Goal: Transaction & Acquisition: Purchase product/service

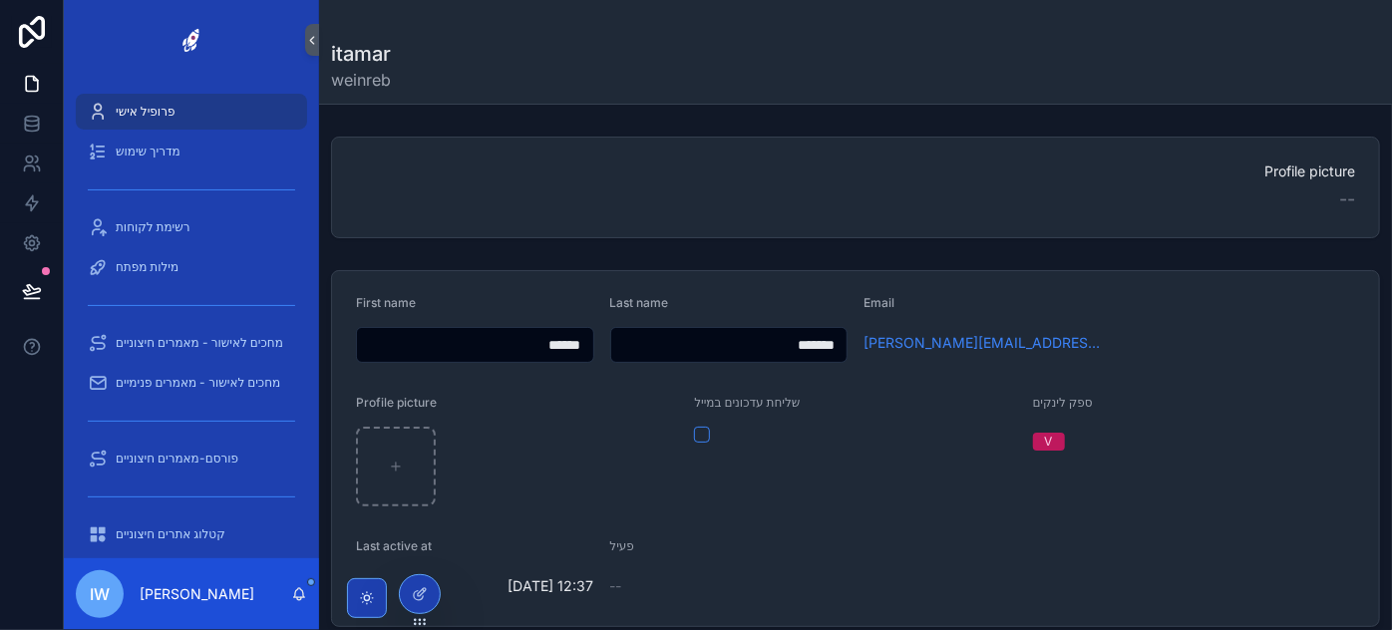
click at [611, 70] on div "[PERSON_NAME]" at bounding box center [855, 66] width 1049 height 52
click at [415, 554] on icon at bounding box center [420, 551] width 16 height 16
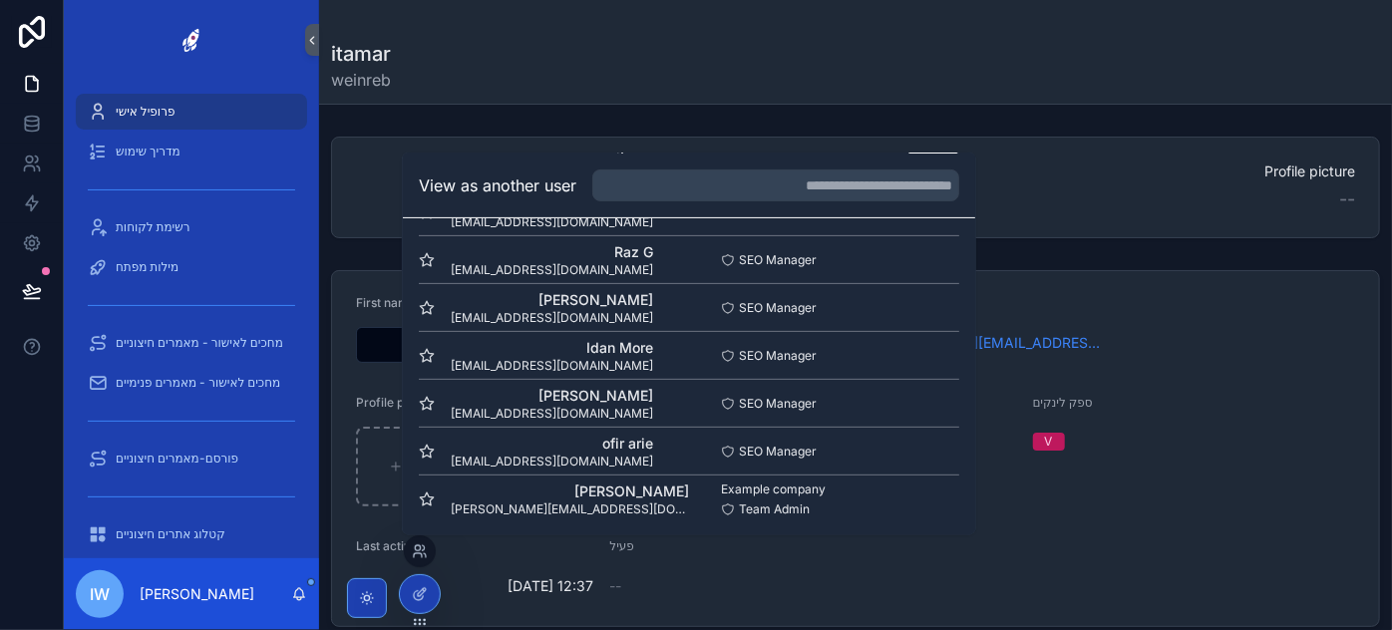
scroll to position [337, 0]
click at [934, 350] on button "Select" at bounding box center [933, 352] width 52 height 29
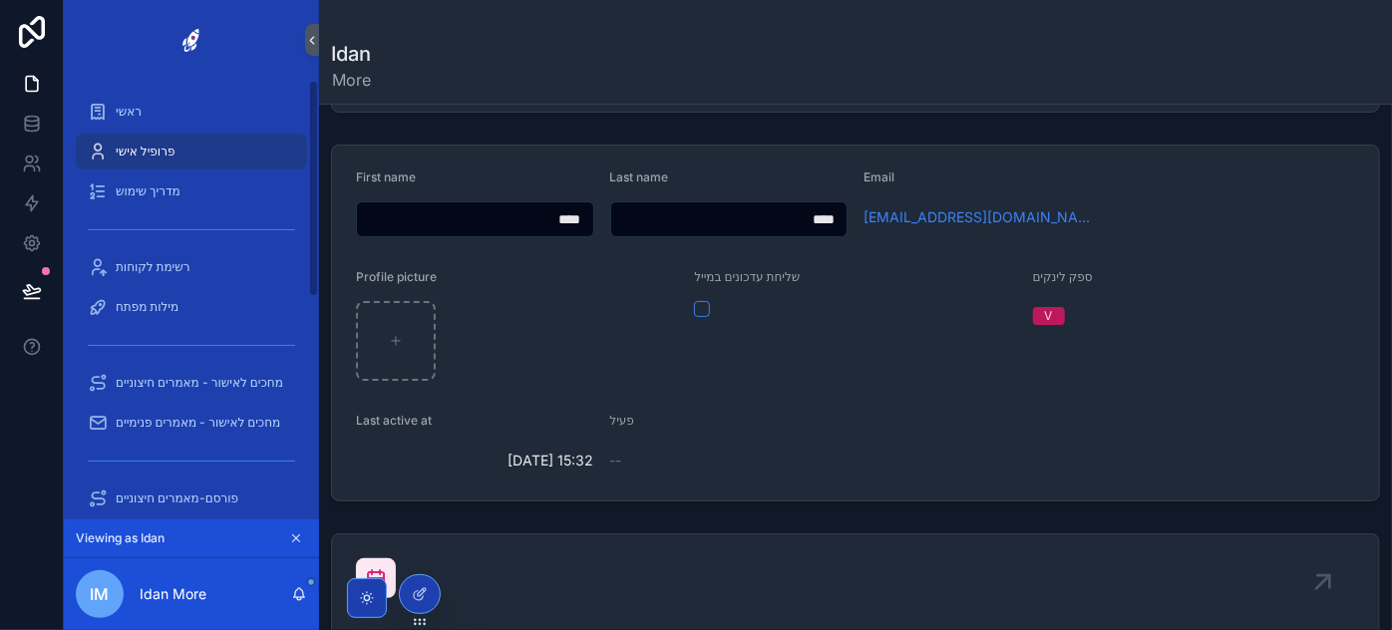
click at [157, 157] on span "פרופיל אישי" at bounding box center [145, 152] width 59 height 16
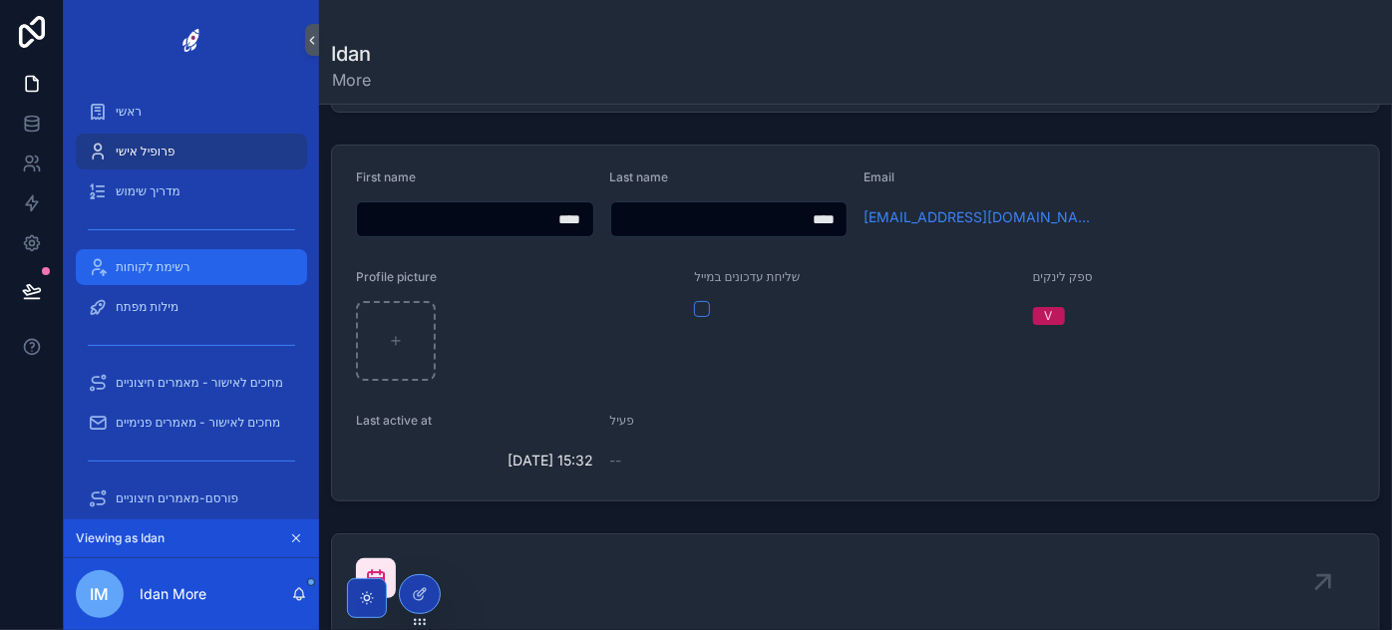
click at [179, 263] on span "רשימת לקוחות" at bounding box center [153, 267] width 75 height 16
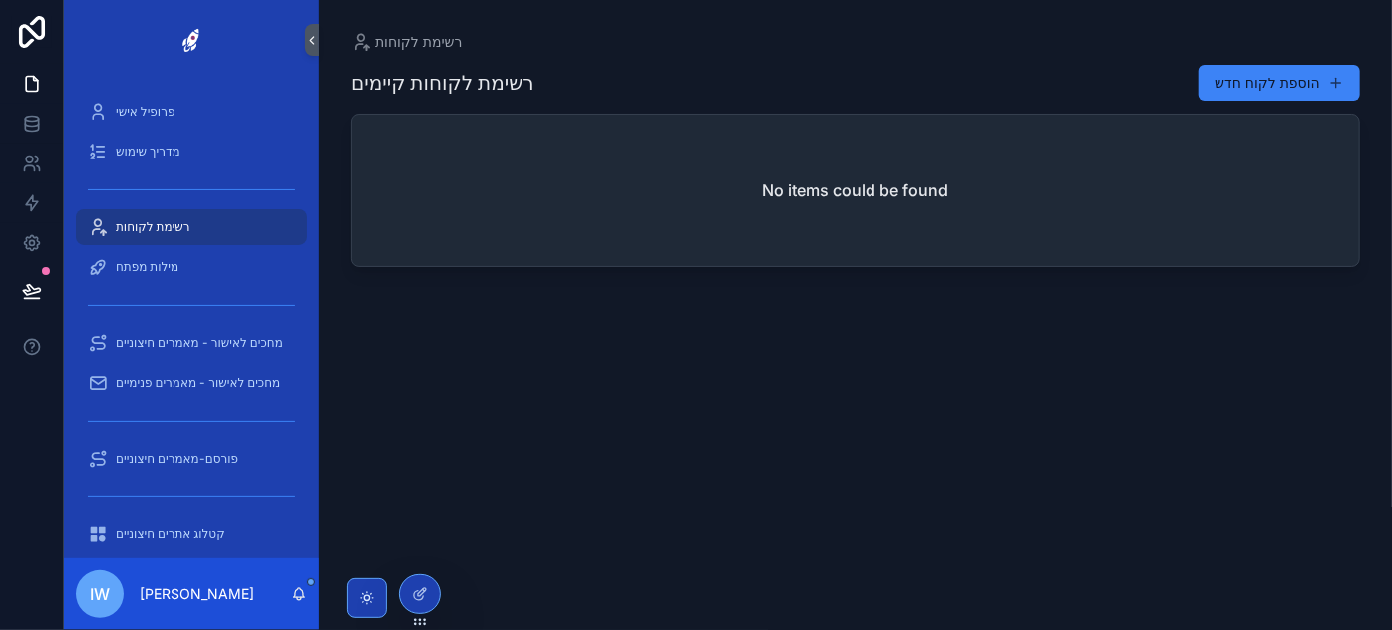
click at [821, 327] on div "רשימת לקוחות קיימים הוספת לקוח חדש No items could be found" at bounding box center [855, 329] width 1009 height 554
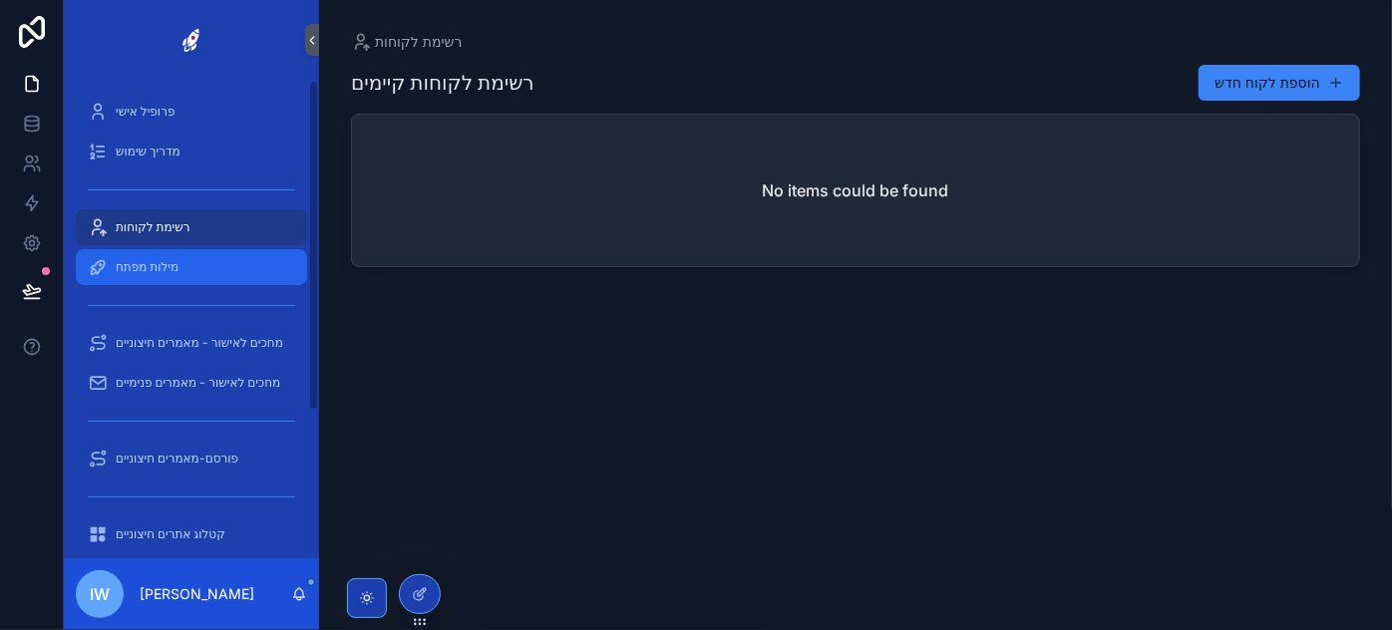
drag, startPoint x: 177, startPoint y: 262, endPoint x: 167, endPoint y: 251, distance: 14.8
click at [176, 262] on span "מילות מפתח" at bounding box center [147, 267] width 63 height 16
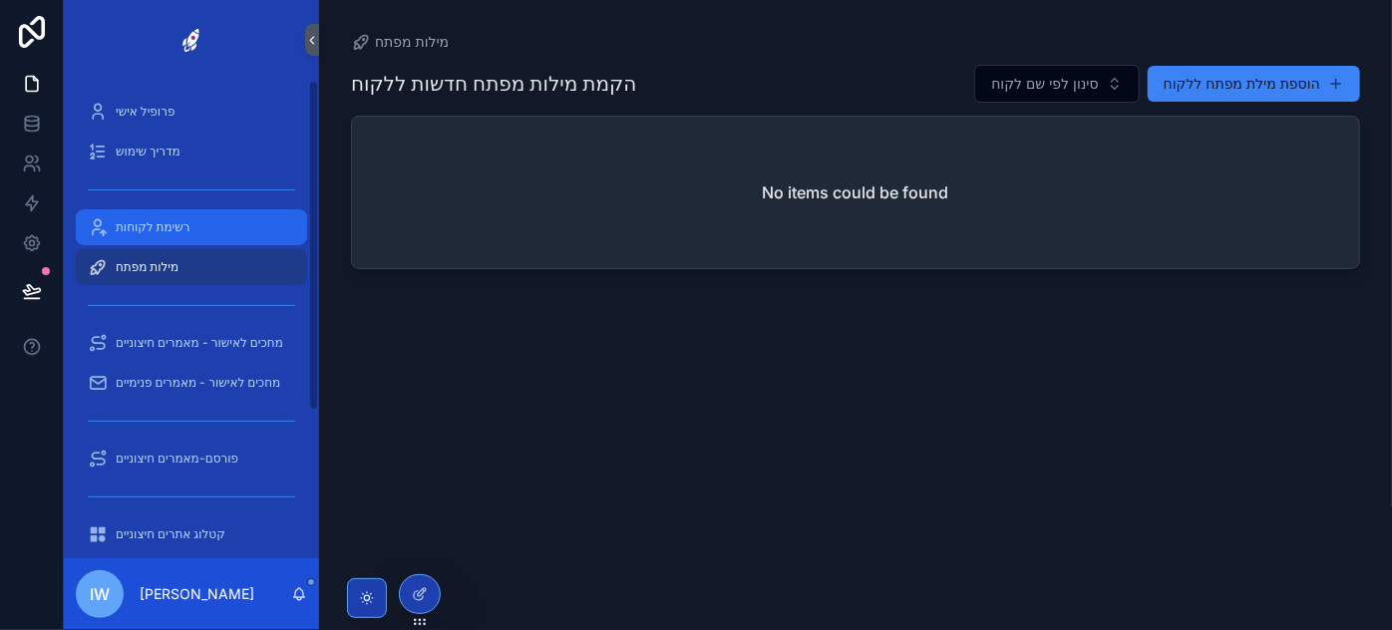
click at [157, 237] on div "רשימת לקוחות" at bounding box center [191, 227] width 207 height 32
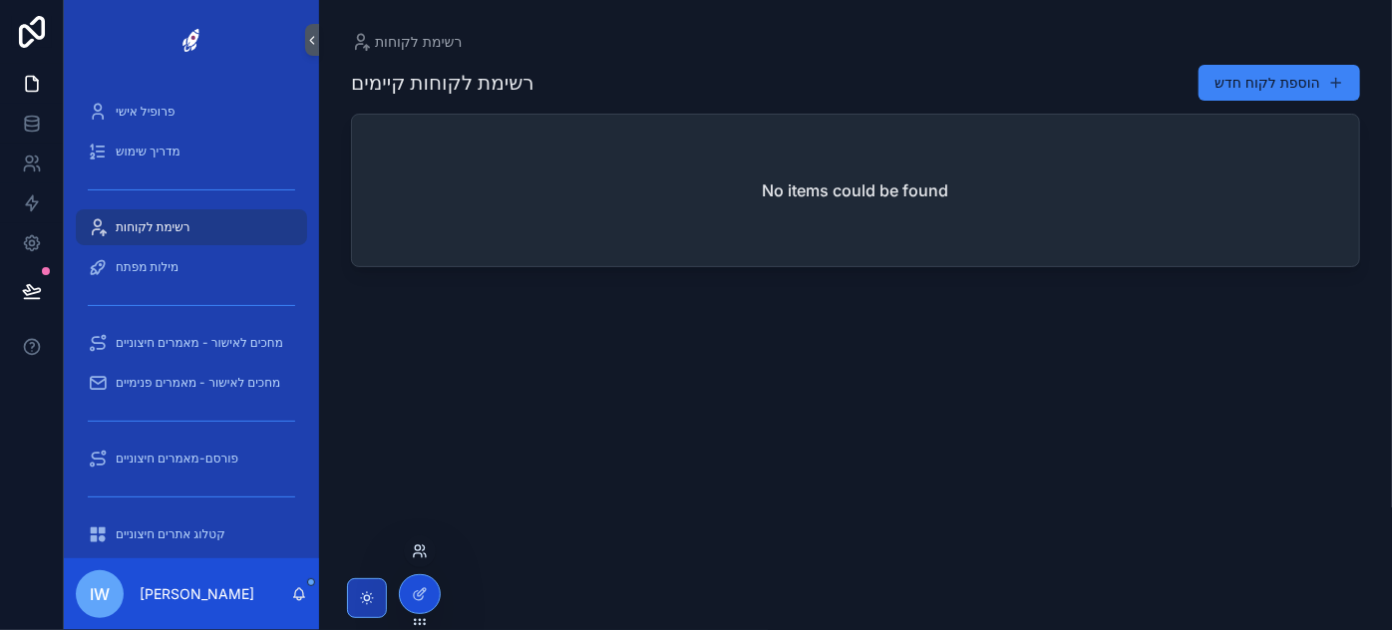
click at [419, 558] on icon at bounding box center [420, 551] width 16 height 16
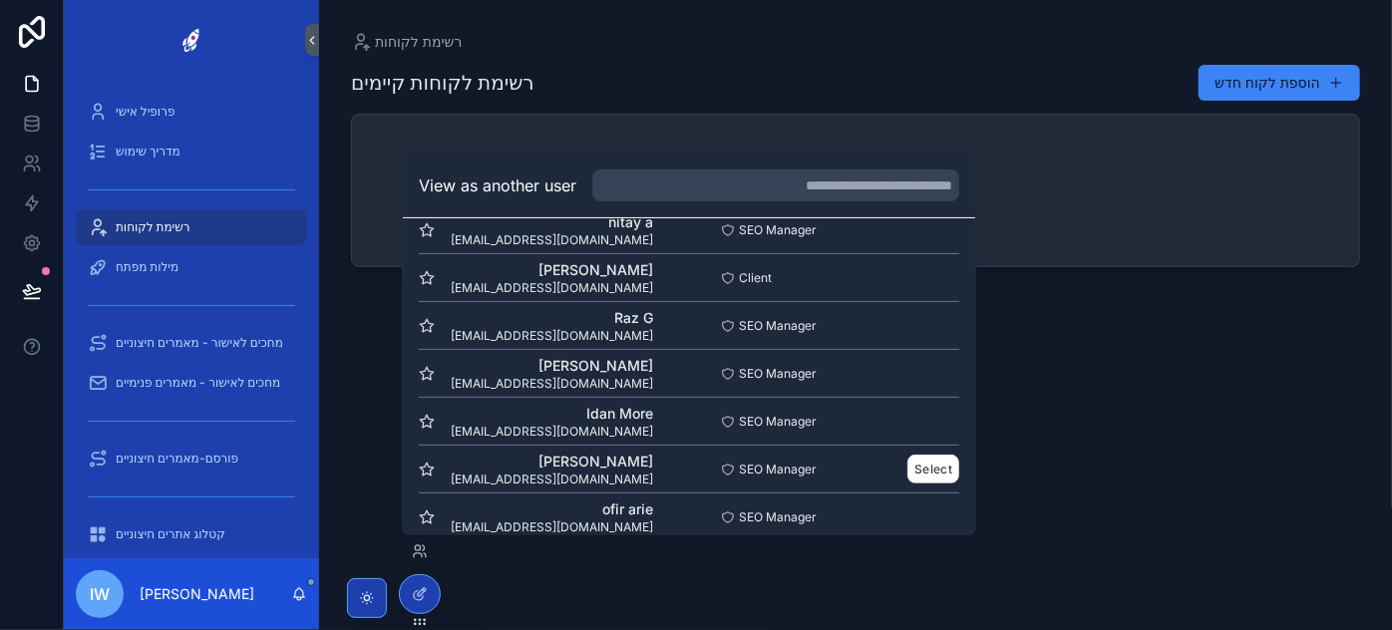
scroll to position [271, 0]
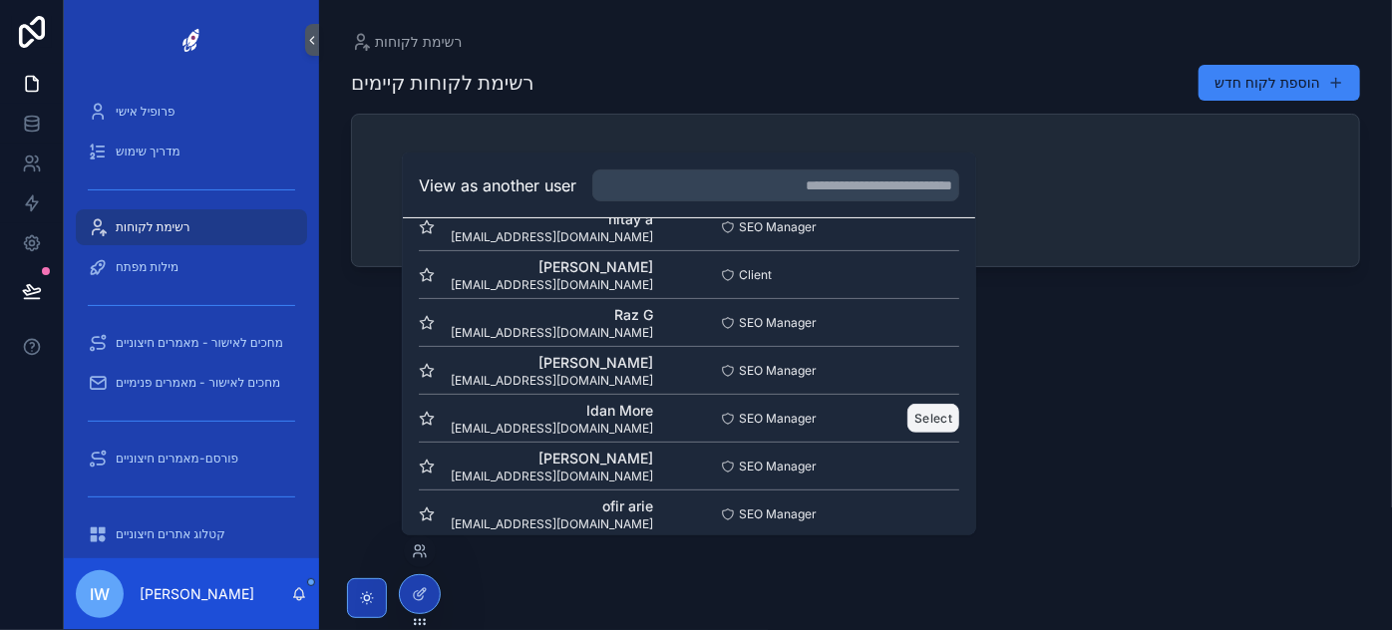
click at [919, 415] on button "Select" at bounding box center [933, 418] width 52 height 29
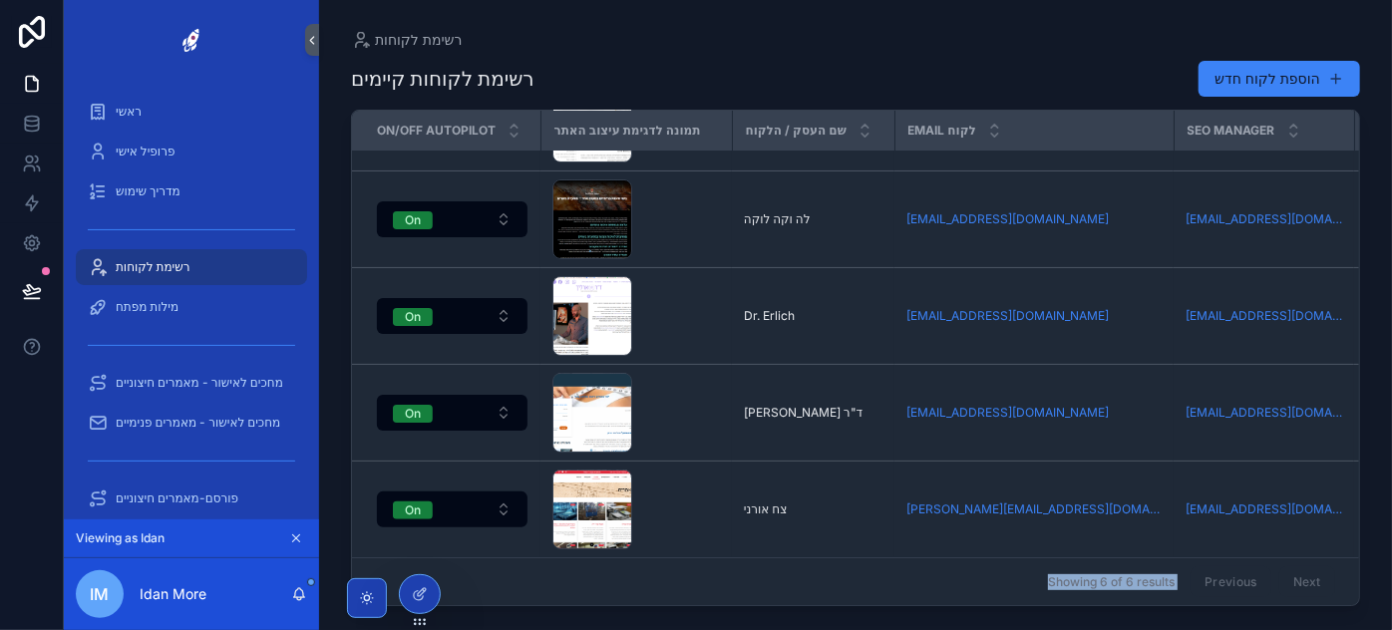
drag, startPoint x: 976, startPoint y: 594, endPoint x: 1155, endPoint y: 594, distance: 179.4
click at [1173, 594] on div "Showing 6 of 6 results Previous Next" at bounding box center [855, 581] width 1007 height 48
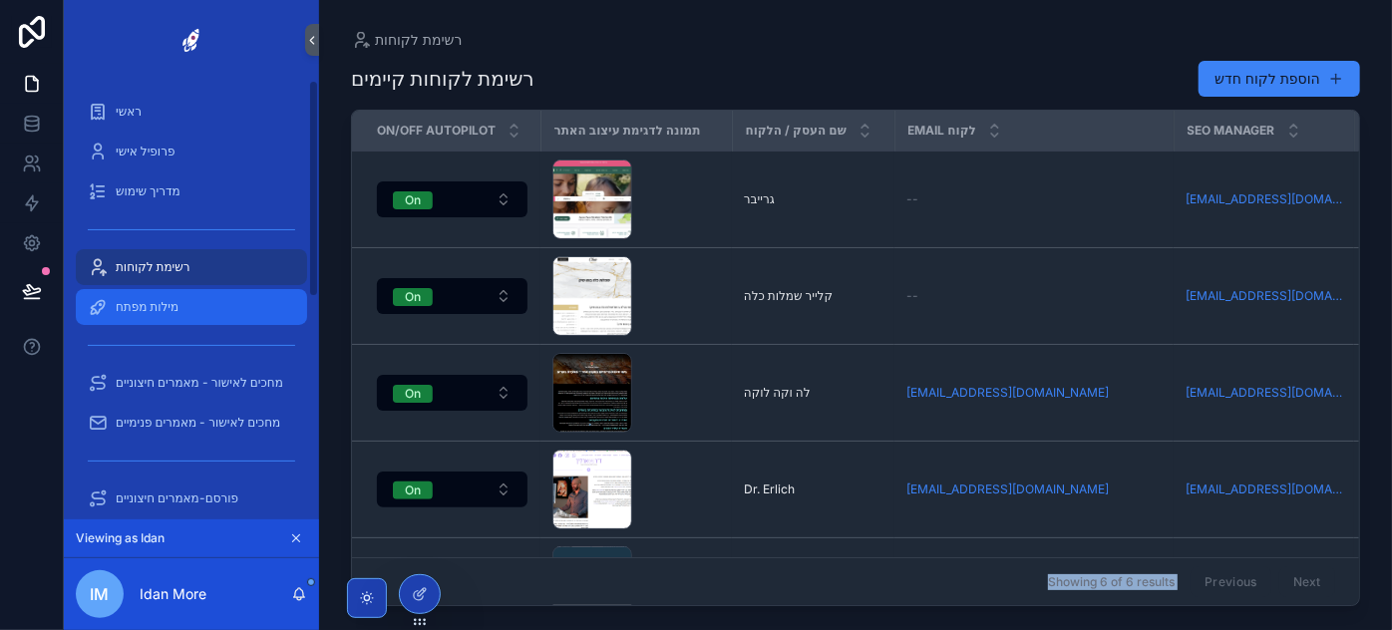
click at [156, 310] on span "מילות מפתח" at bounding box center [147, 307] width 63 height 16
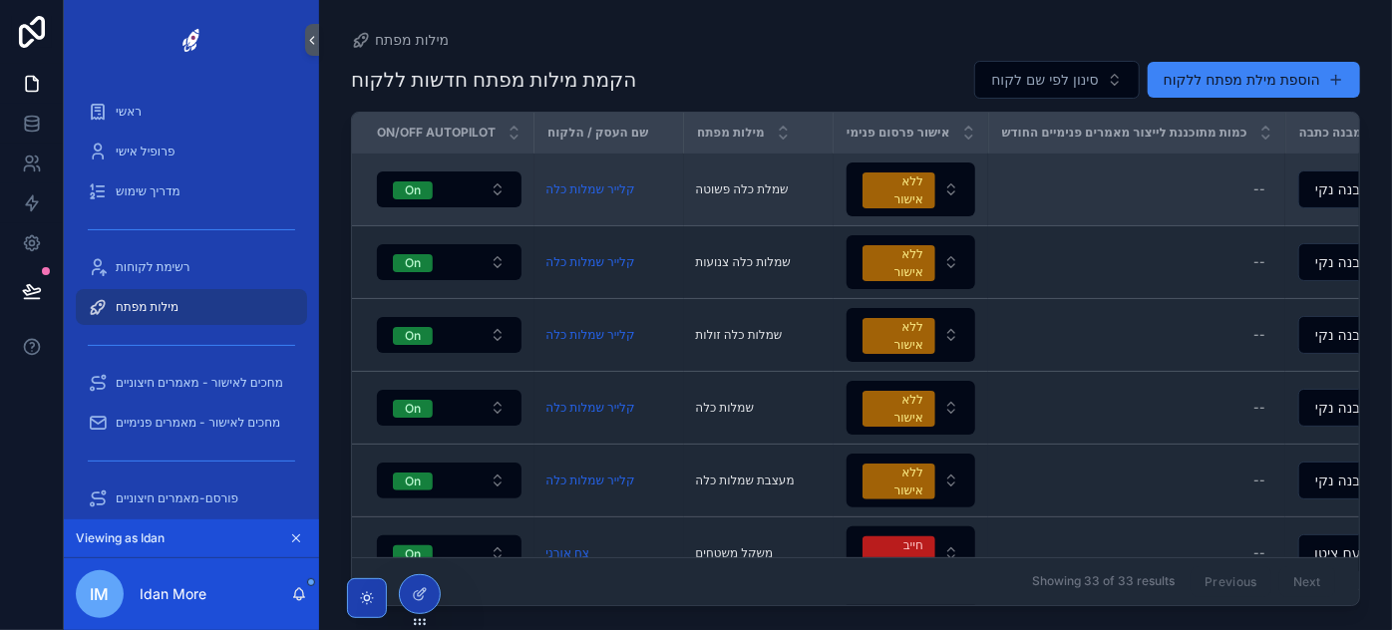
click at [723, 182] on span "שמלת כלה פשוטה" at bounding box center [742, 189] width 93 height 16
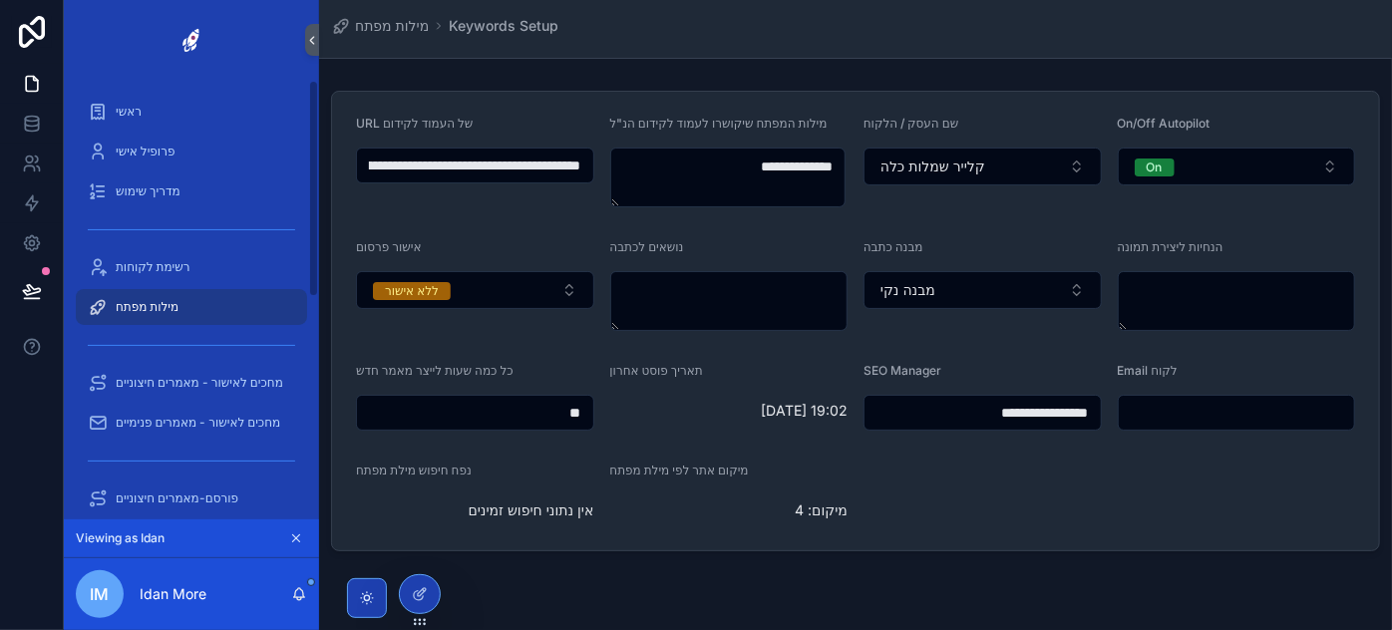
click at [134, 304] on span "מילות מפתח" at bounding box center [147, 307] width 63 height 16
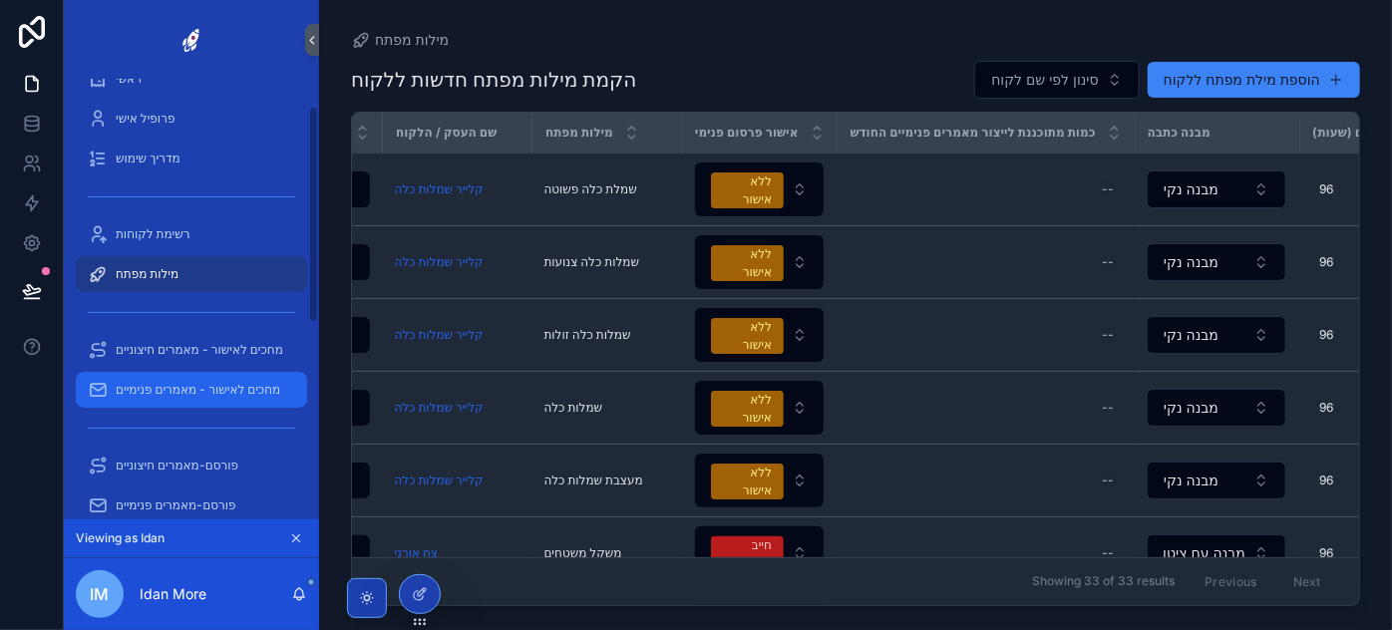
scroll to position [90, 0]
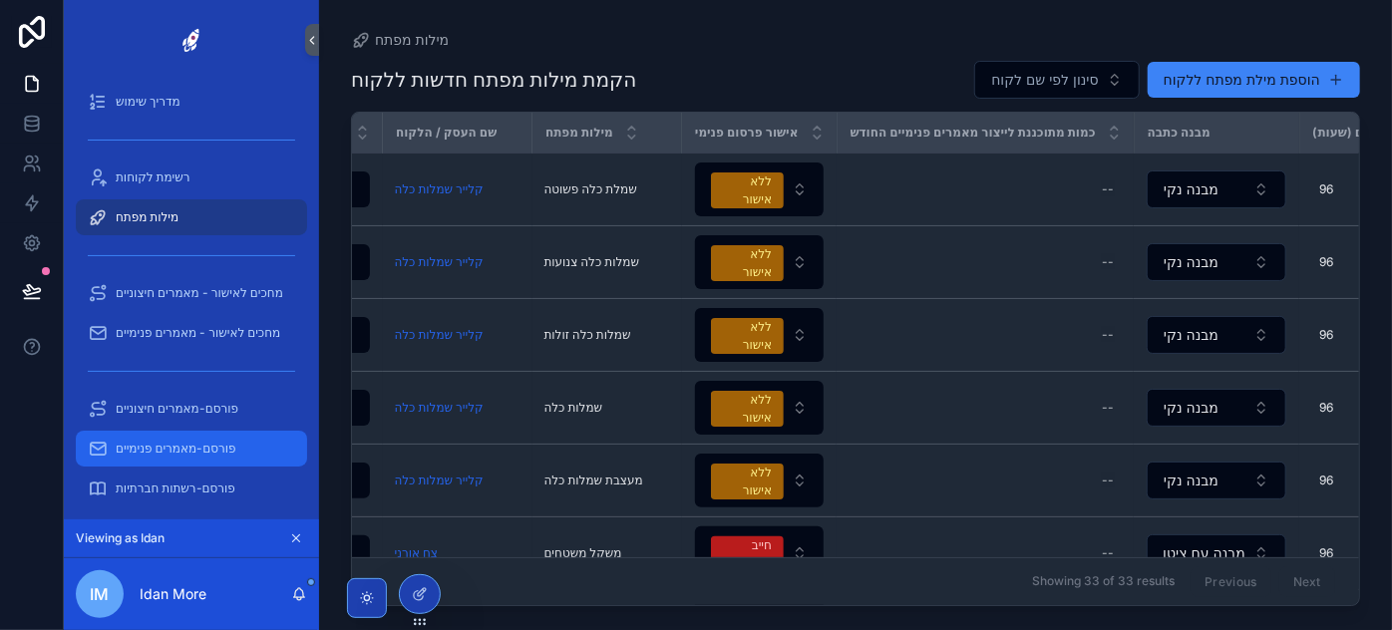
click at [217, 441] on span "פורסם-מאמרים פנימיים" at bounding box center [176, 449] width 121 height 16
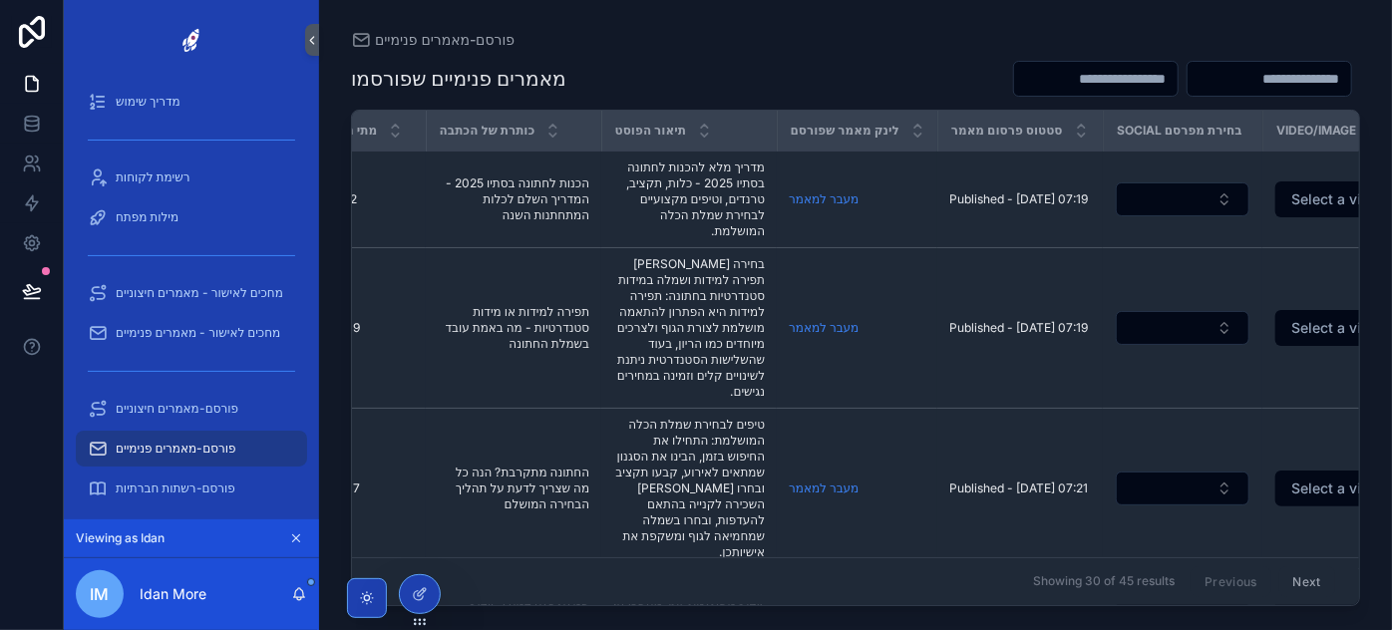
scroll to position [0, 260]
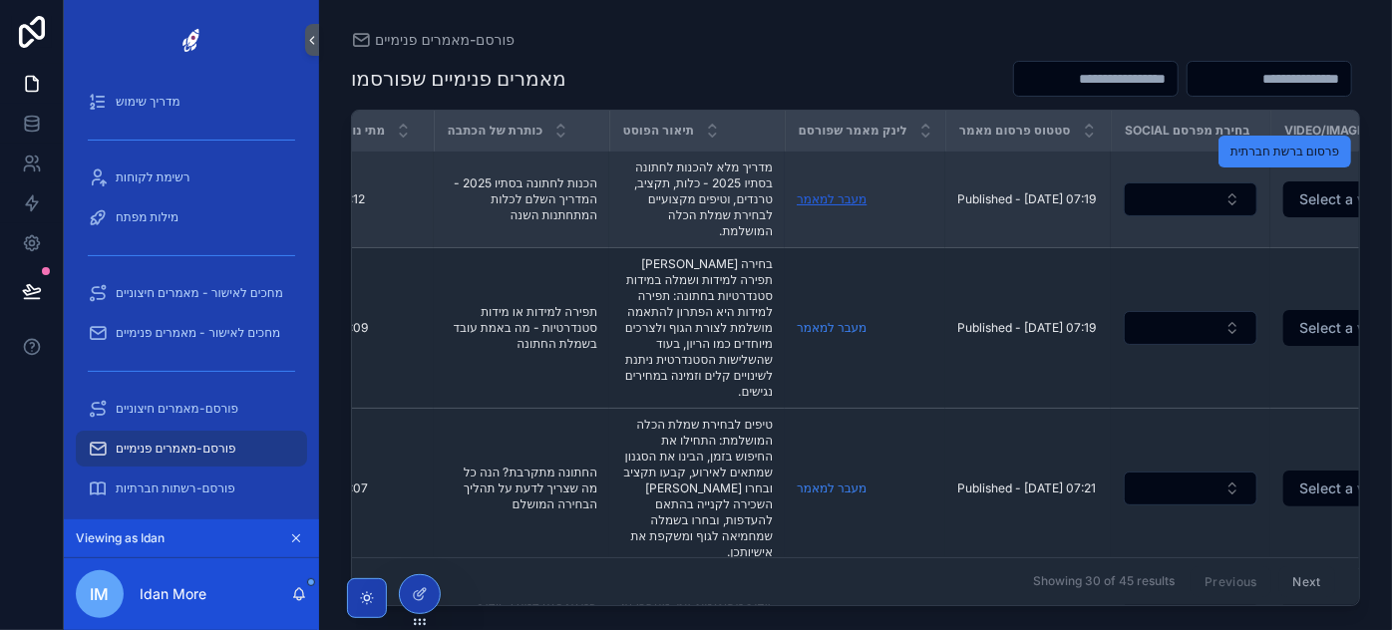
click at [843, 196] on link "מעבר למאמר" at bounding box center [831, 198] width 70 height 15
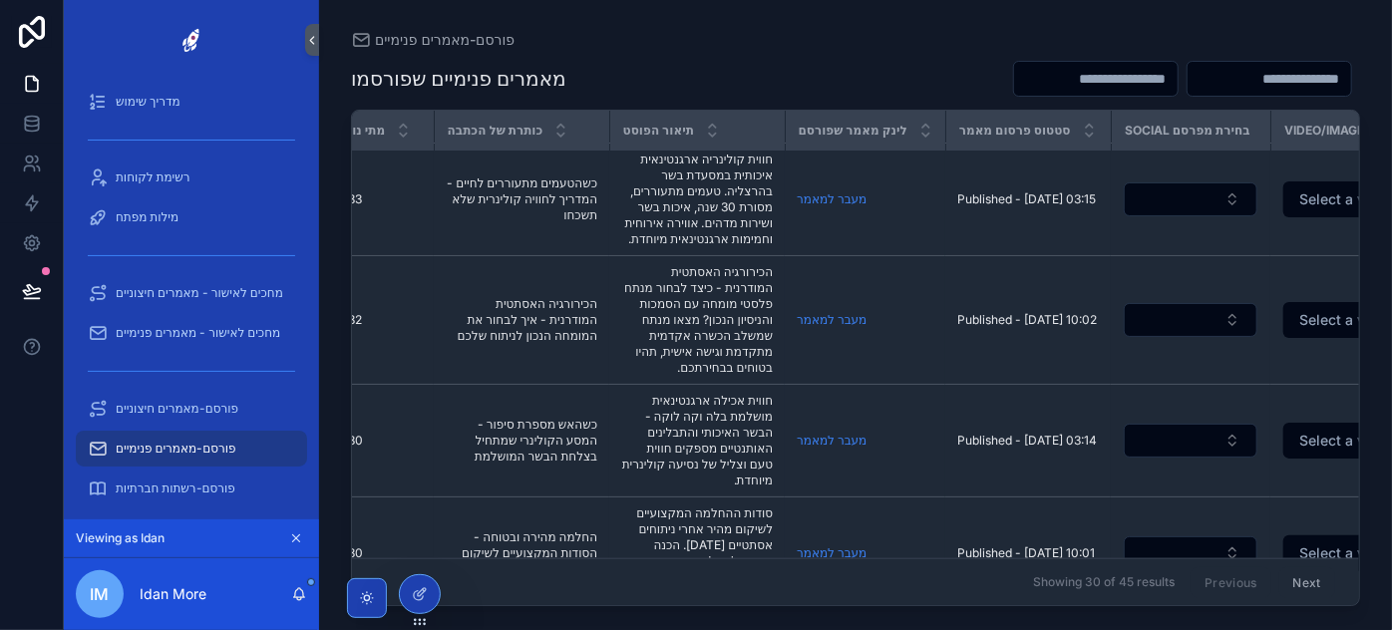
scroll to position [1268, 260]
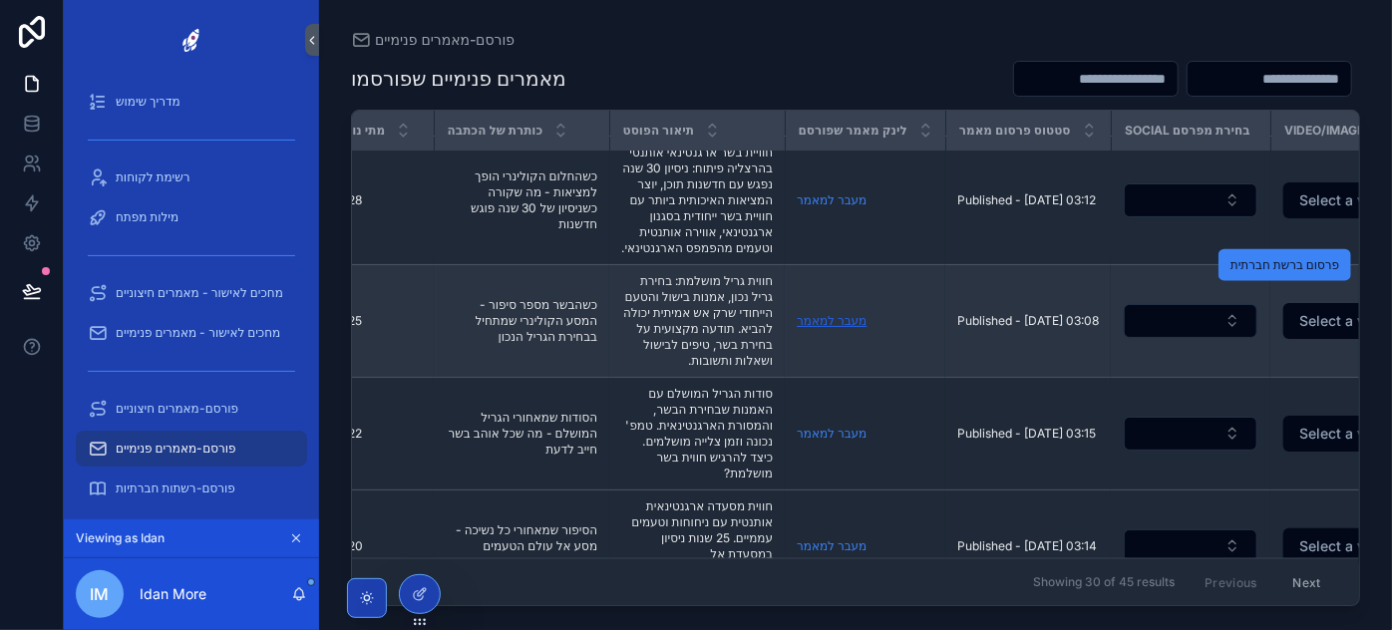
click at [807, 328] on link "מעבר למאמר" at bounding box center [831, 320] width 70 height 15
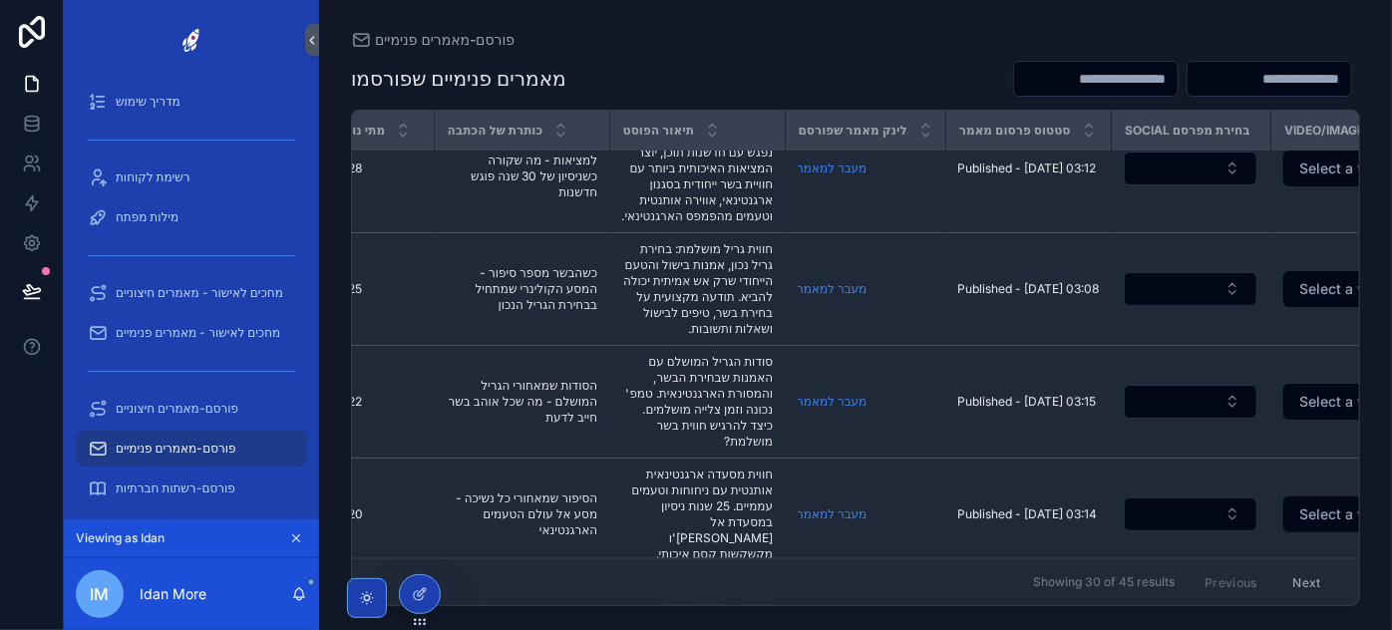
scroll to position [1812, 260]
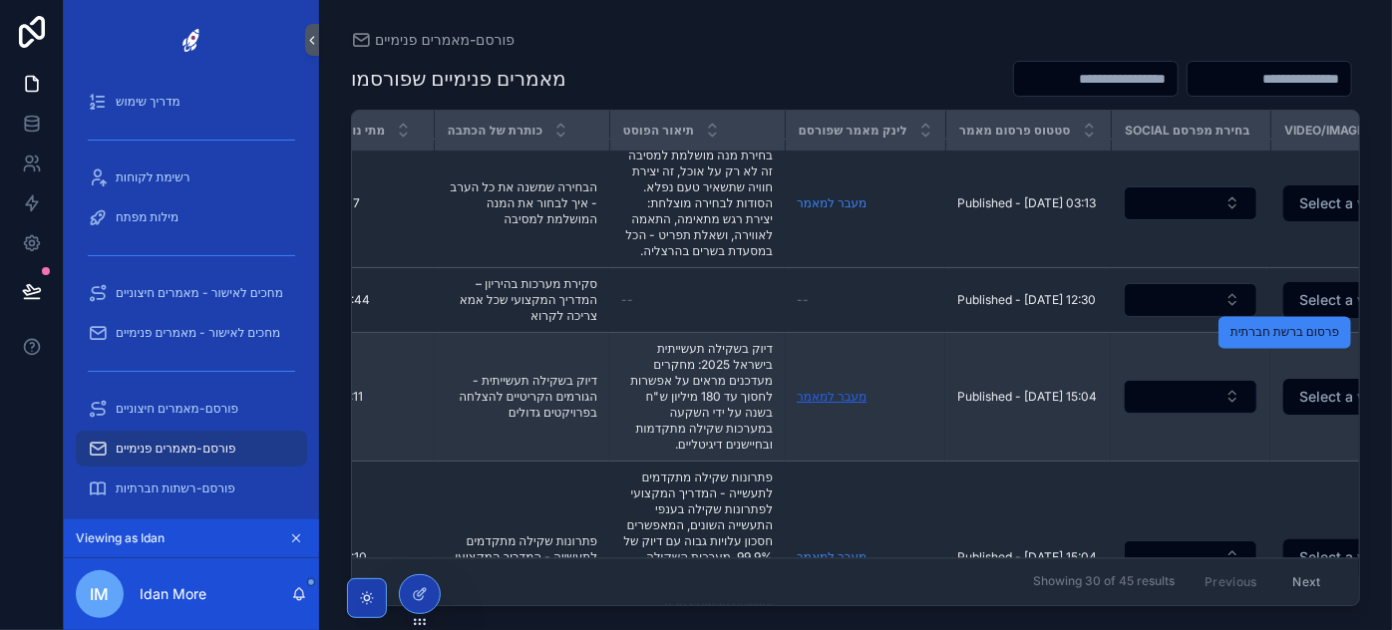
click at [848, 404] on link "מעבר למאמר" at bounding box center [831, 396] width 70 height 15
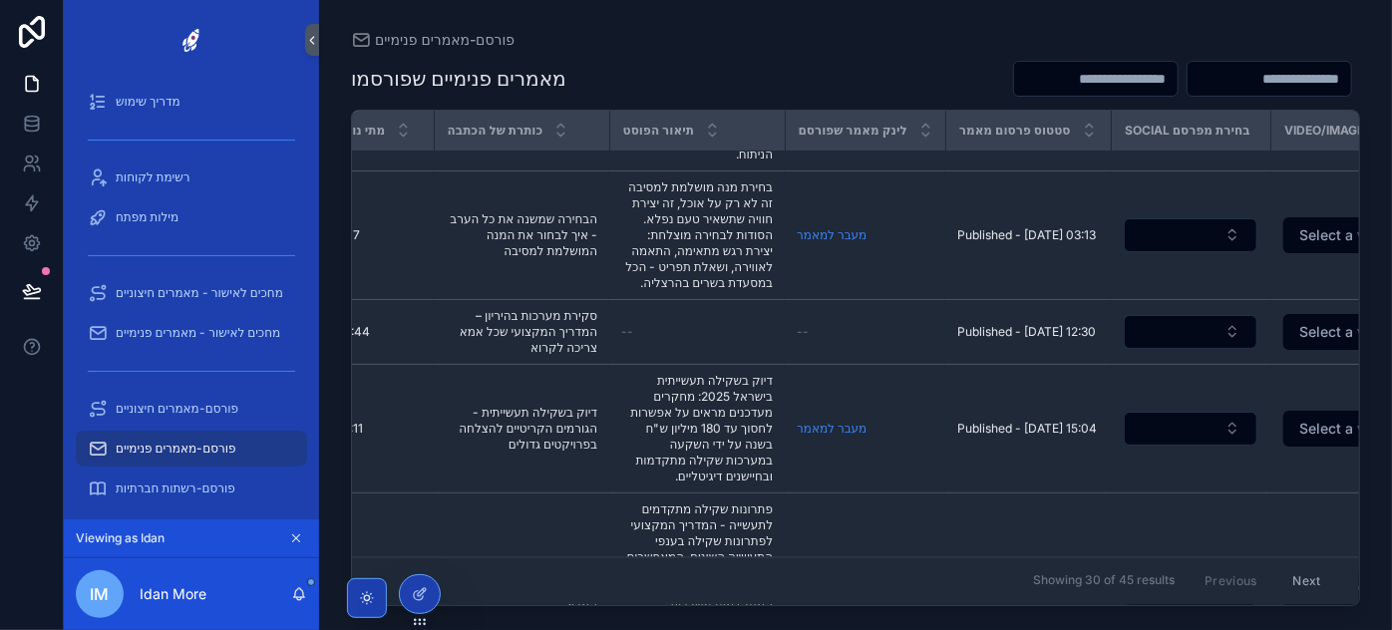
scroll to position [2448, 260]
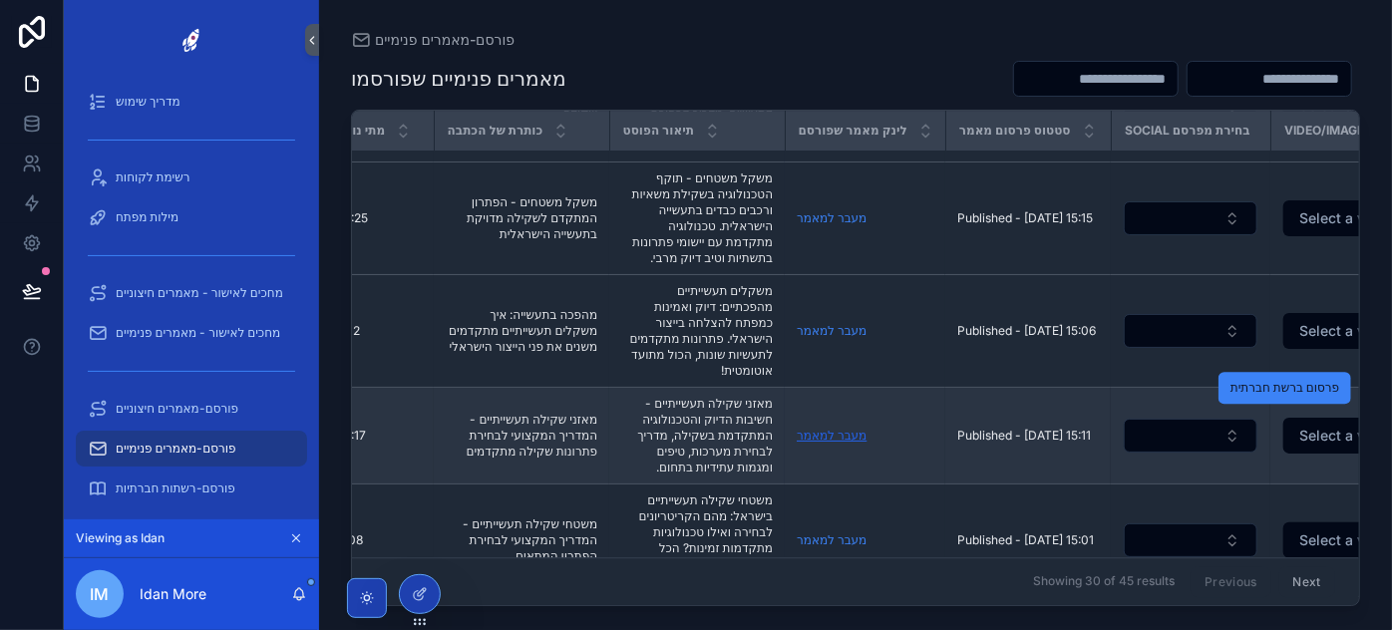
click at [836, 443] on link "מעבר למאמר" at bounding box center [831, 435] width 70 height 15
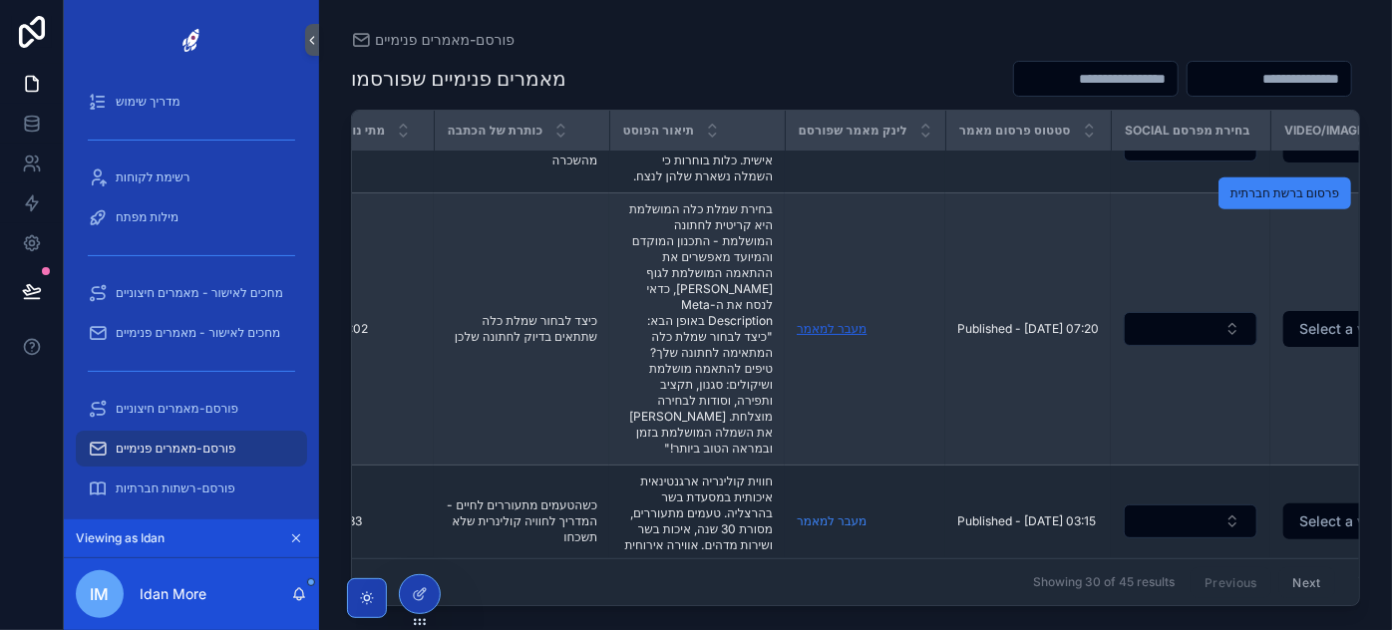
scroll to position [563, 260]
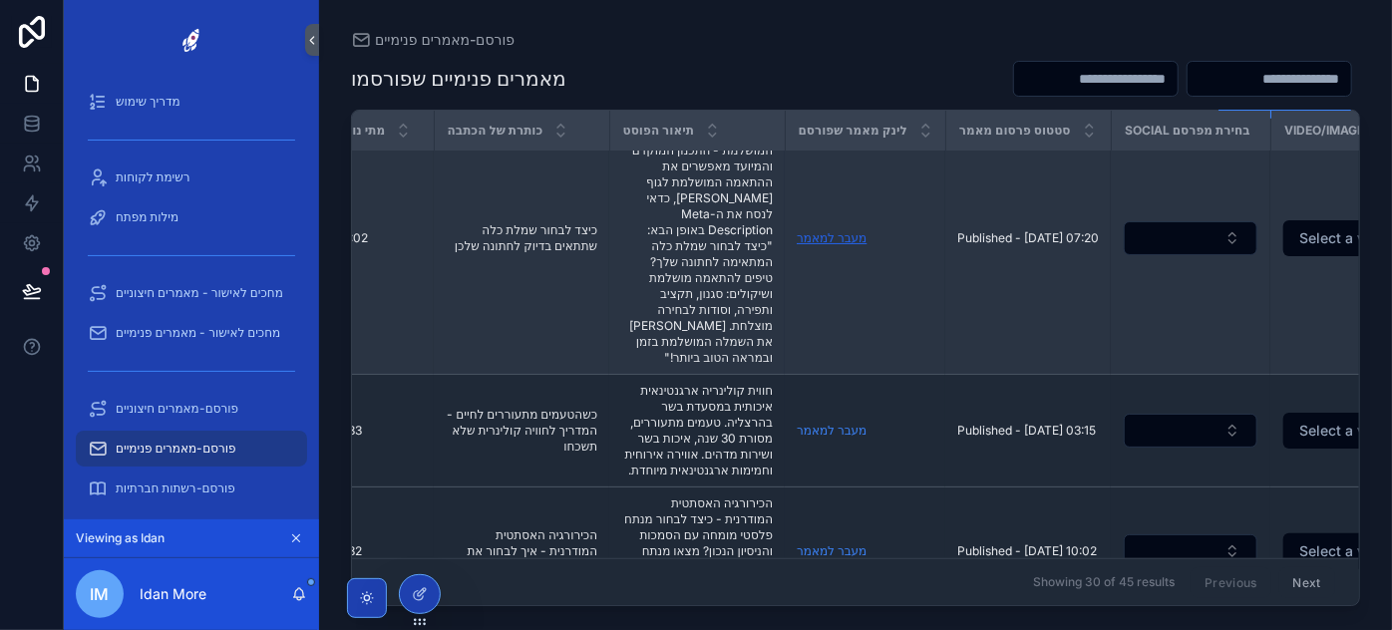
click at [815, 230] on link "מעבר למאמר" at bounding box center [831, 237] width 70 height 15
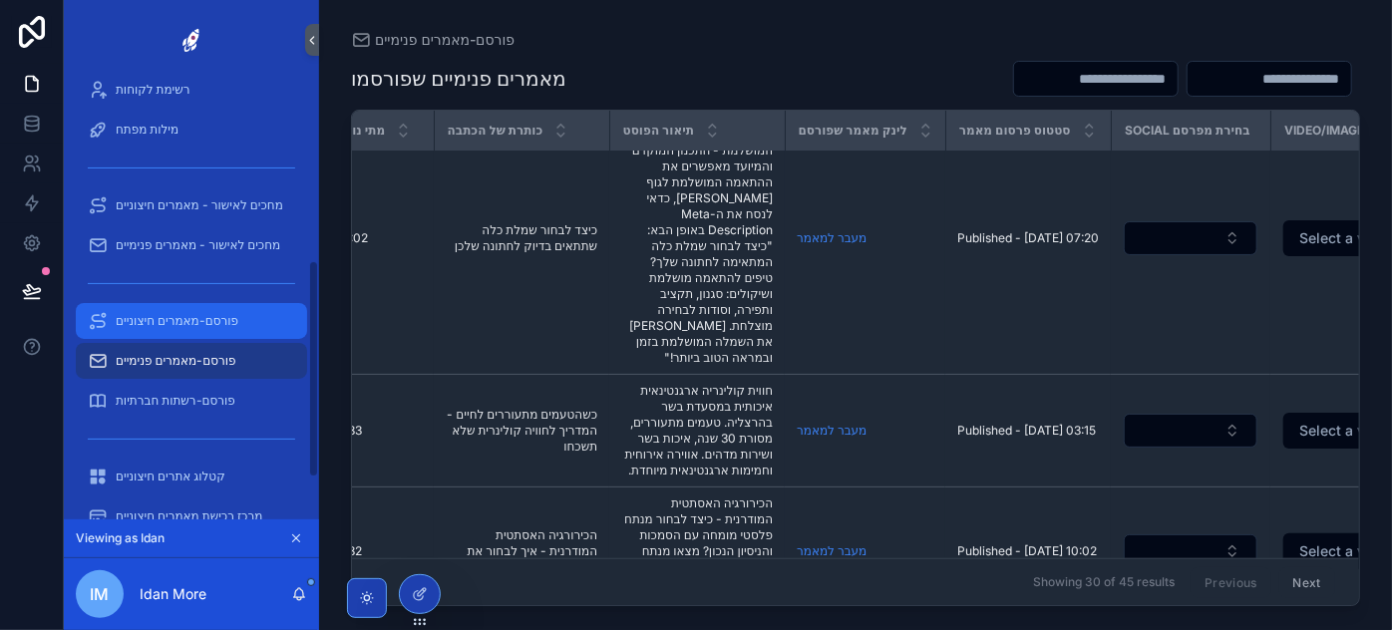
scroll to position [449, 0]
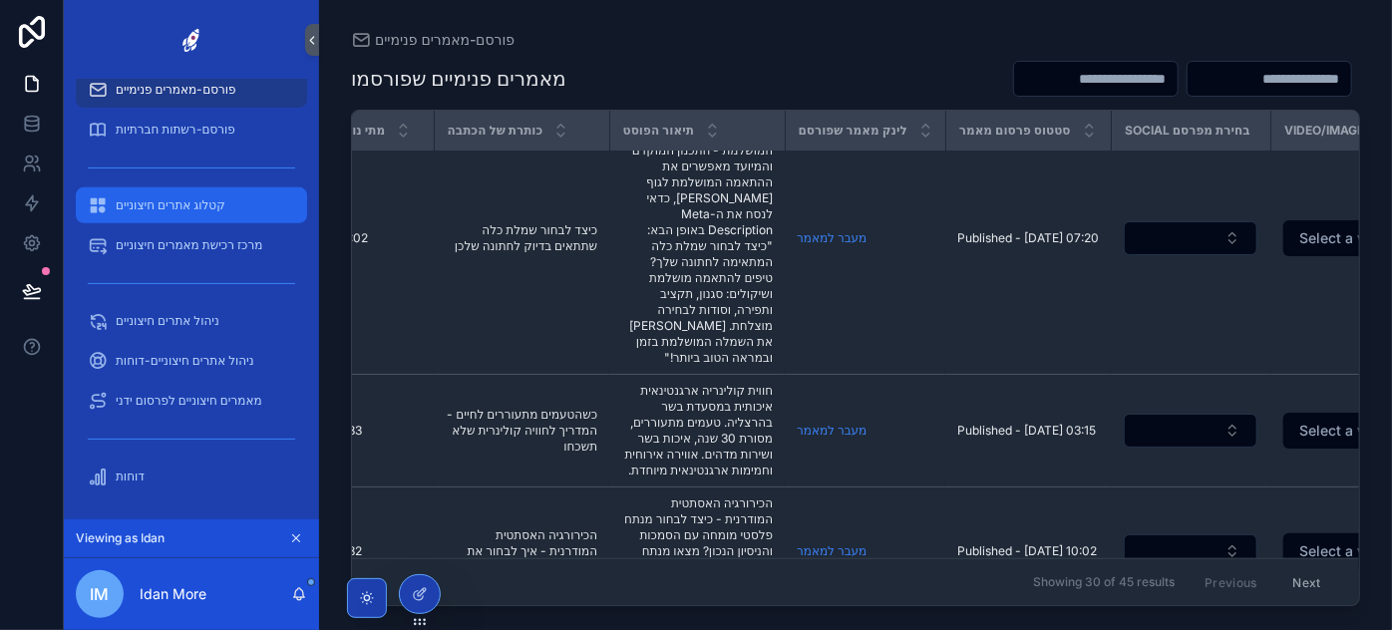
click at [192, 203] on span "קטלוג אתרים חיצוניים" at bounding box center [171, 205] width 110 height 16
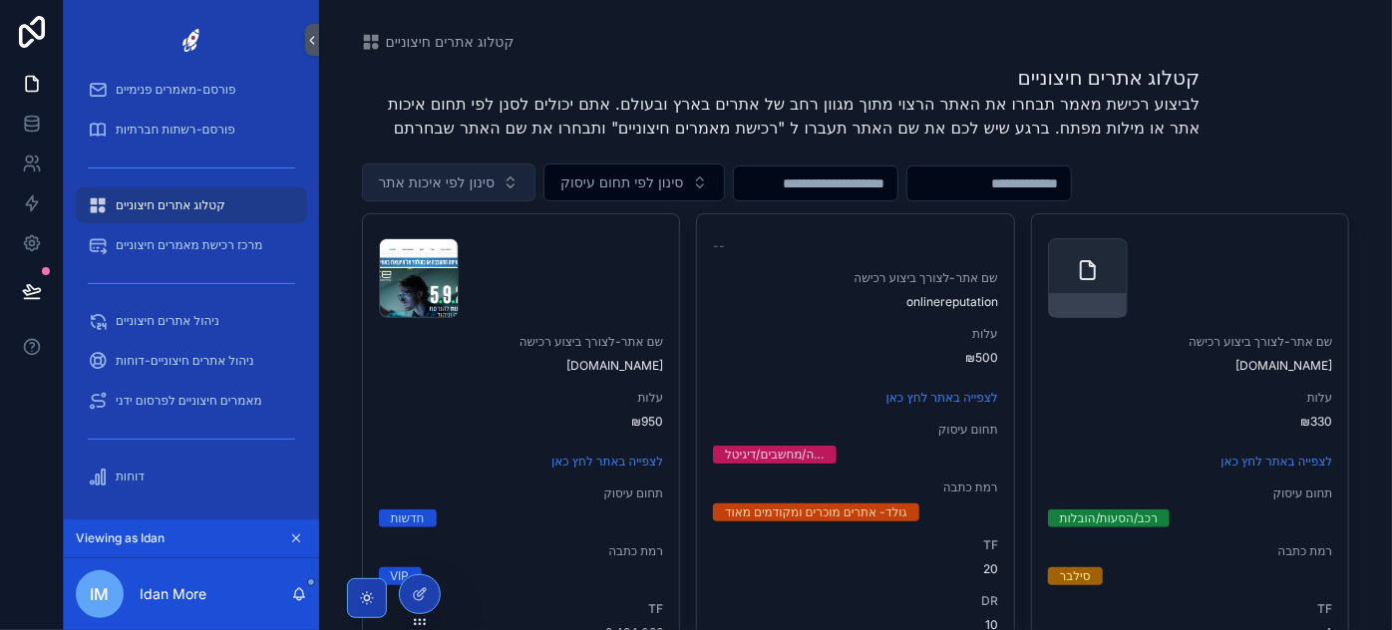
click at [475, 181] on span "סינון לפי איכות אתר" at bounding box center [437, 182] width 117 height 20
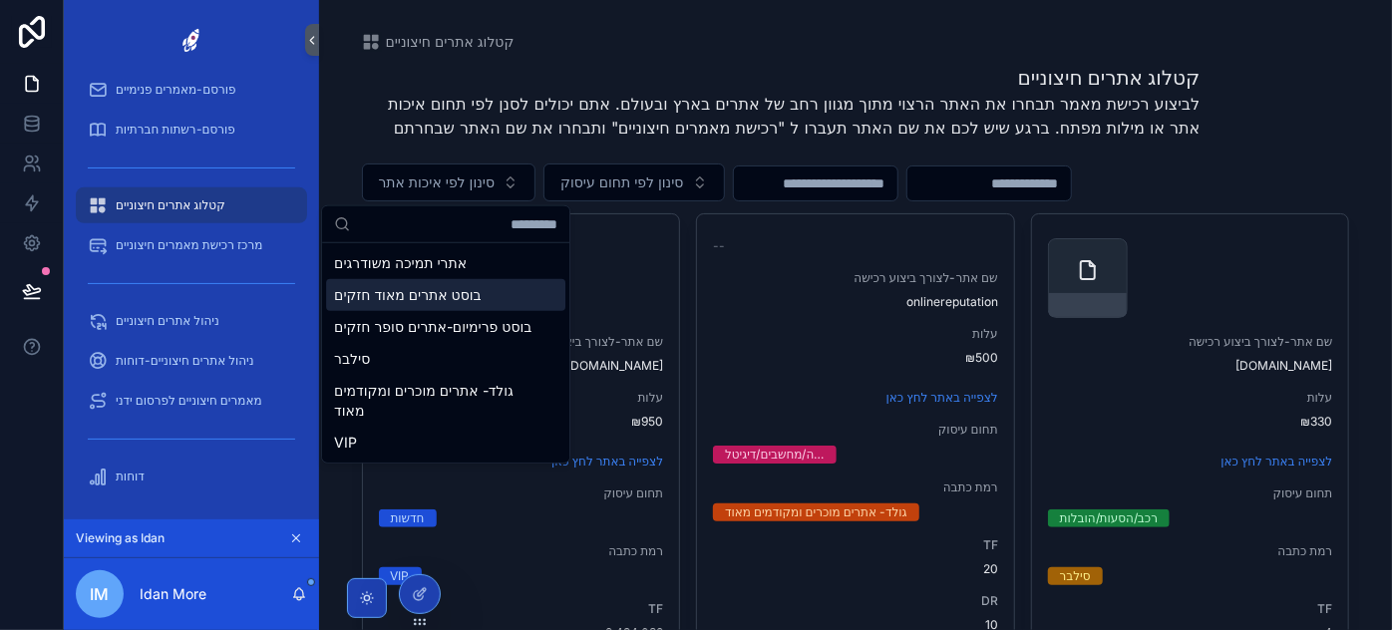
click at [426, 291] on div "בוסט אתרים מאוד חזקים" at bounding box center [445, 295] width 239 height 32
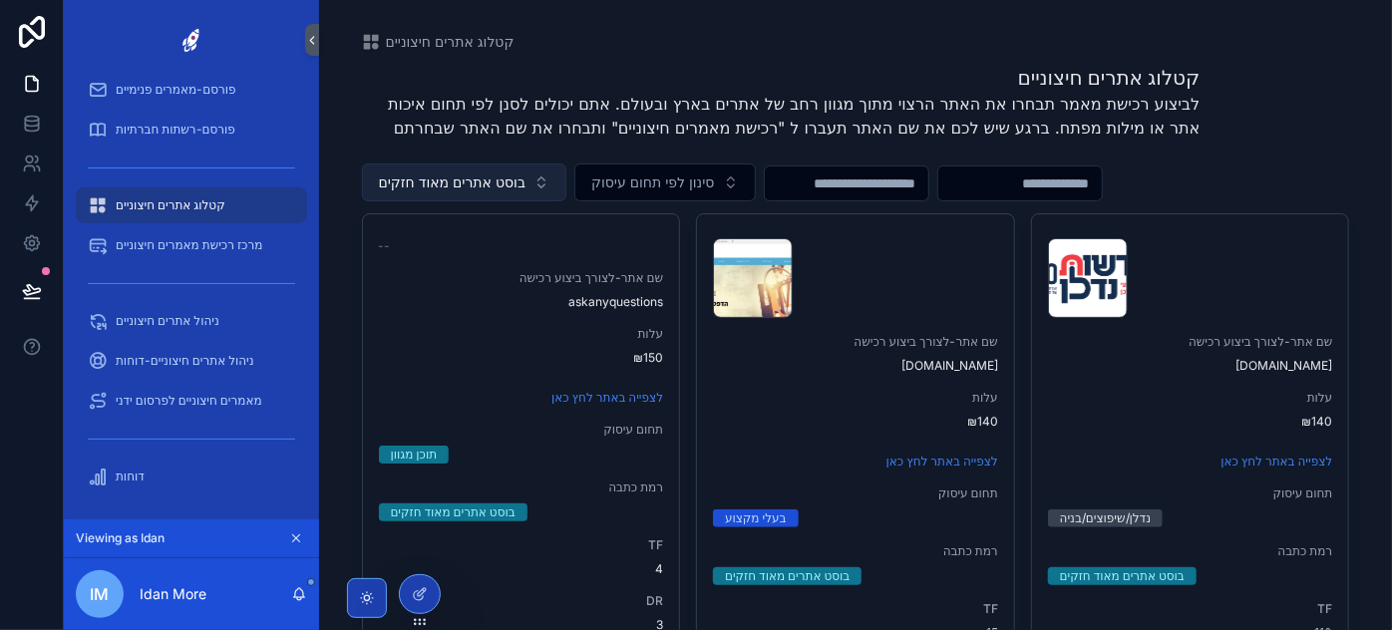
click at [518, 175] on span "בוסט אתרים מאוד חזקים" at bounding box center [453, 182] width 148 height 20
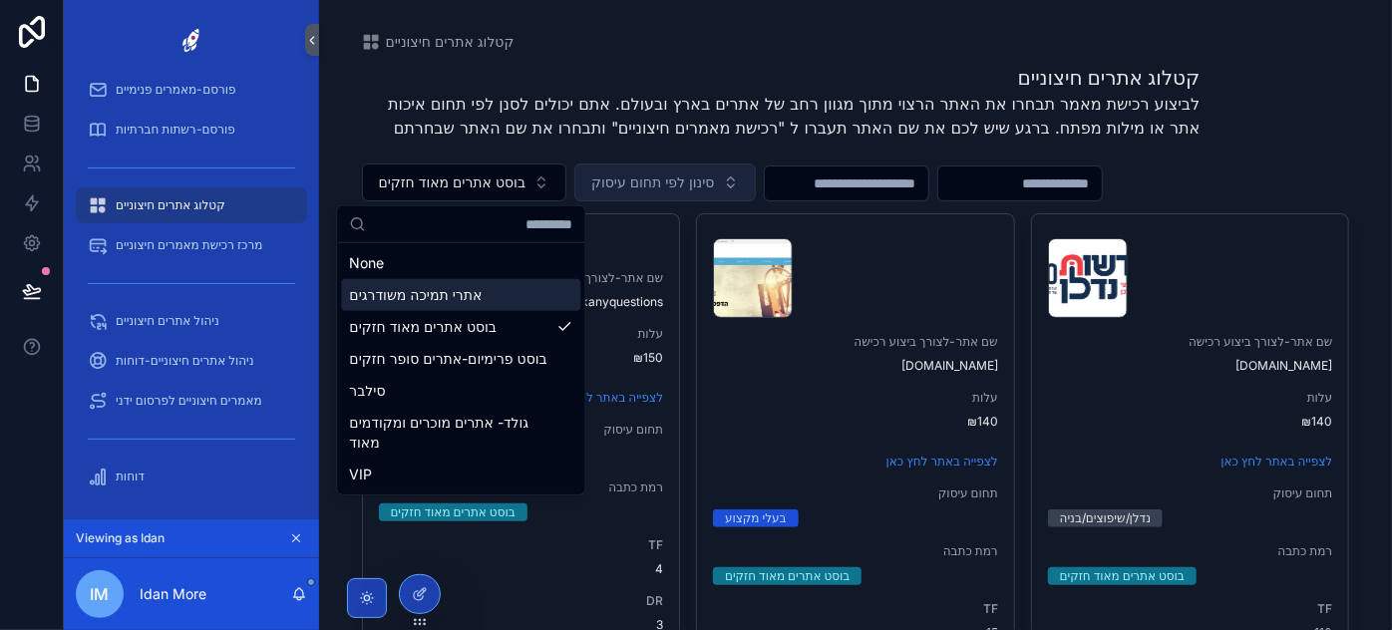
click at [648, 186] on span "סינון לפי תחום עיסוק" at bounding box center [652, 182] width 123 height 20
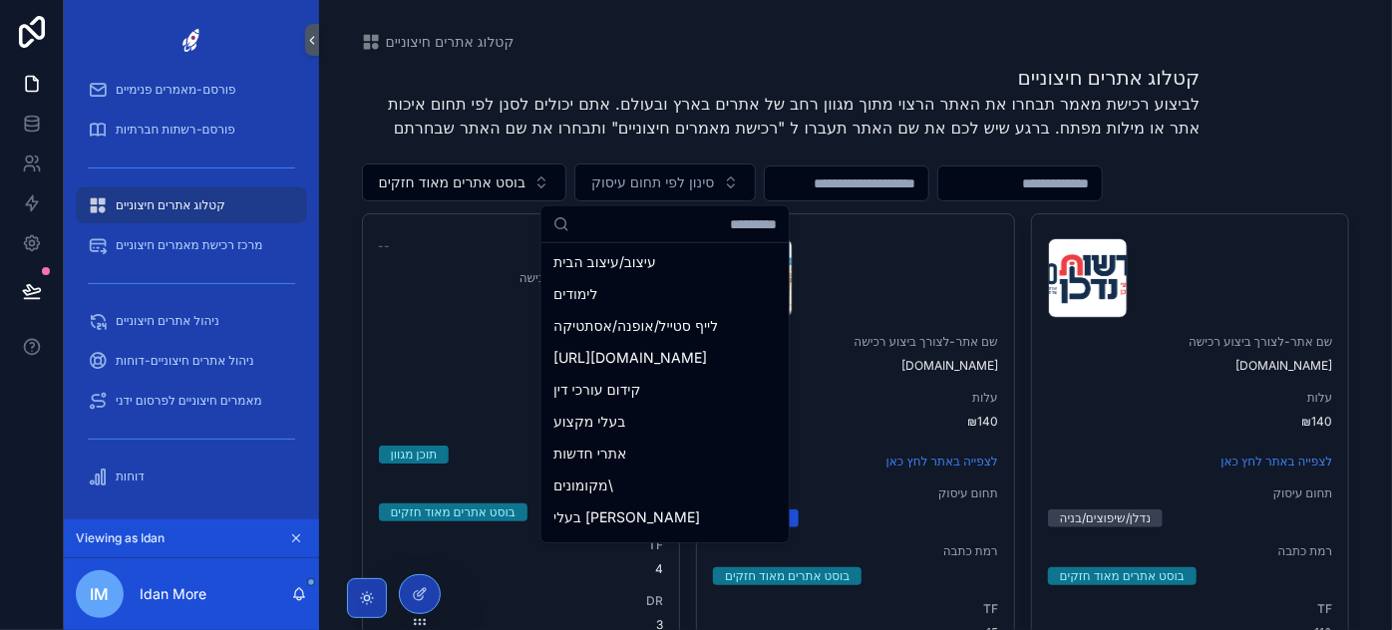
scroll to position [997, 0]
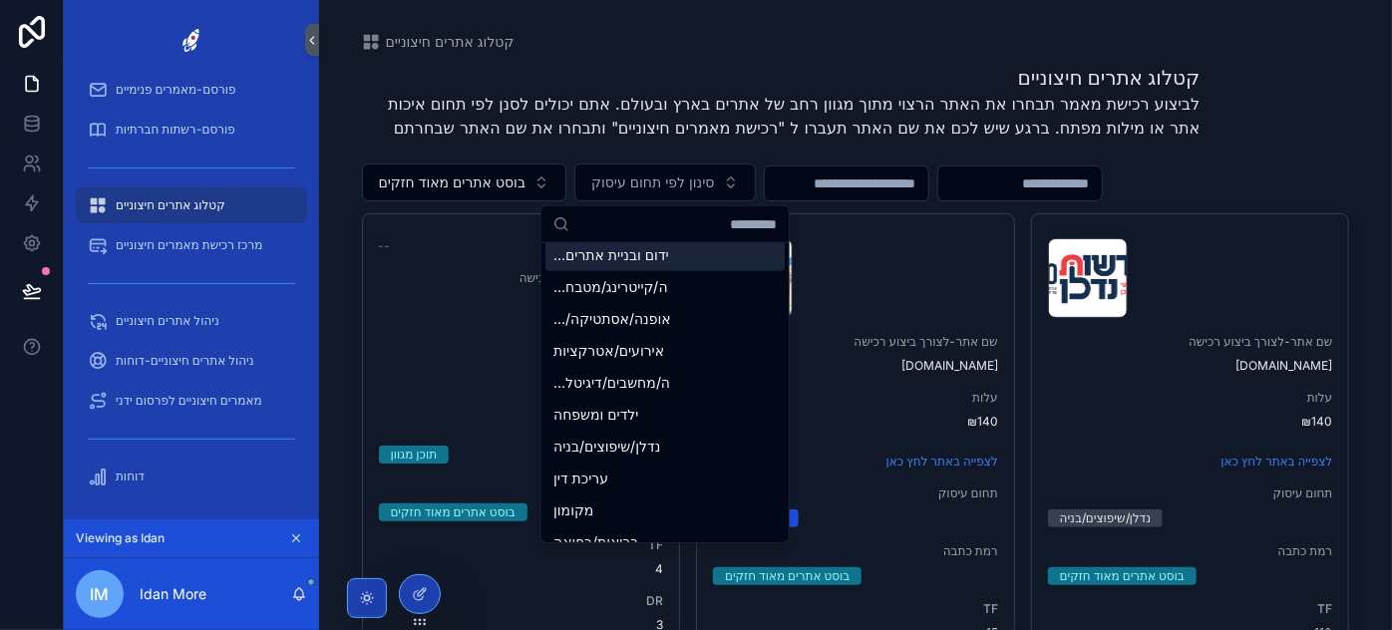
click at [905, 179] on input "scrollable content" at bounding box center [846, 183] width 163 height 28
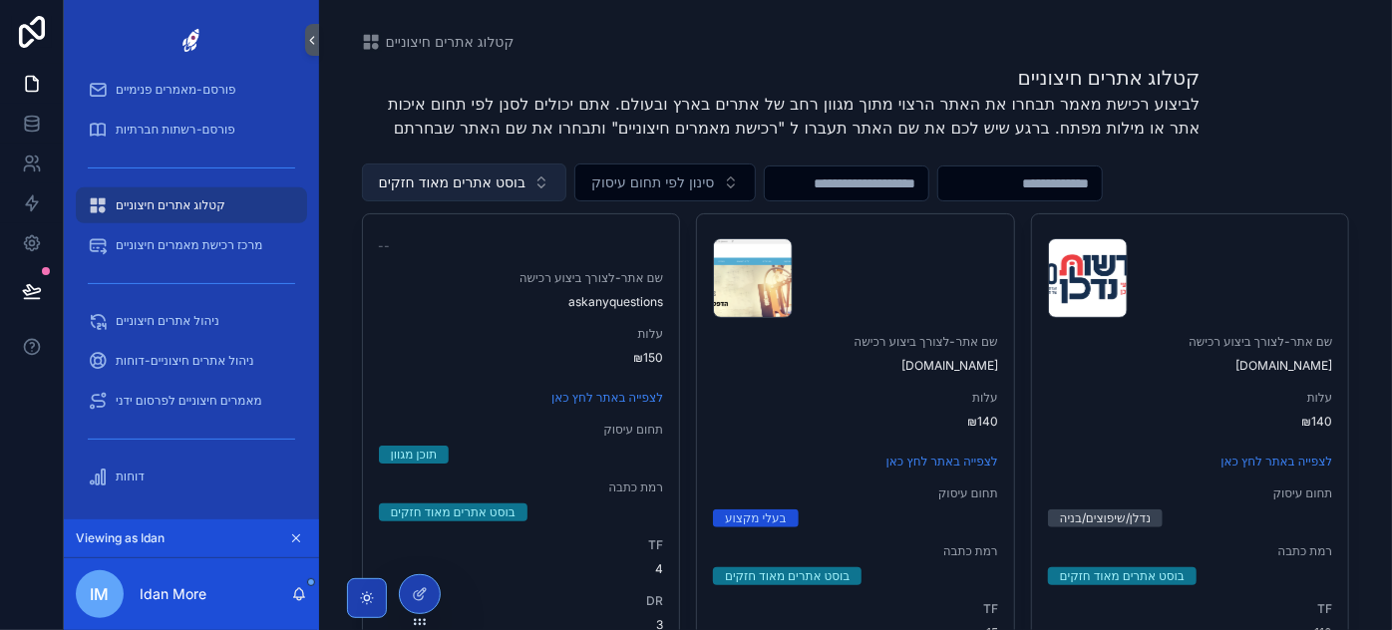
click at [448, 170] on button "בוסט אתרים מאוד חזקים" at bounding box center [464, 182] width 205 height 38
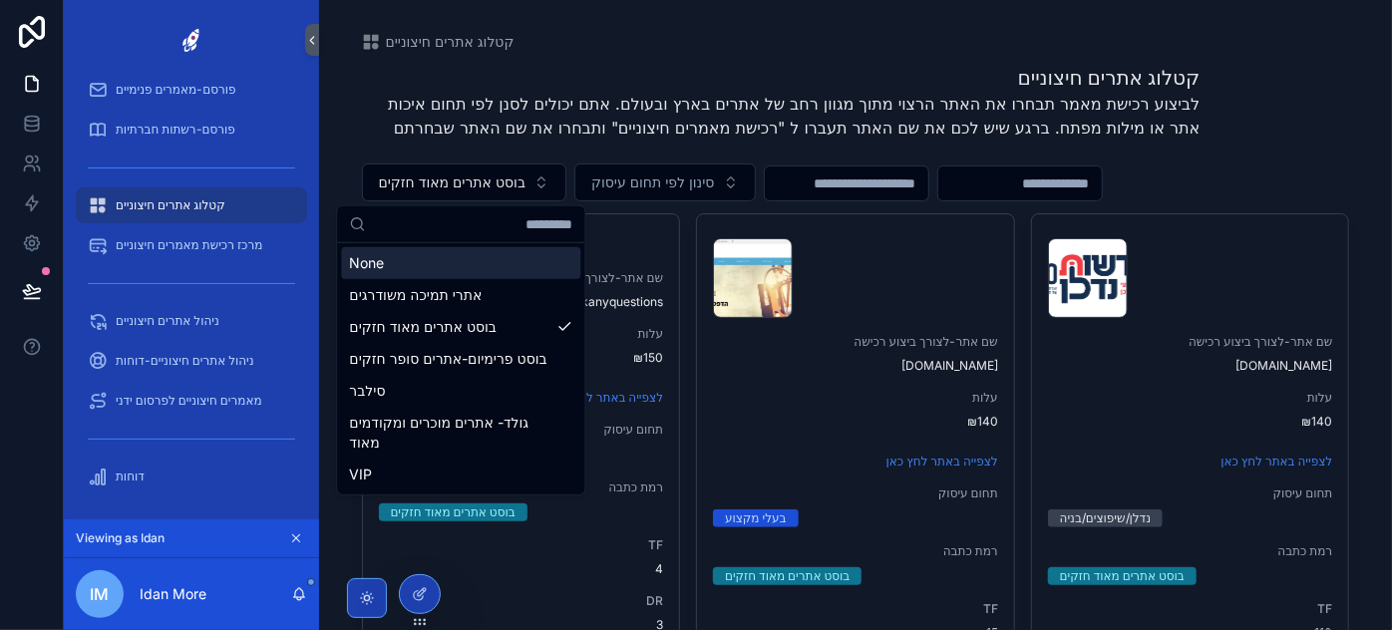
click at [418, 249] on div "None" at bounding box center [460, 263] width 239 height 32
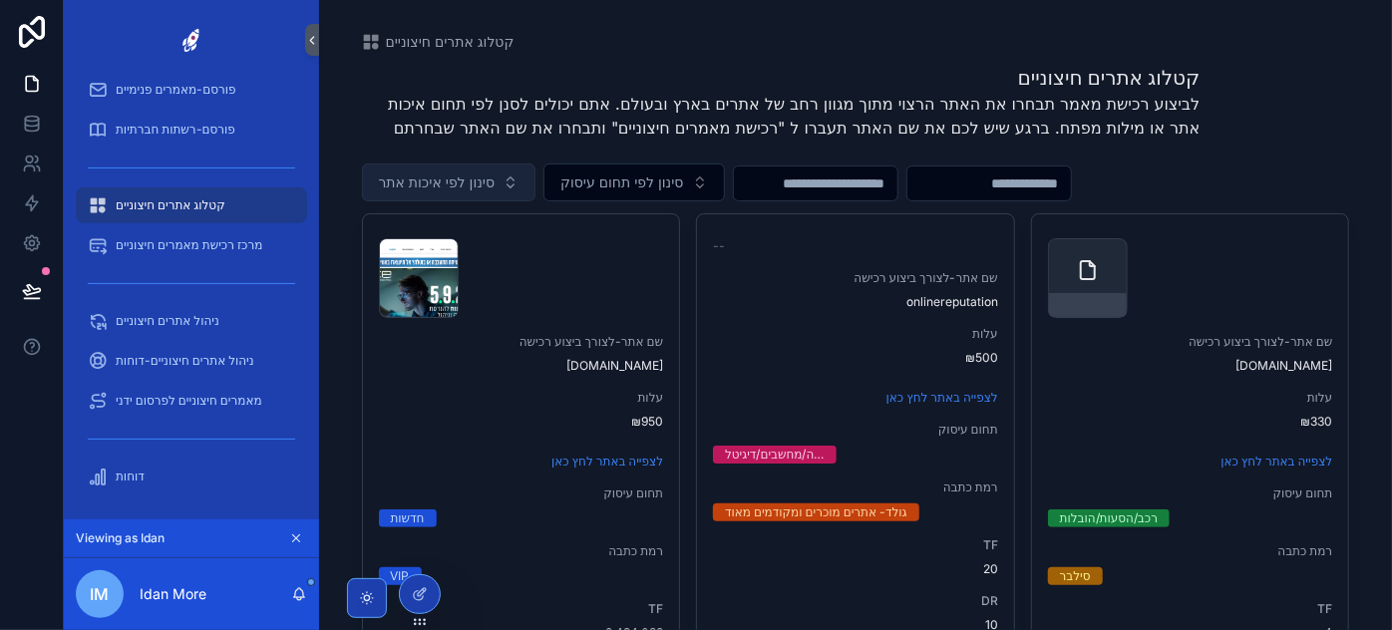
click at [444, 194] on button "סינון לפי איכות אתר" at bounding box center [449, 182] width 174 height 38
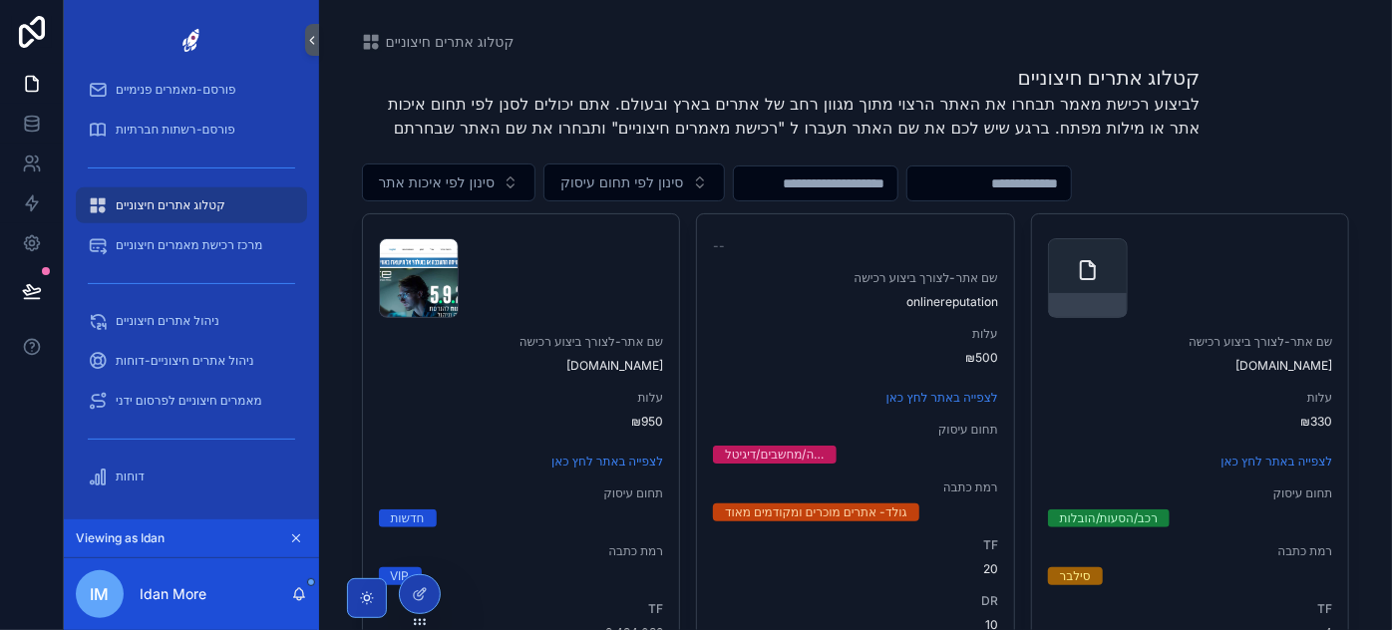
click at [897, 177] on input "scrollable content" at bounding box center [815, 183] width 163 height 28
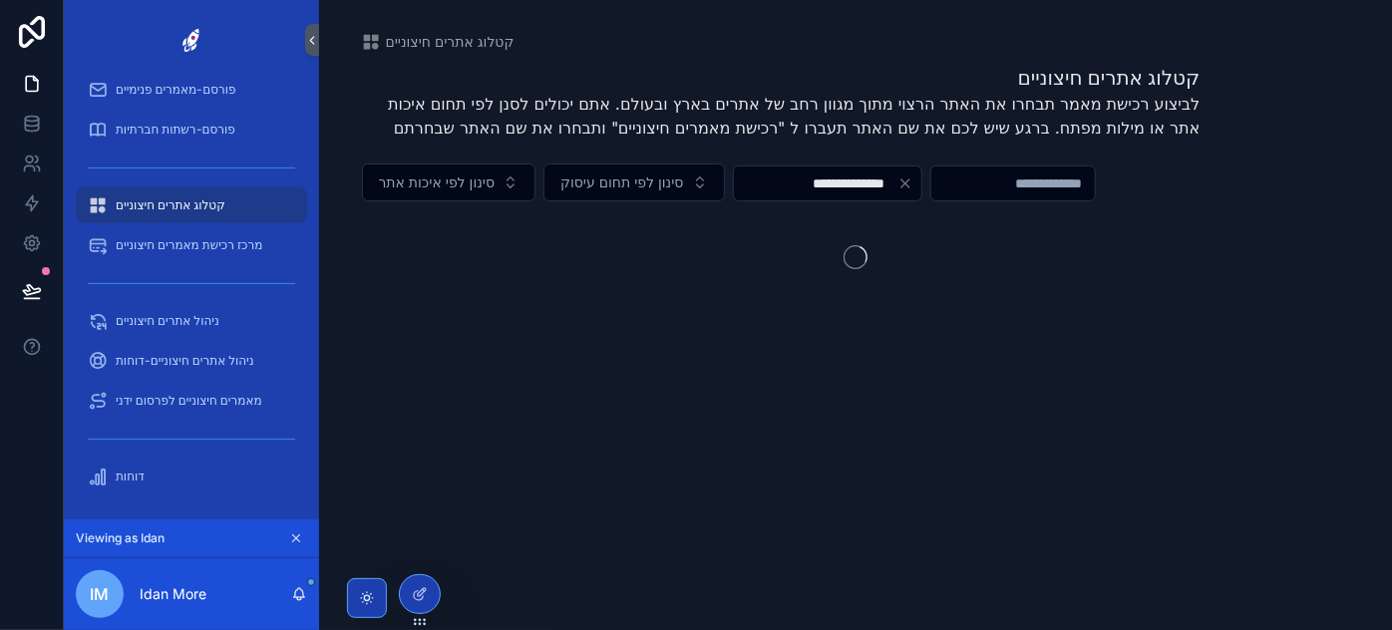
type input "**********"
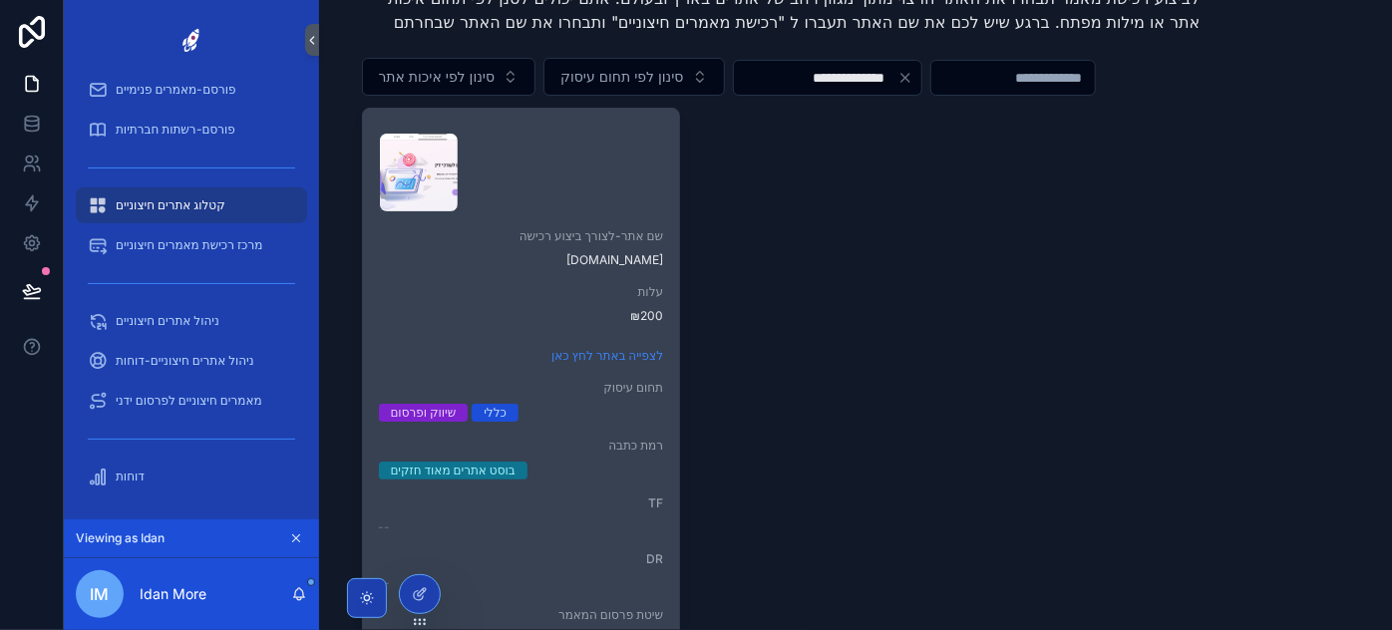
scroll to position [85, 0]
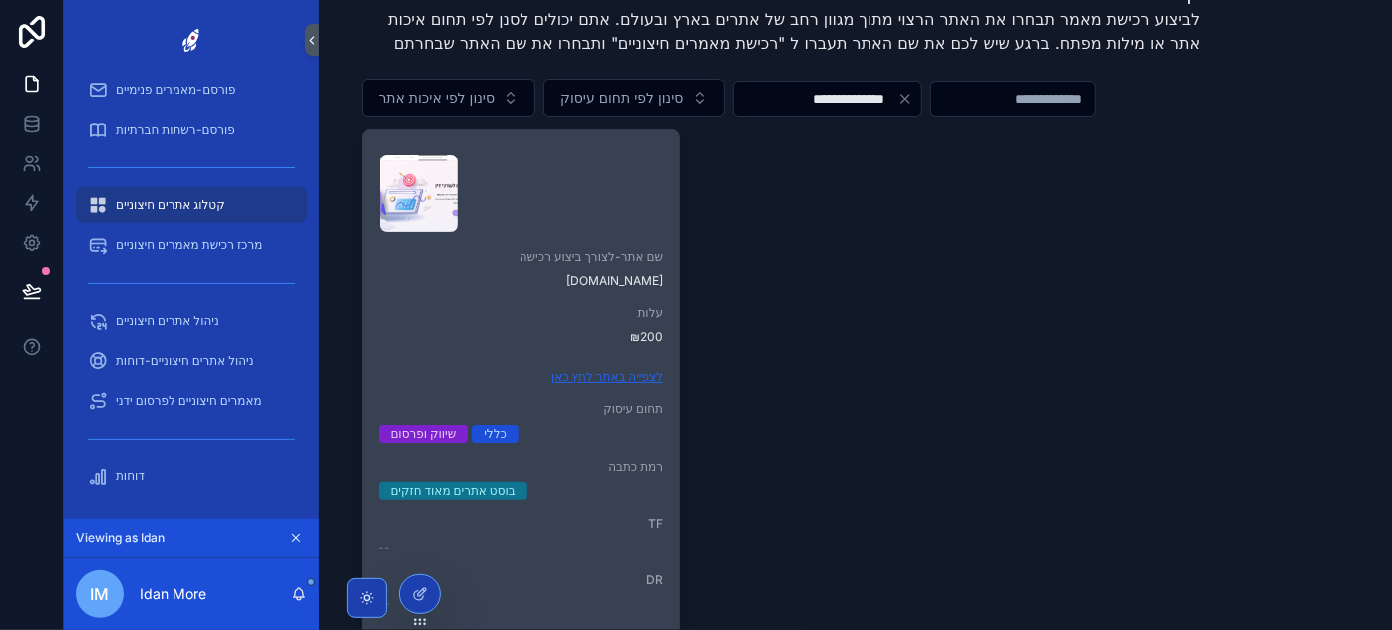
click at [584, 379] on link "לצפייה באתר לחץ כאן" at bounding box center [607, 376] width 112 height 15
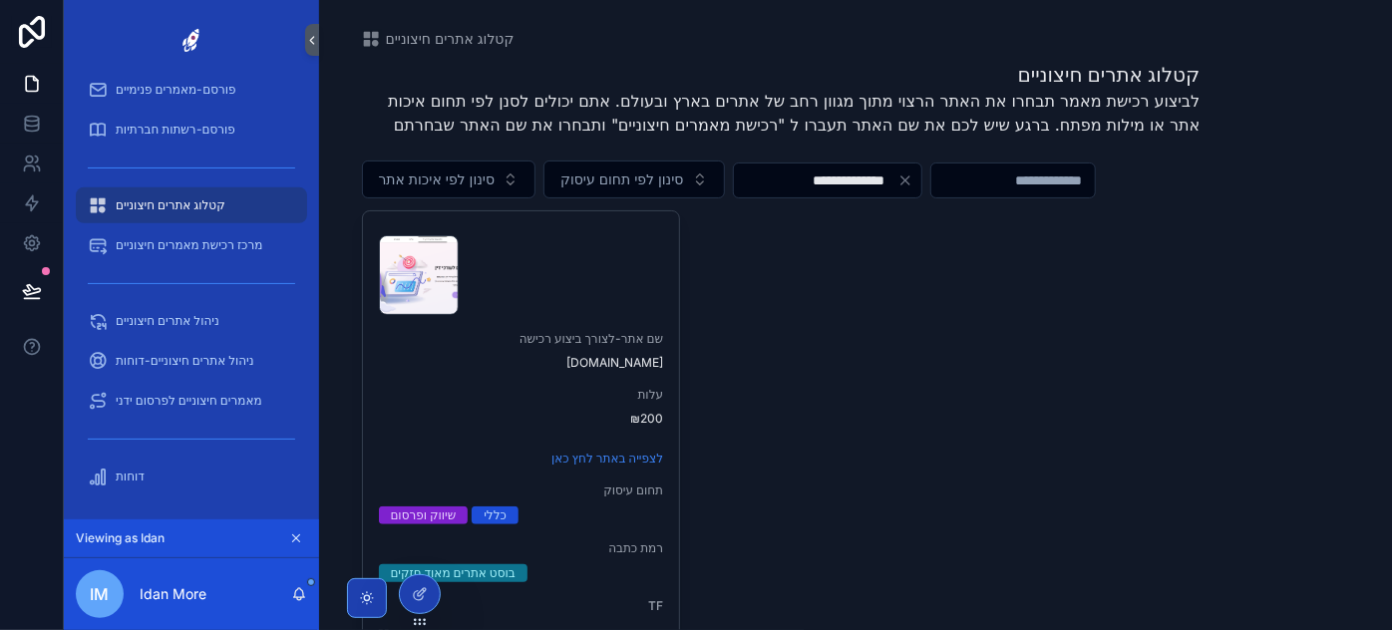
scroll to position [0, 0]
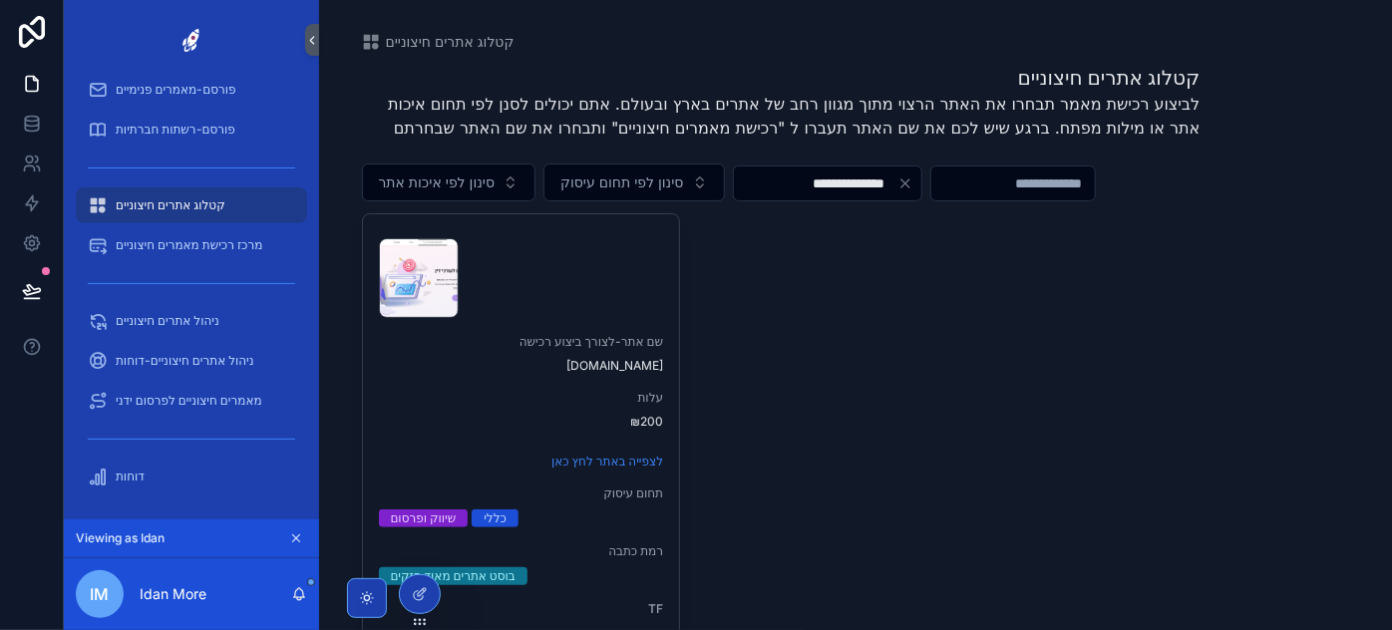
click at [878, 185] on input "**********" at bounding box center [815, 183] width 163 height 28
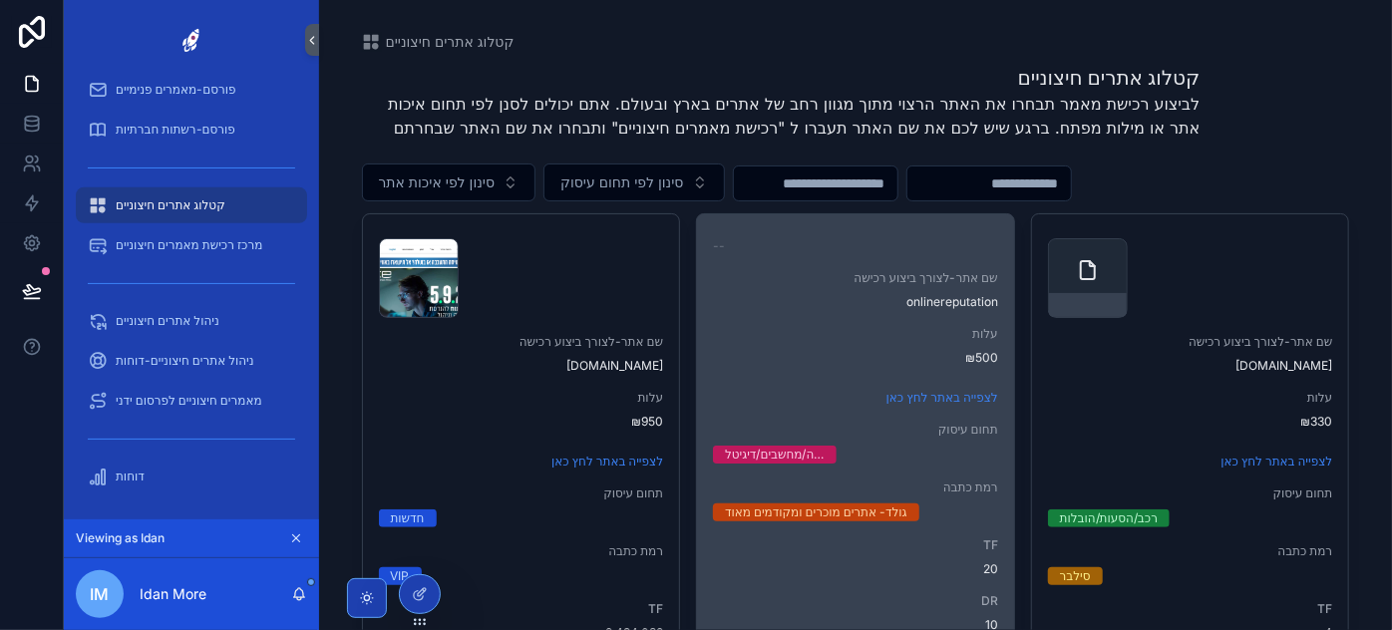
click at [931, 370] on div "-- שם אתר-לצורך ביצוע רכישה onlinereputation עלות ₪500 לצפייה באתר לחץ כאן תחום…" at bounding box center [855, 460] width 317 height 492
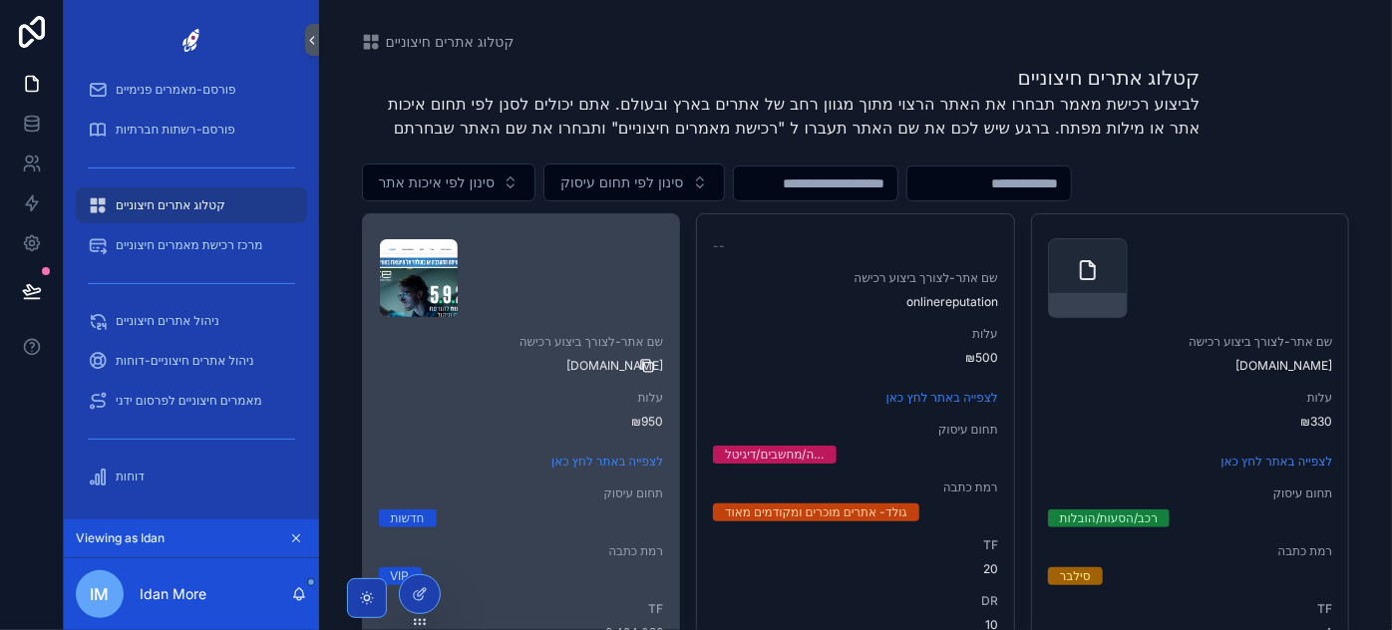
click at [639, 366] on icon "scrollable content" at bounding box center [647, 366] width 16 height 16
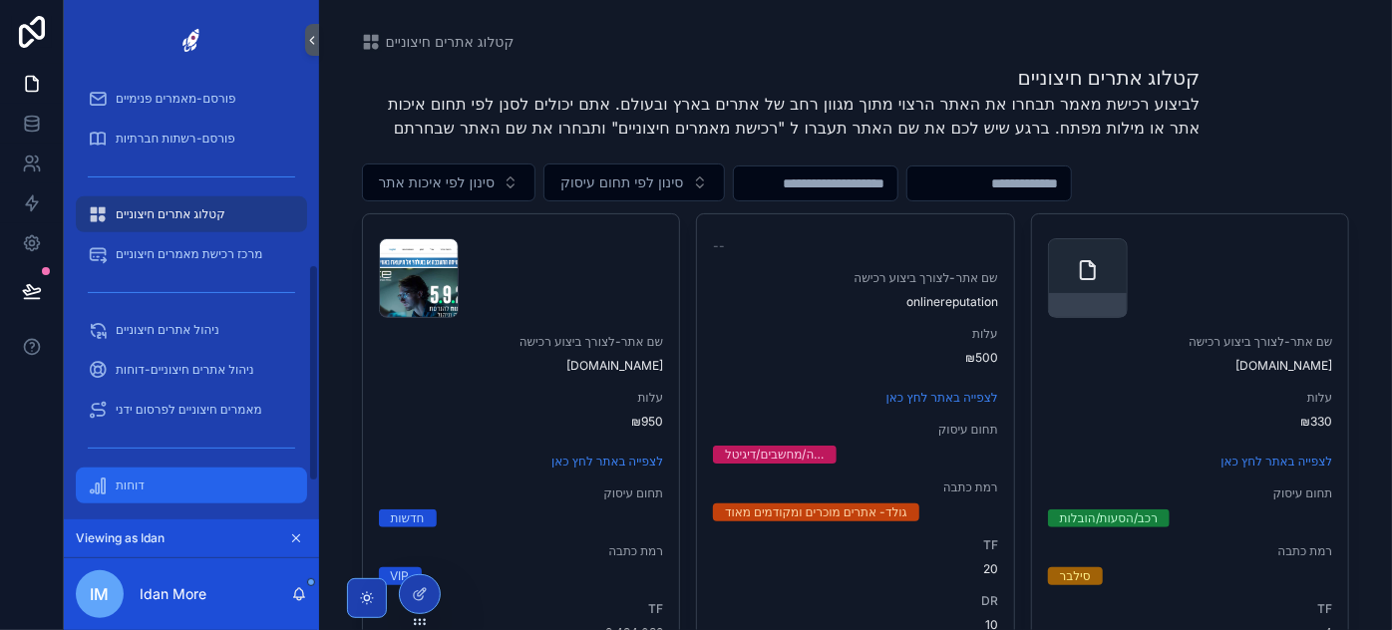
scroll to position [449, 0]
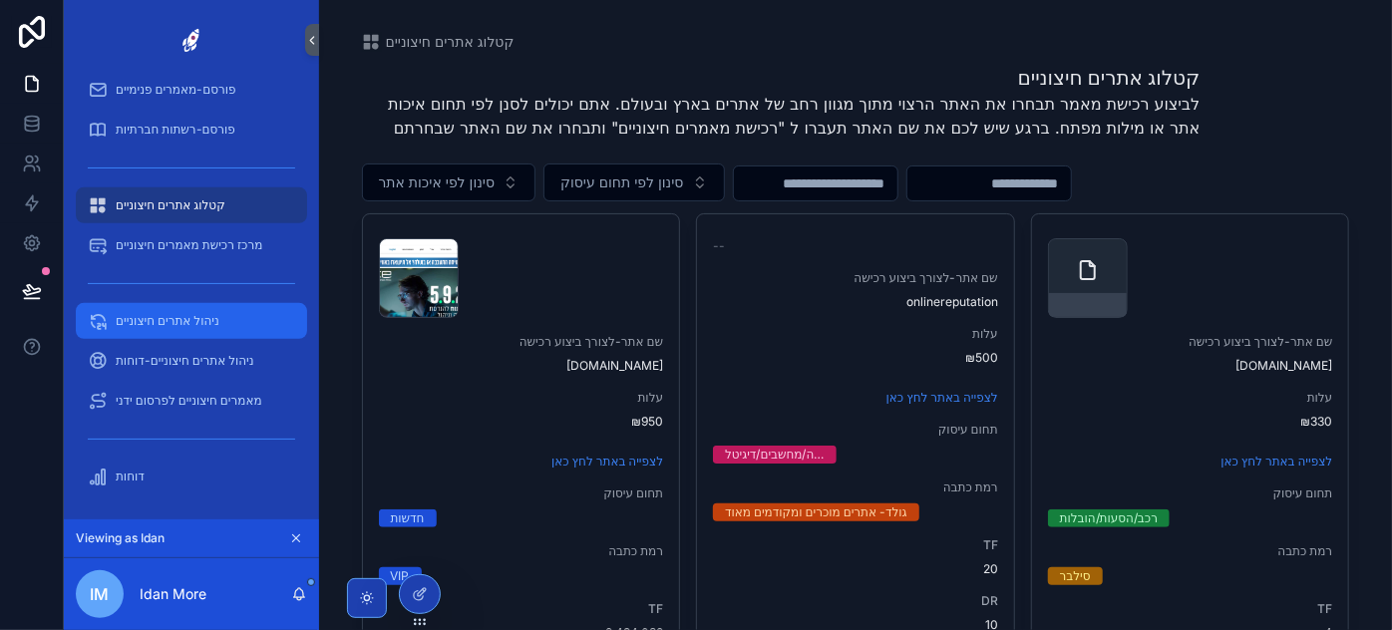
click at [199, 326] on span "ניהול אתרים חיצוניים" at bounding box center [168, 321] width 104 height 16
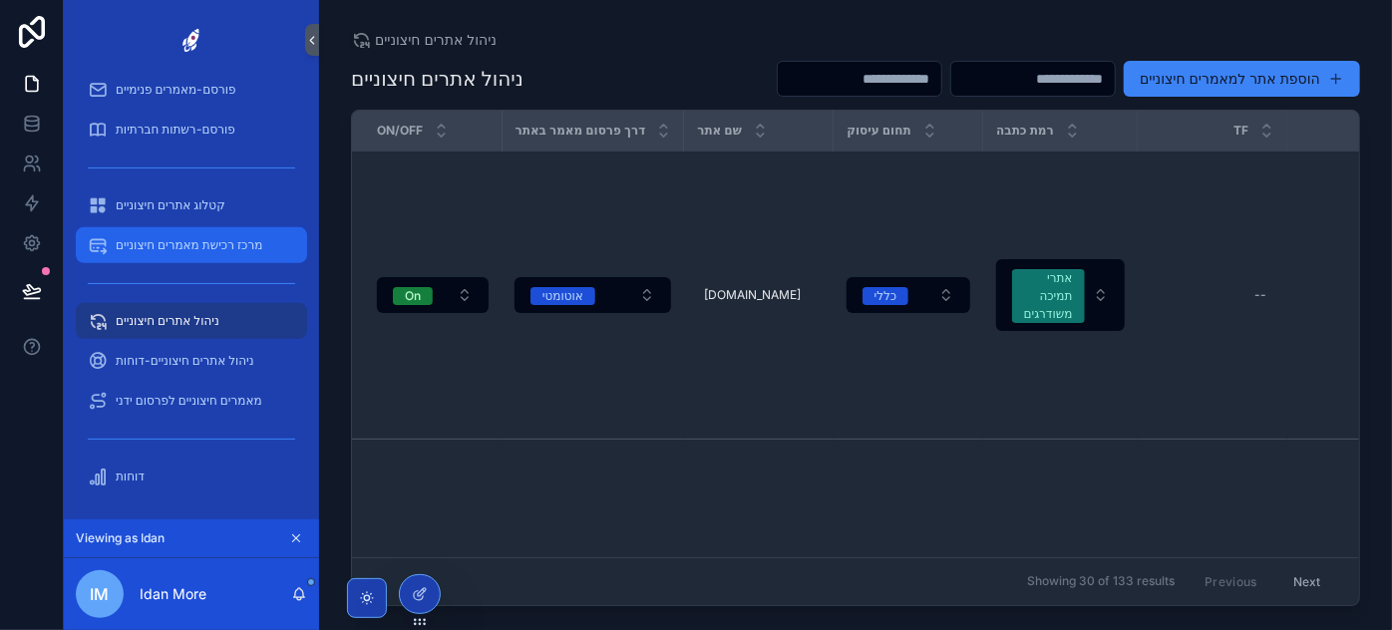
click at [217, 240] on span "מרכז רכישת מאמרים חיצוניים" at bounding box center [189, 245] width 147 height 16
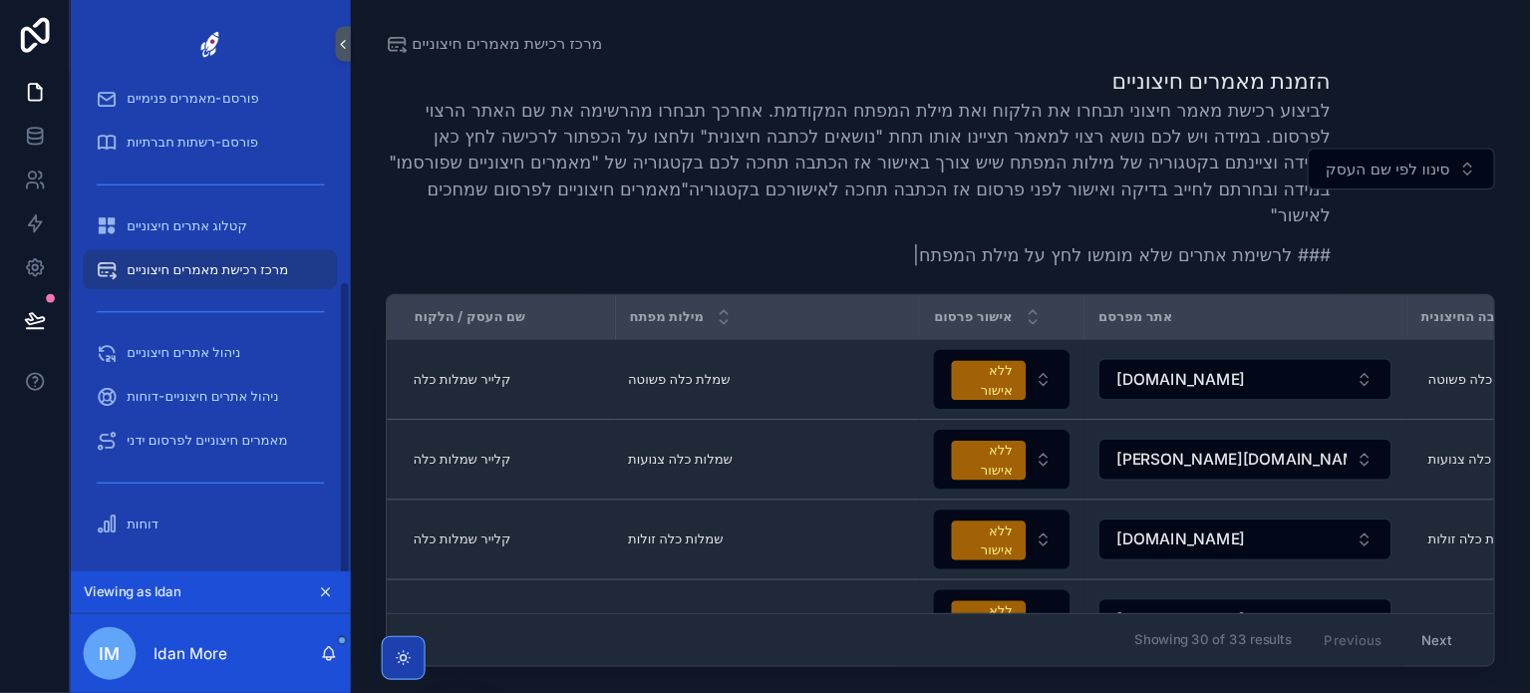
scroll to position [310, 0]
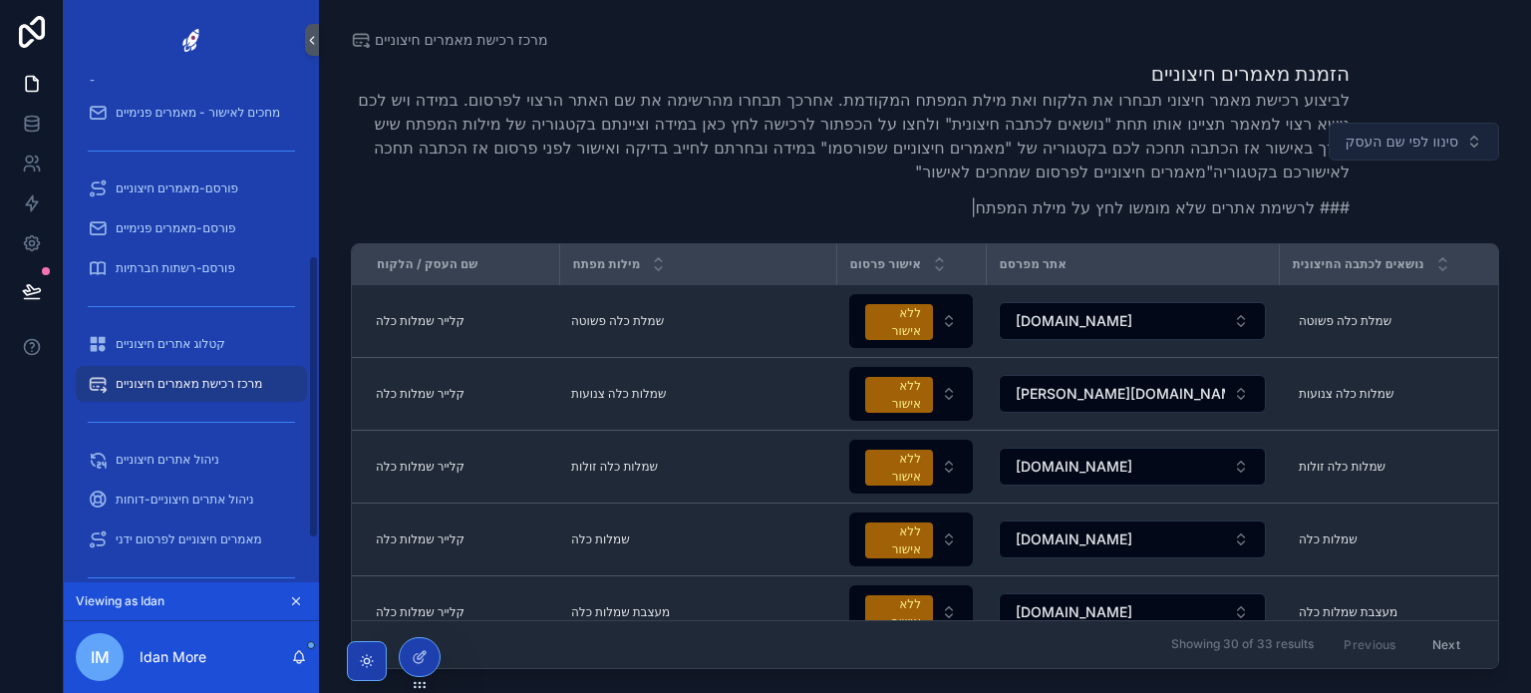
click at [1372, 139] on span "סינוו לפי שם העסק" at bounding box center [1402, 142] width 113 height 20
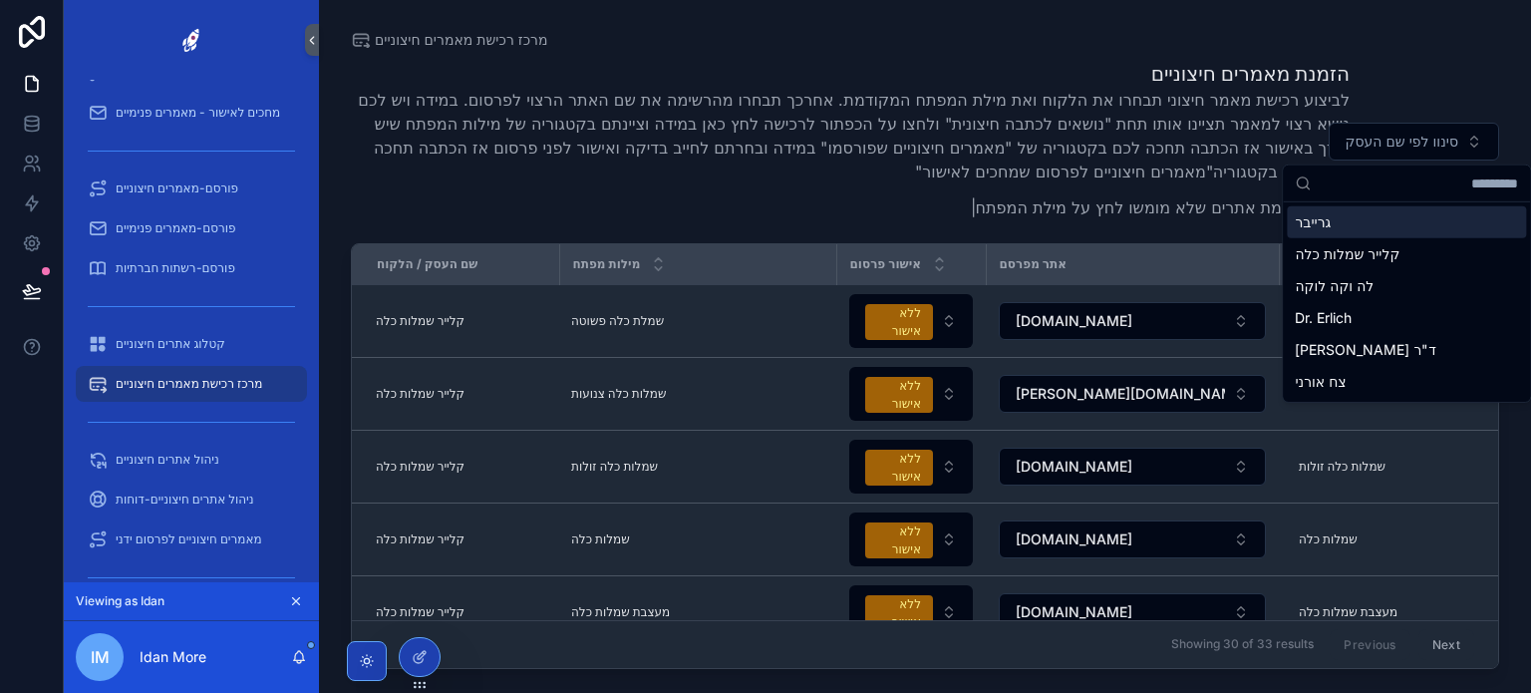
click at [1338, 222] on div "גרייבר" at bounding box center [1406, 222] width 239 height 32
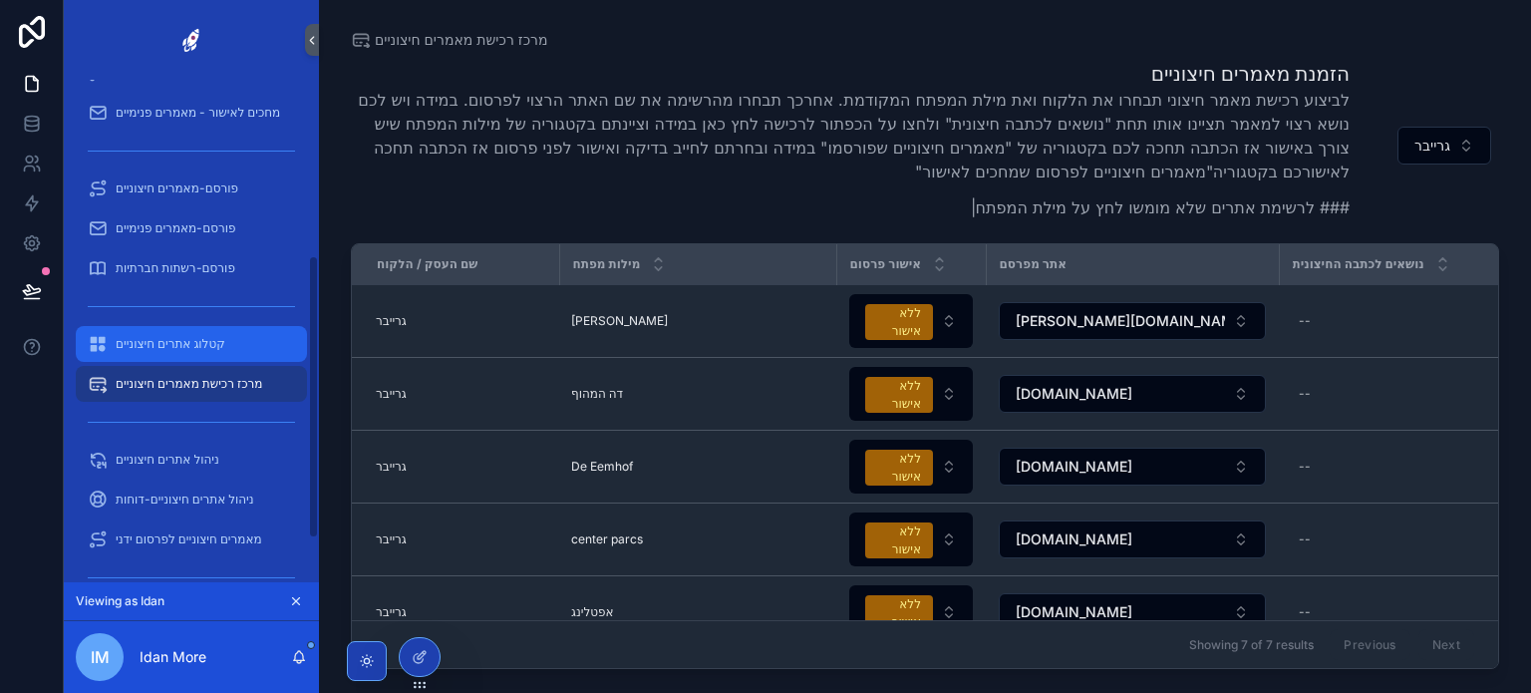
click at [204, 348] on span "קטלוג אתרים חיצוניים" at bounding box center [171, 344] width 110 height 16
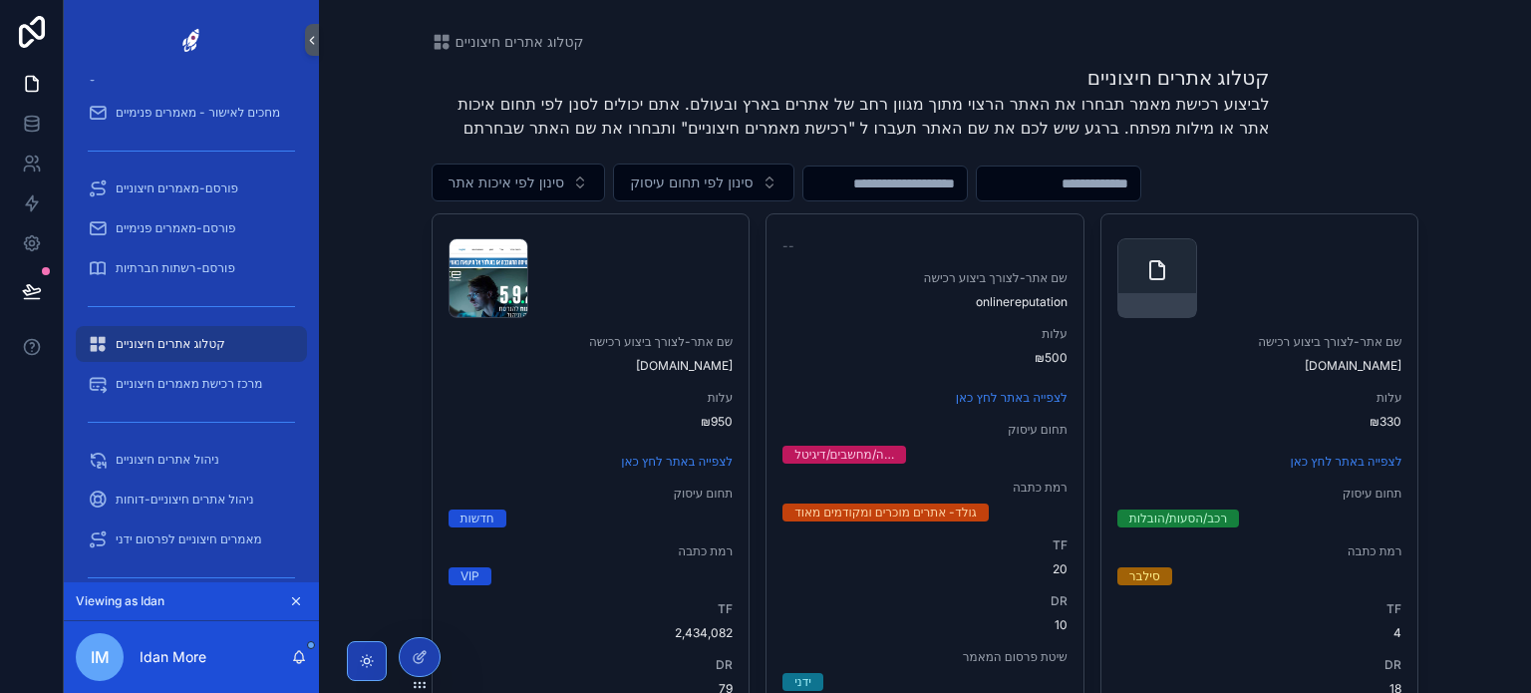
click at [967, 193] on input "scrollable content" at bounding box center [884, 183] width 163 height 28
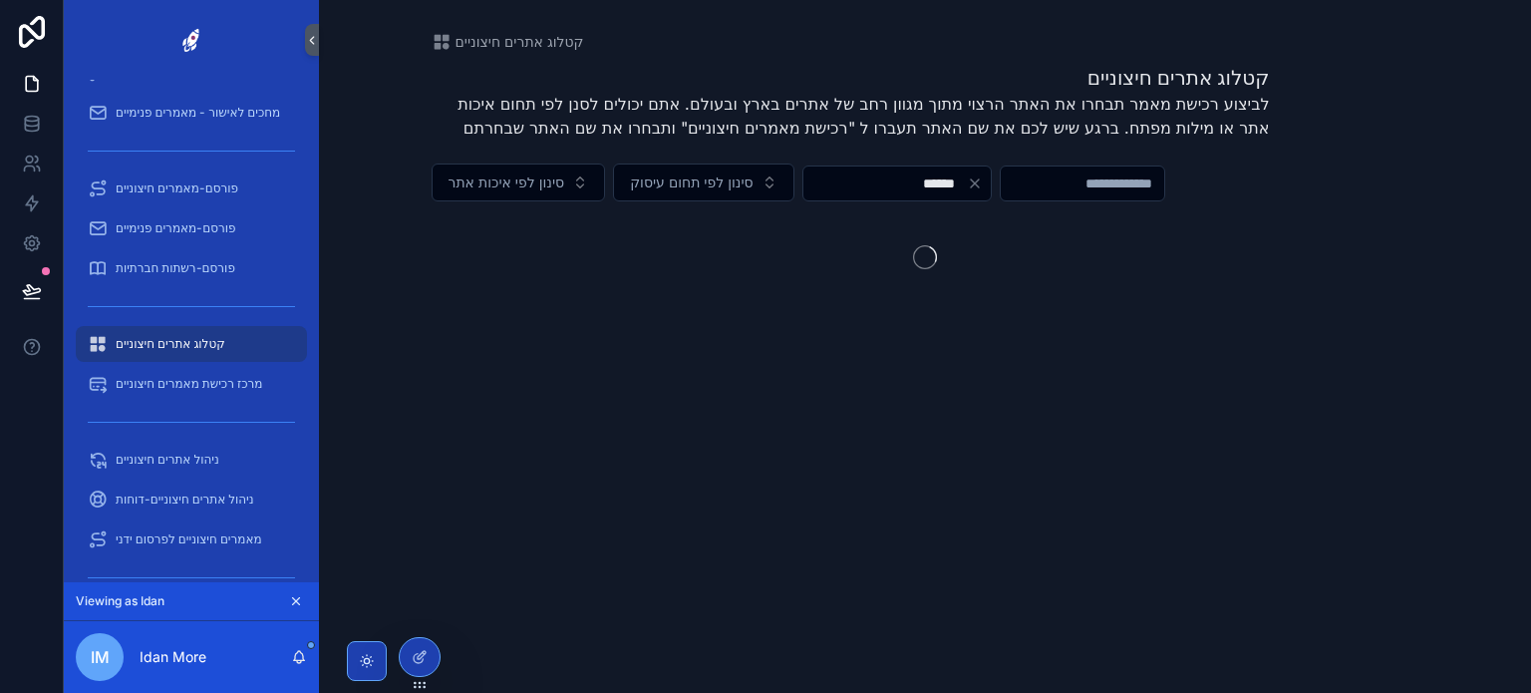
type input "*"
type input "******"
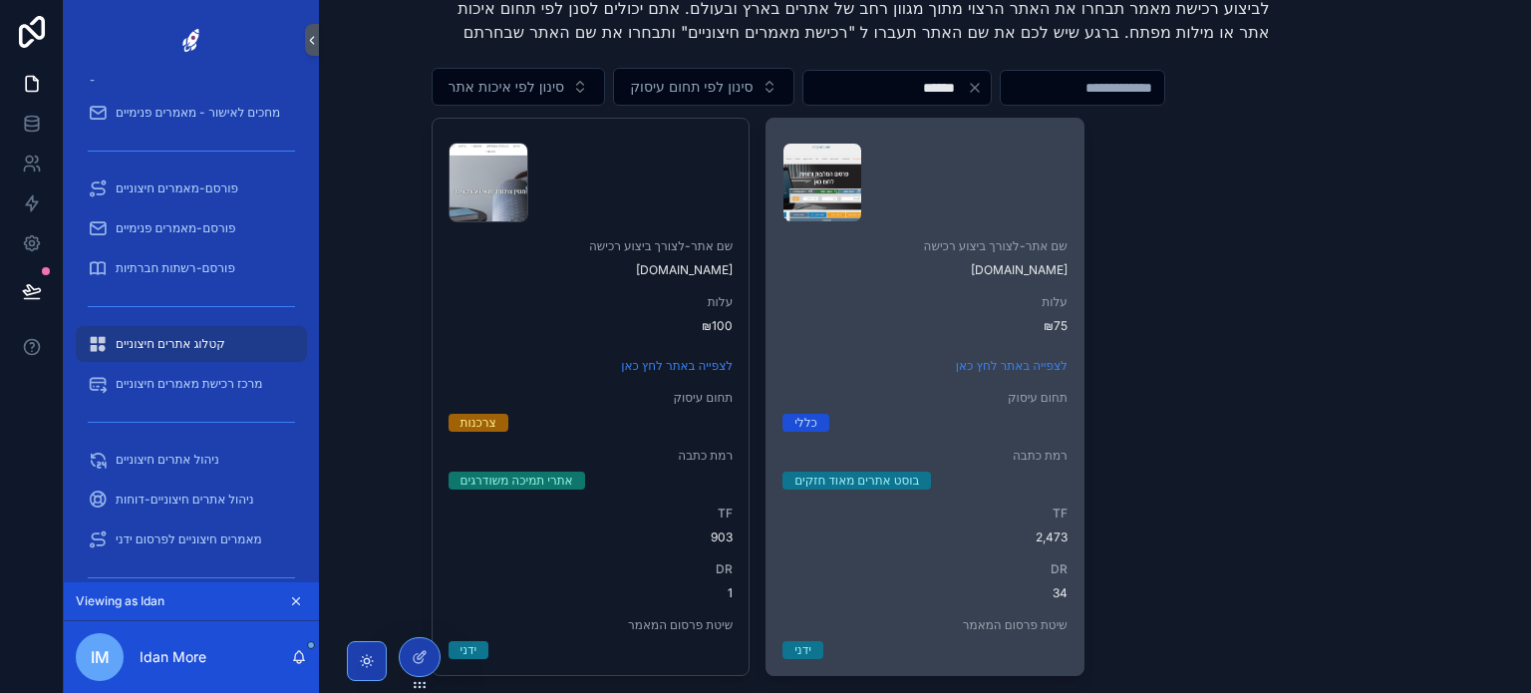
scroll to position [100, 0]
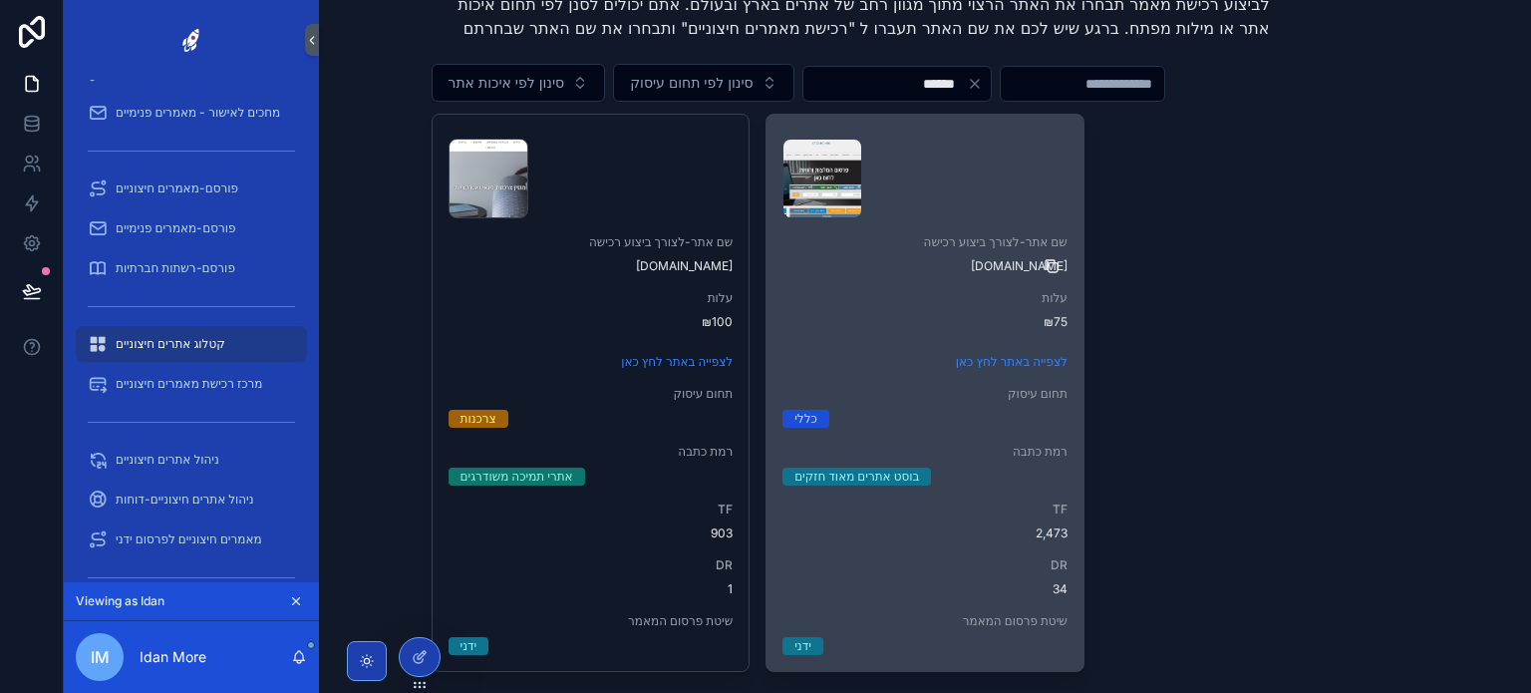
click at [1048, 264] on icon "scrollable content" at bounding box center [1052, 266] width 16 height 16
click at [1048, 263] on icon "scrollable content" at bounding box center [1052, 267] width 9 height 9
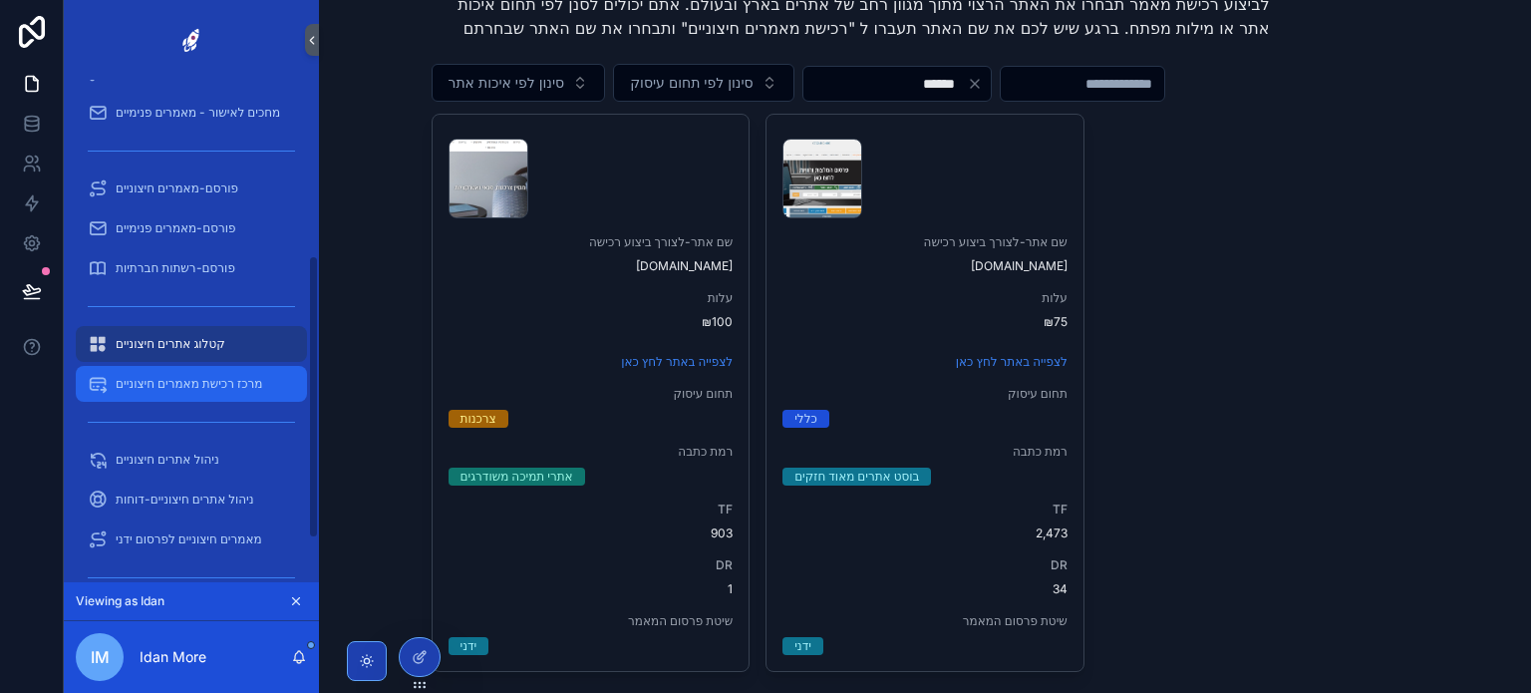
click at [189, 390] on span "מרכז רכישת מאמרים חיצוניים" at bounding box center [189, 384] width 147 height 16
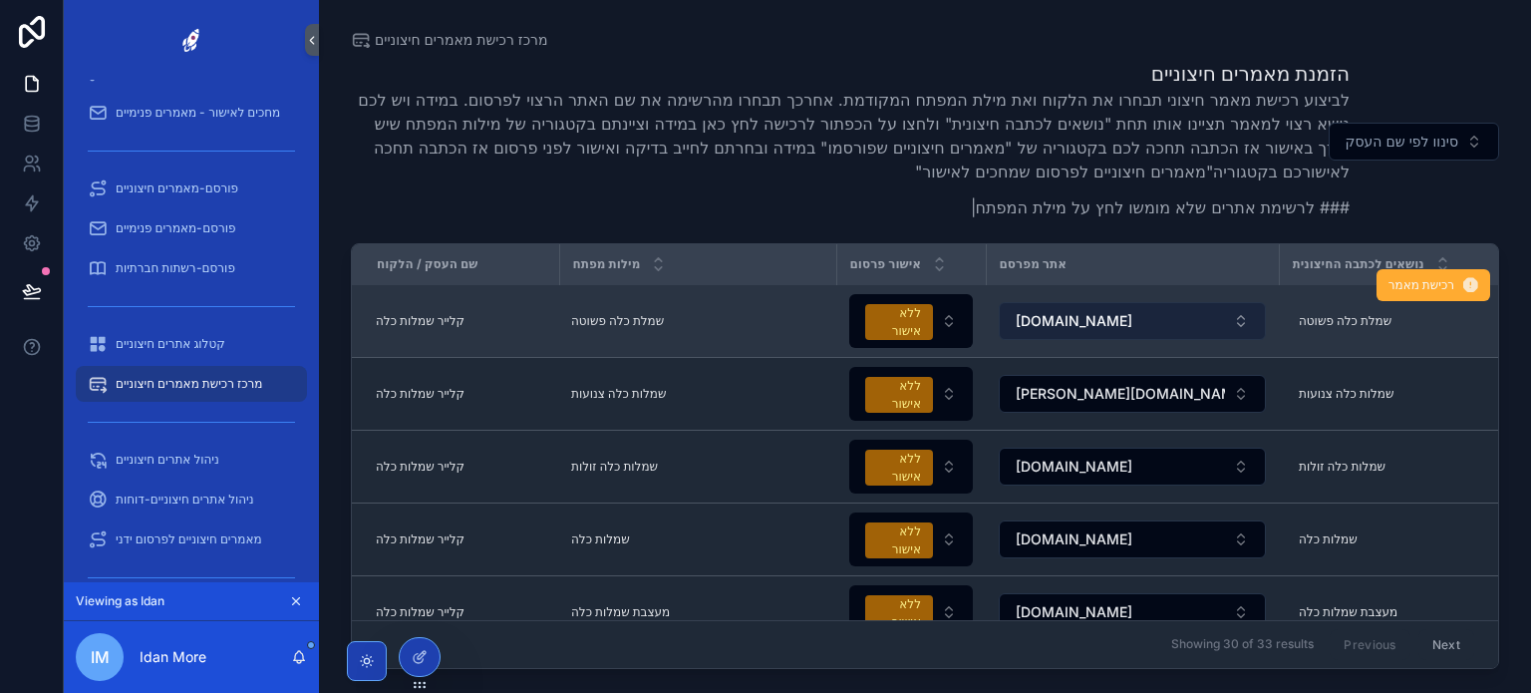
click at [1054, 326] on span "[DOMAIN_NAME]" at bounding box center [1074, 321] width 117 height 20
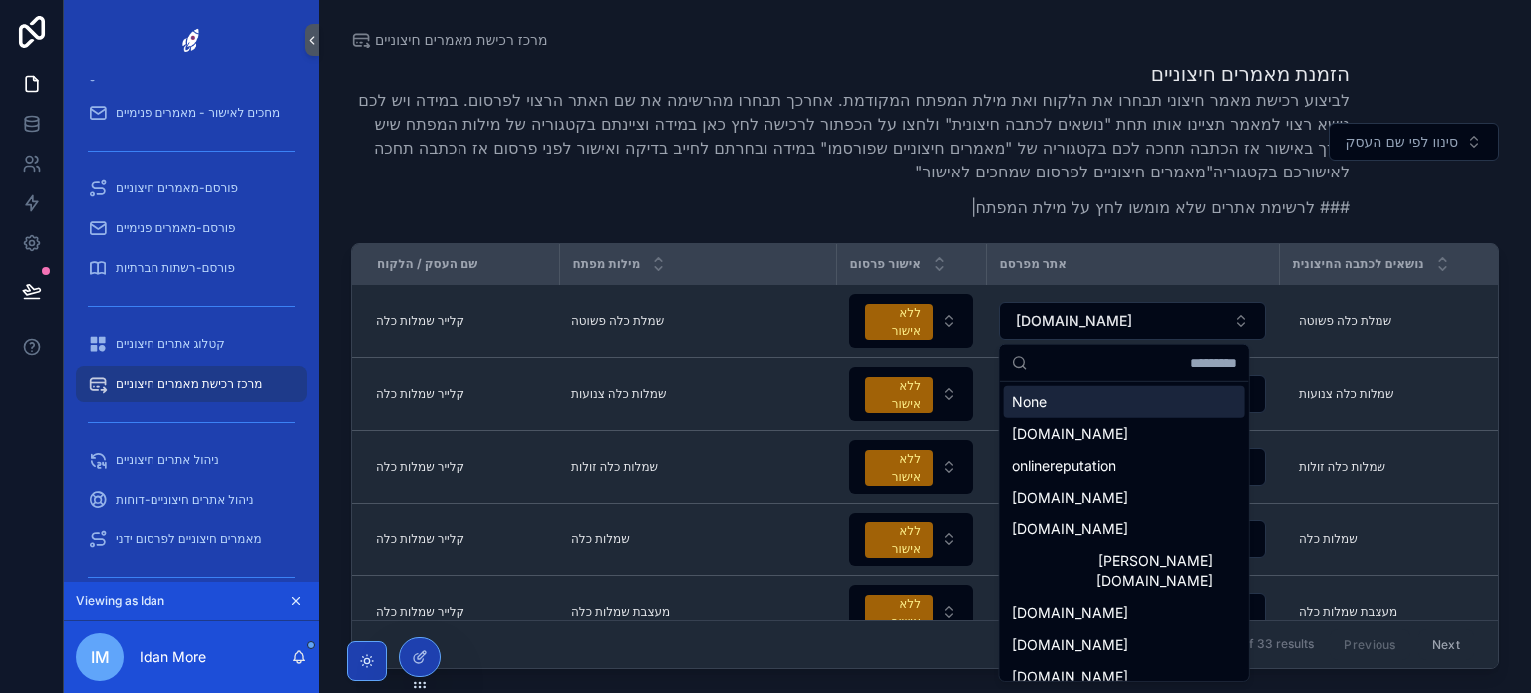
click at [1096, 361] on input "scrollable content" at bounding box center [1136, 363] width 201 height 36
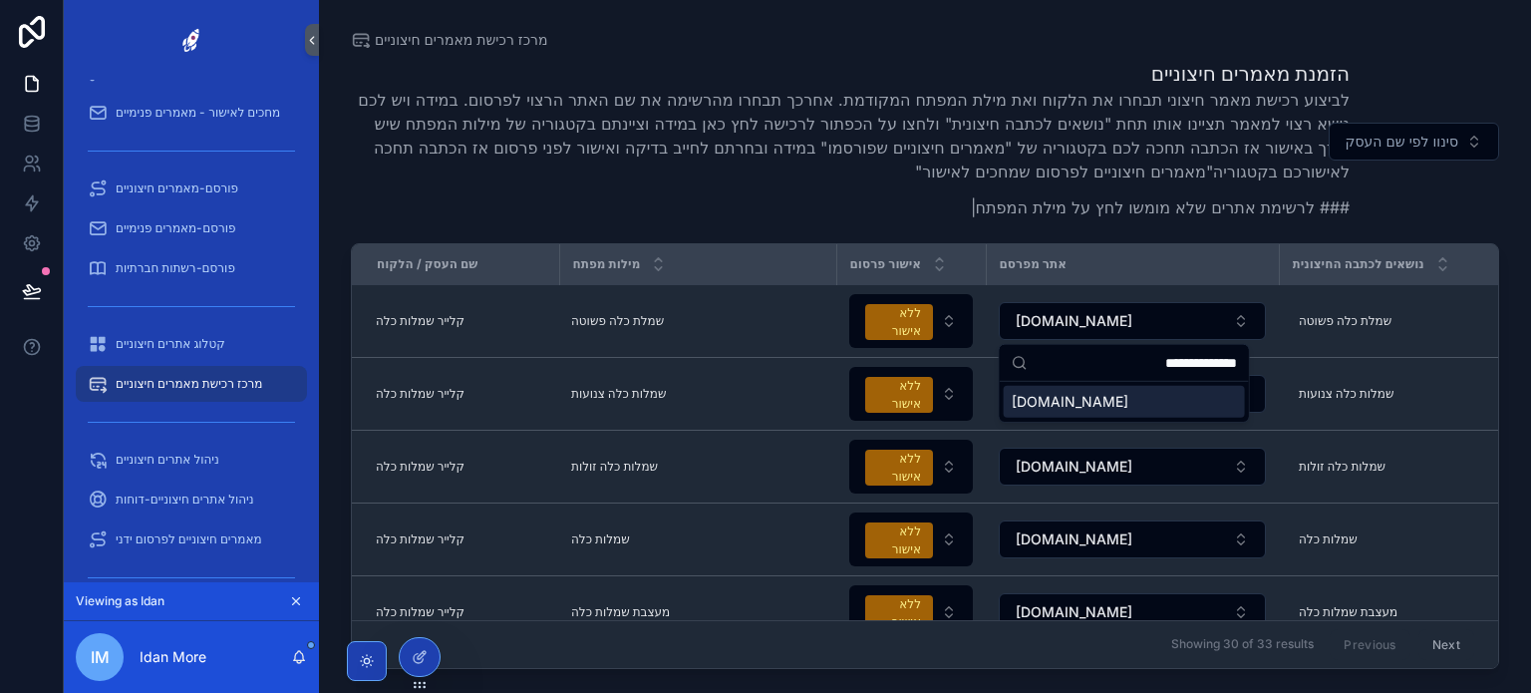
type input "**********"
click at [1104, 402] on div "[DOMAIN_NAME]" at bounding box center [1124, 402] width 241 height 32
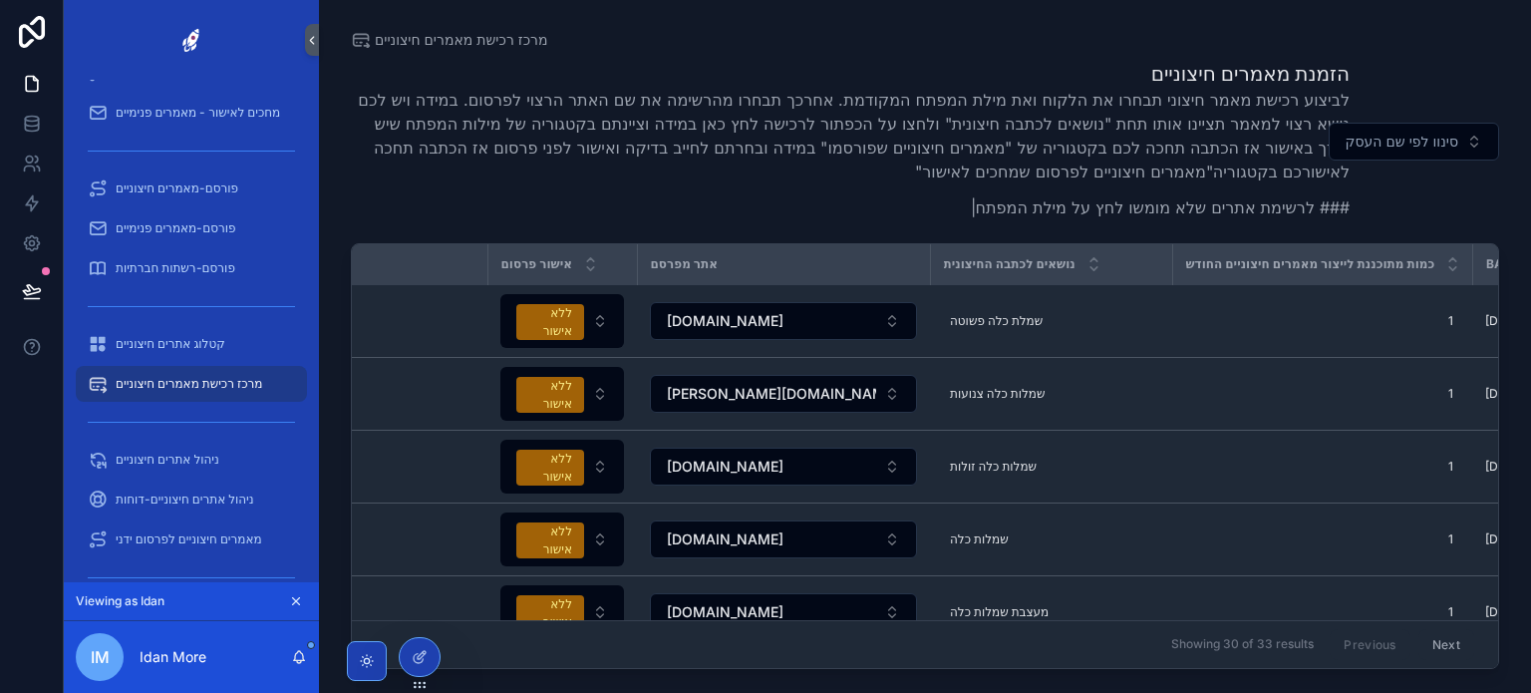
scroll to position [0, 364]
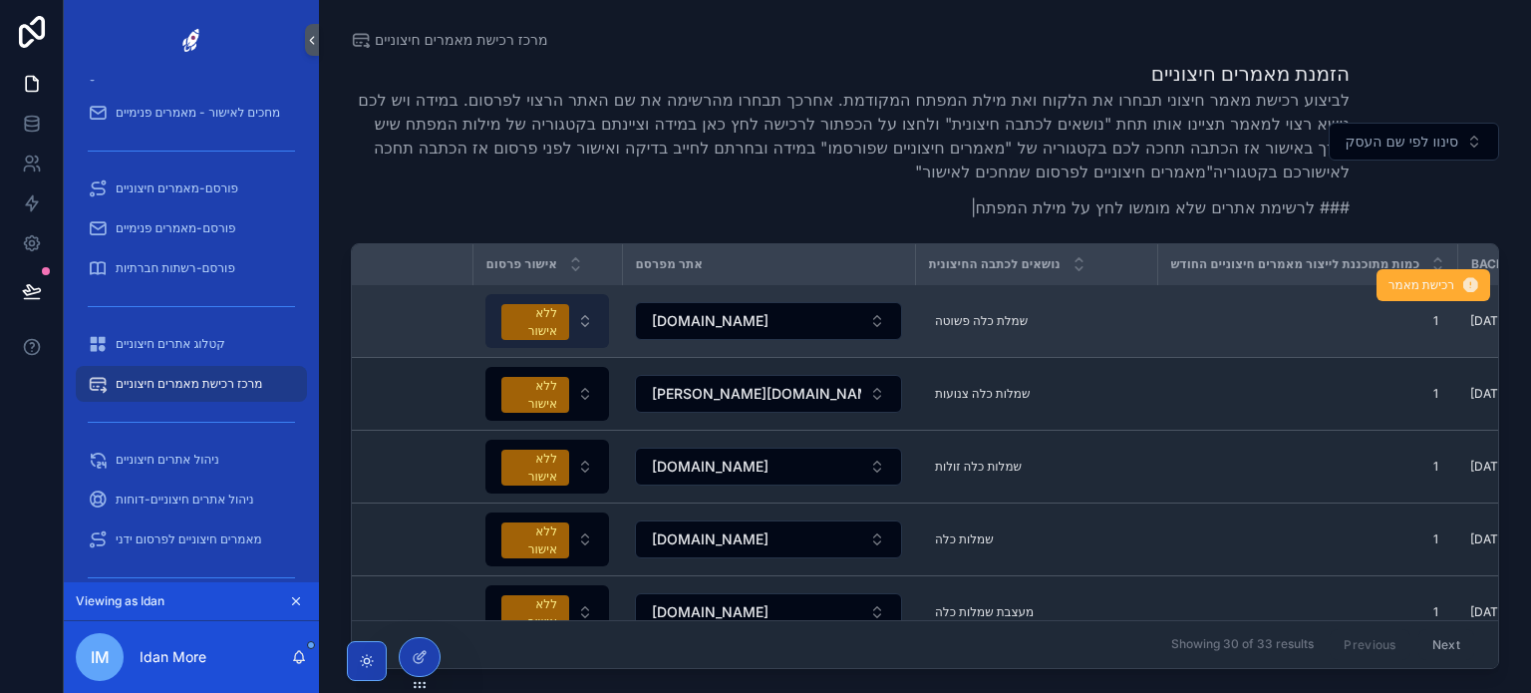
click at [584, 319] on button "ללא אישור" at bounding box center [547, 321] width 124 height 54
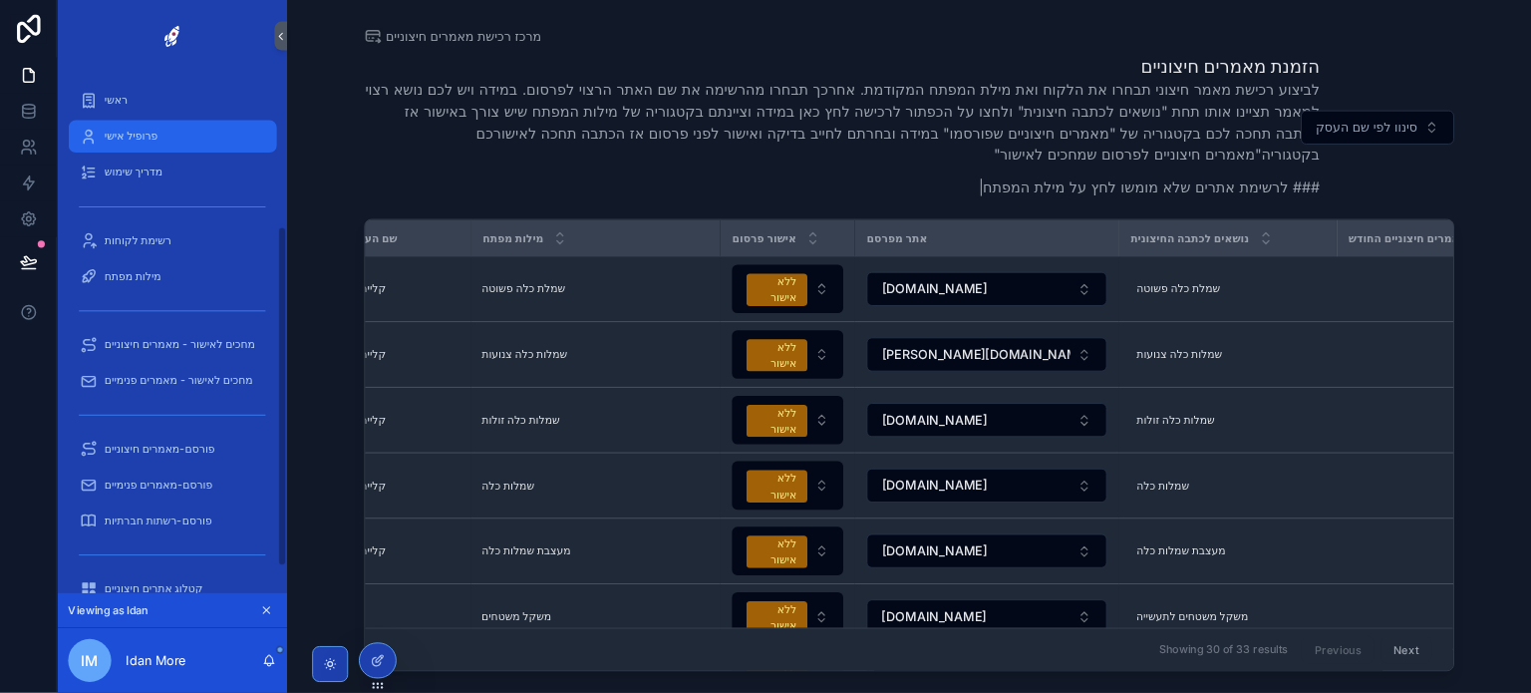
scroll to position [0, 0]
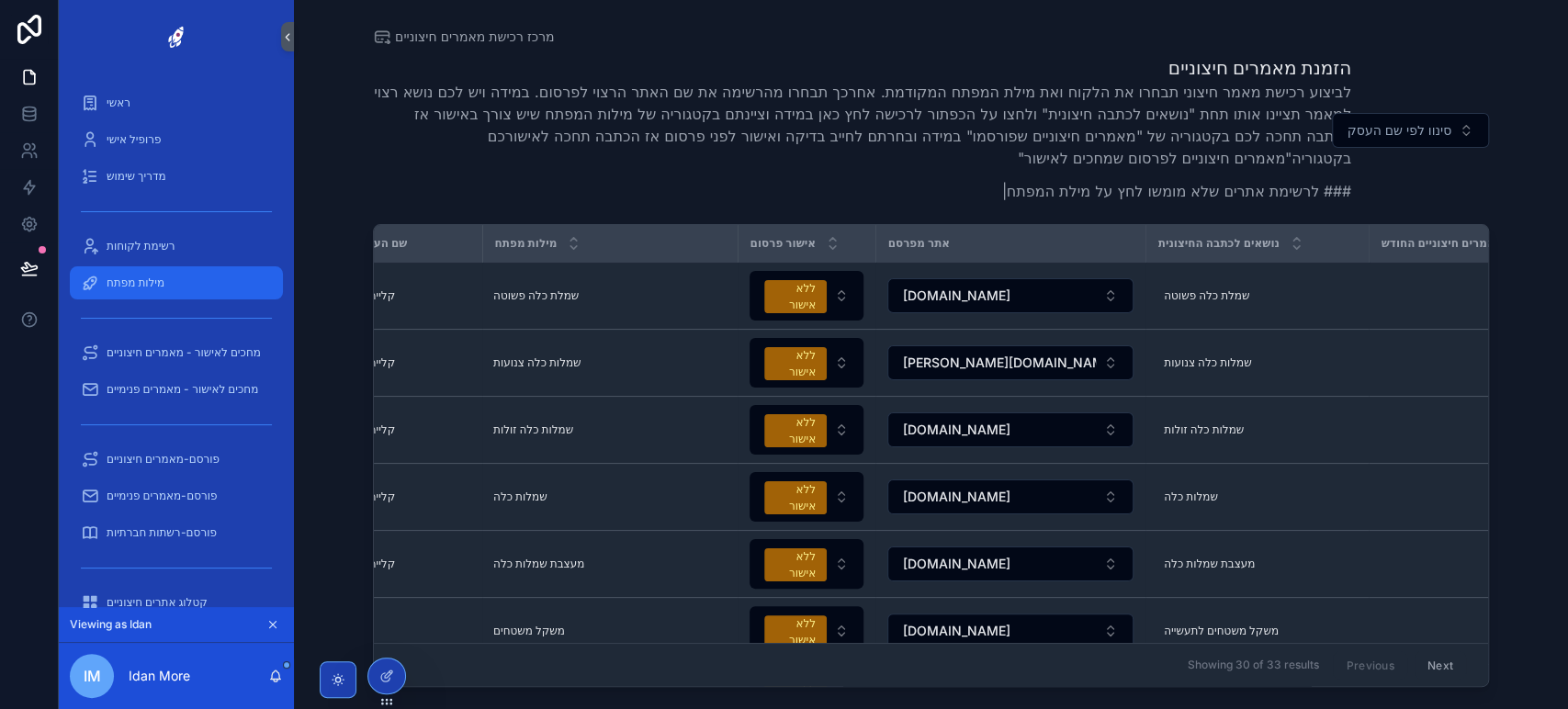
click at [147, 289] on span "מילות מפתח" at bounding box center [135, 283] width 58 height 15
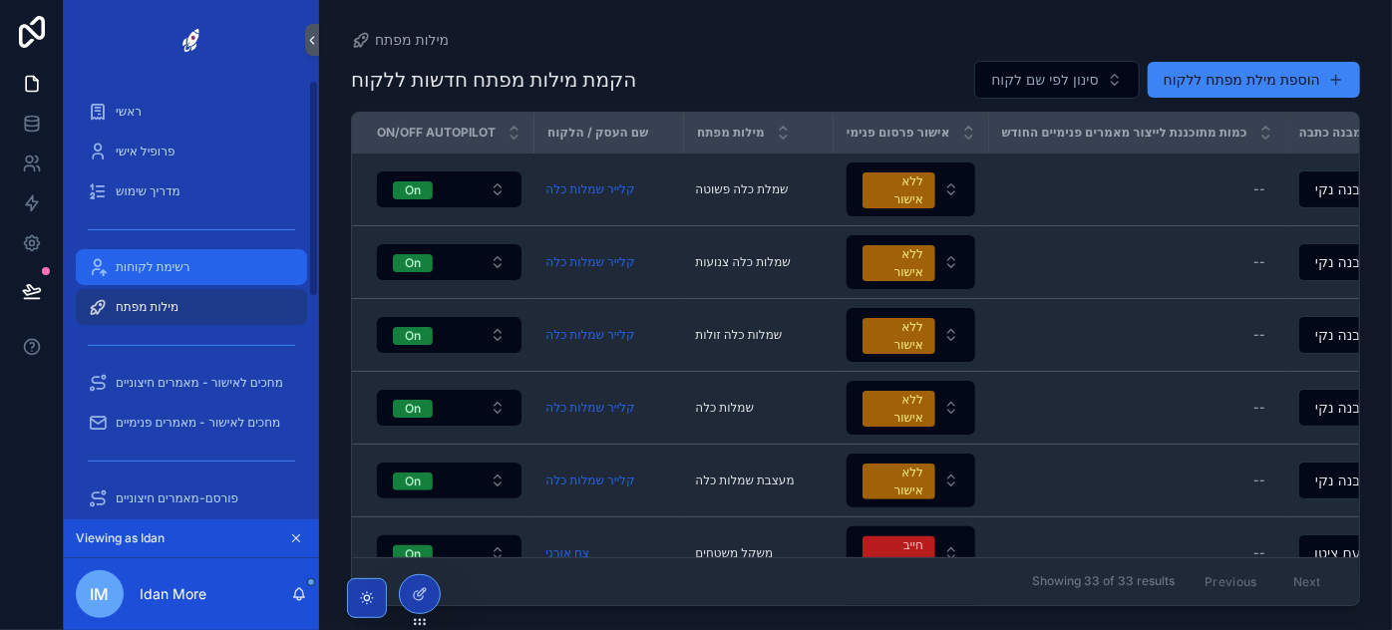
click at [161, 267] on span "רשימת לקוחות" at bounding box center [153, 267] width 75 height 16
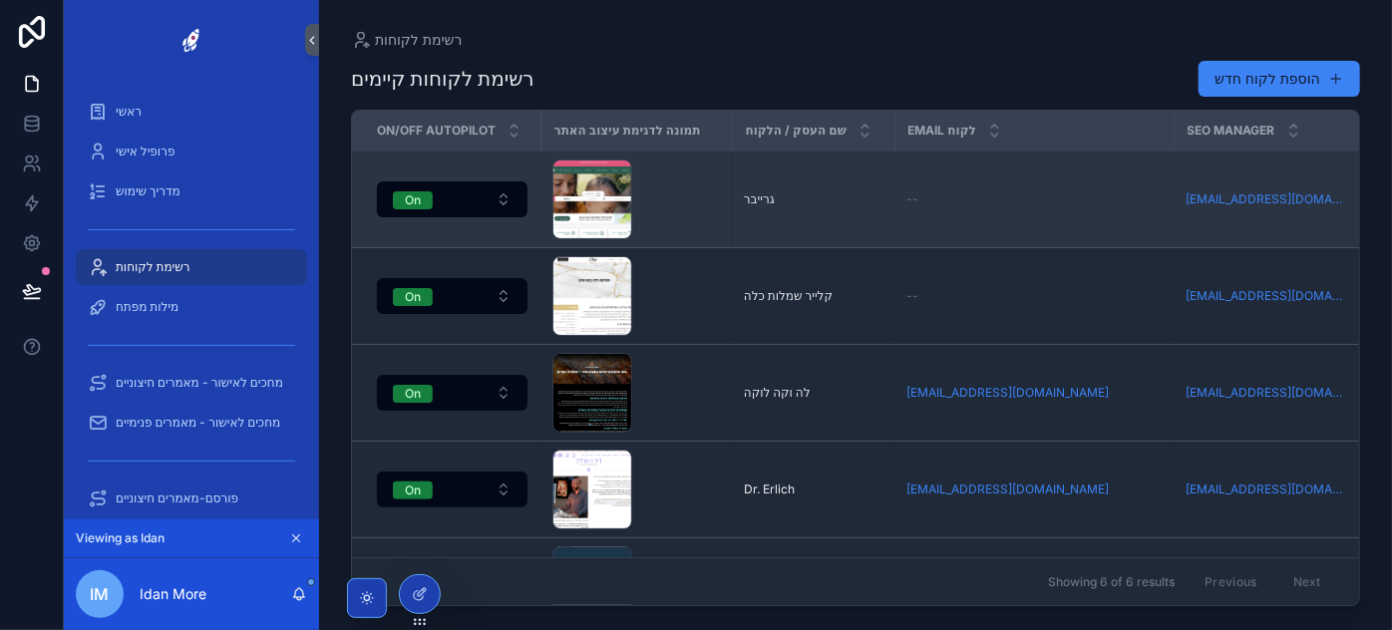
click at [745, 195] on span "גרייבר" at bounding box center [759, 199] width 31 height 16
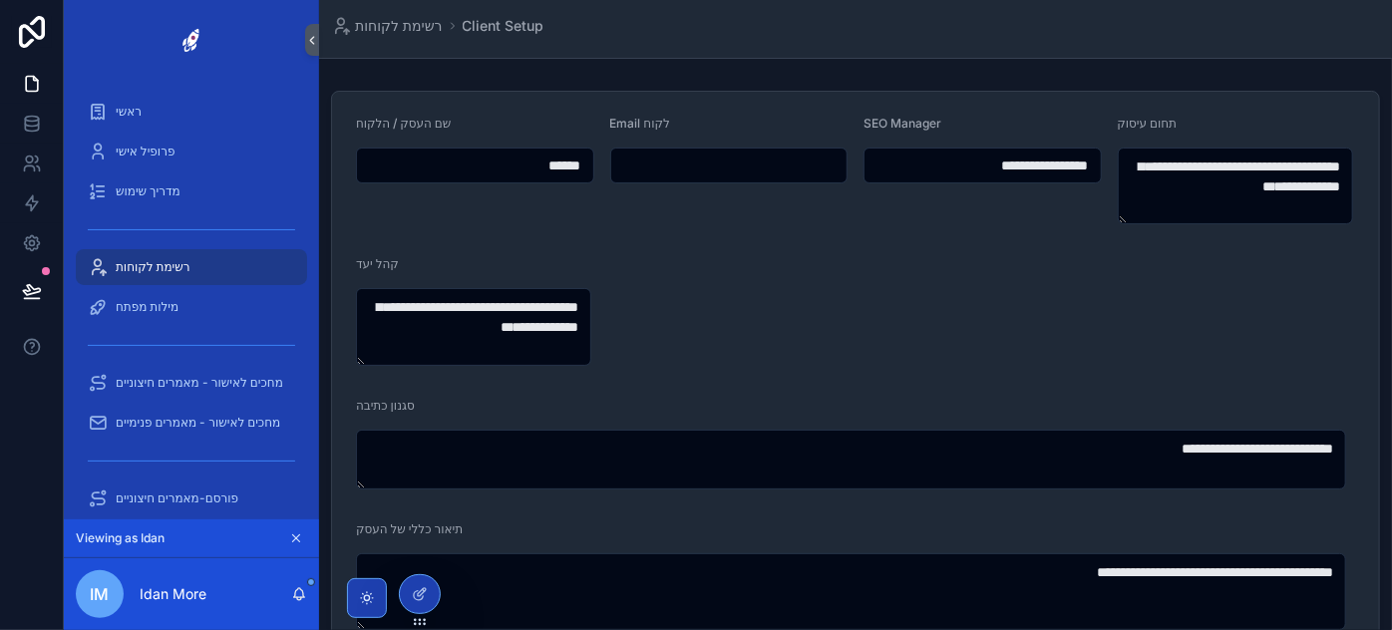
drag, startPoint x: 960, startPoint y: 162, endPoint x: 1091, endPoint y: 158, distance: 131.6
click at [1091, 158] on input "**********" at bounding box center [982, 166] width 236 height 28
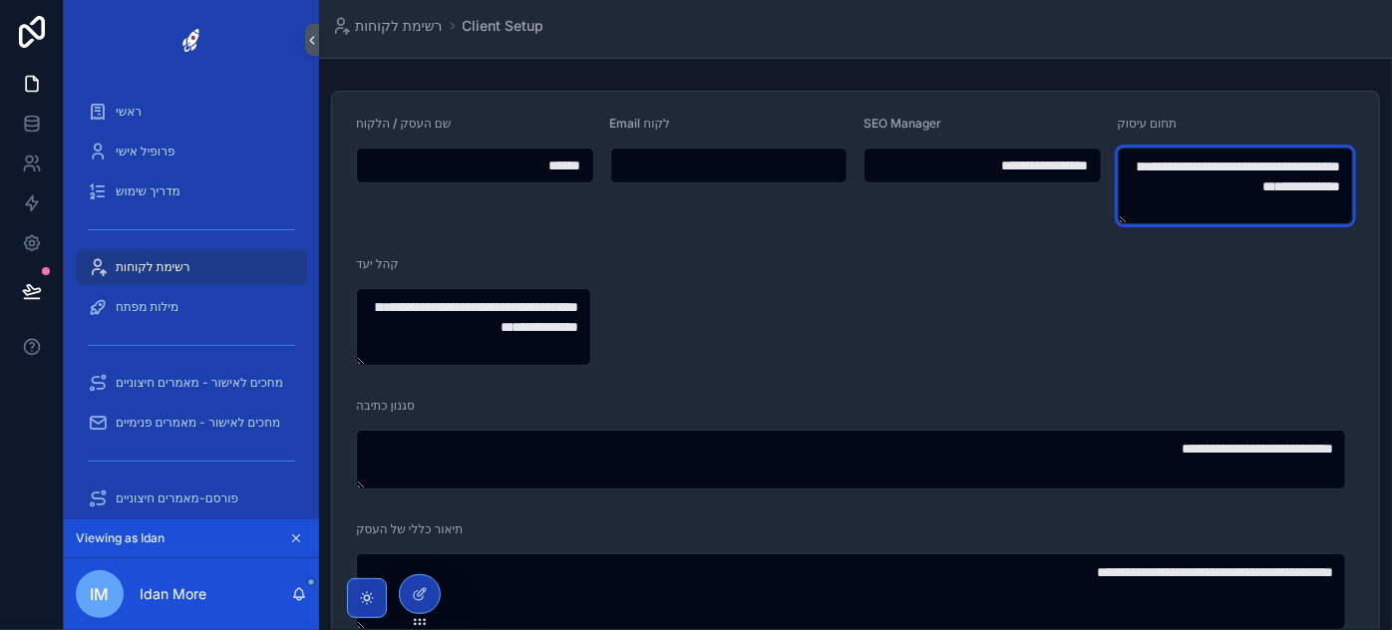
click at [1180, 163] on textarea "**********" at bounding box center [1234, 186] width 235 height 77
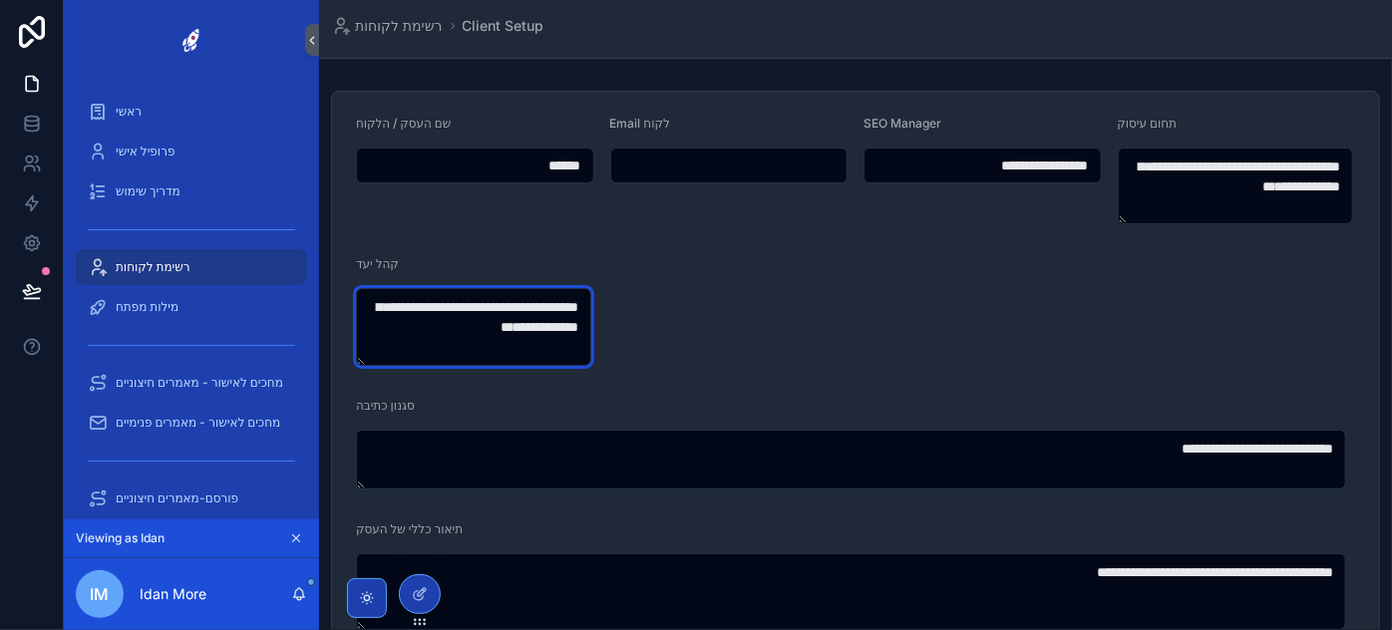
click at [513, 326] on textarea "**********" at bounding box center [473, 326] width 235 height 77
click at [513, 325] on textarea "**********" at bounding box center [473, 326] width 235 height 77
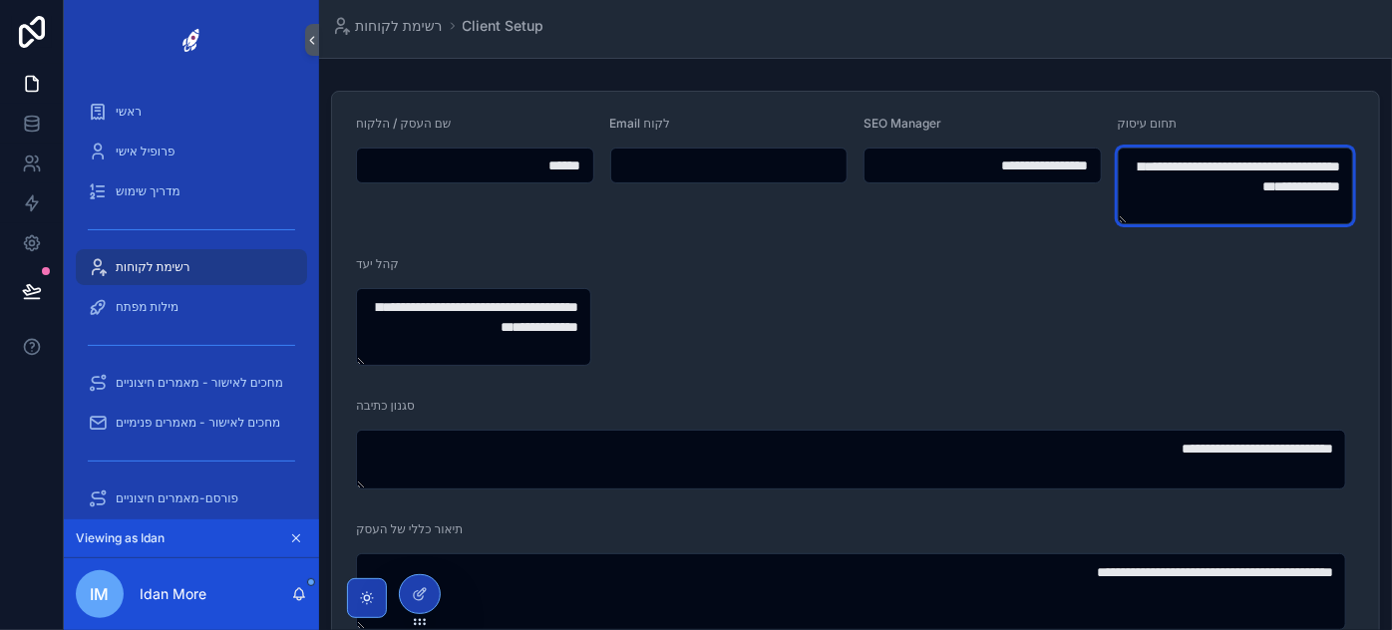
click at [1226, 162] on textarea "**********" at bounding box center [1234, 186] width 235 height 77
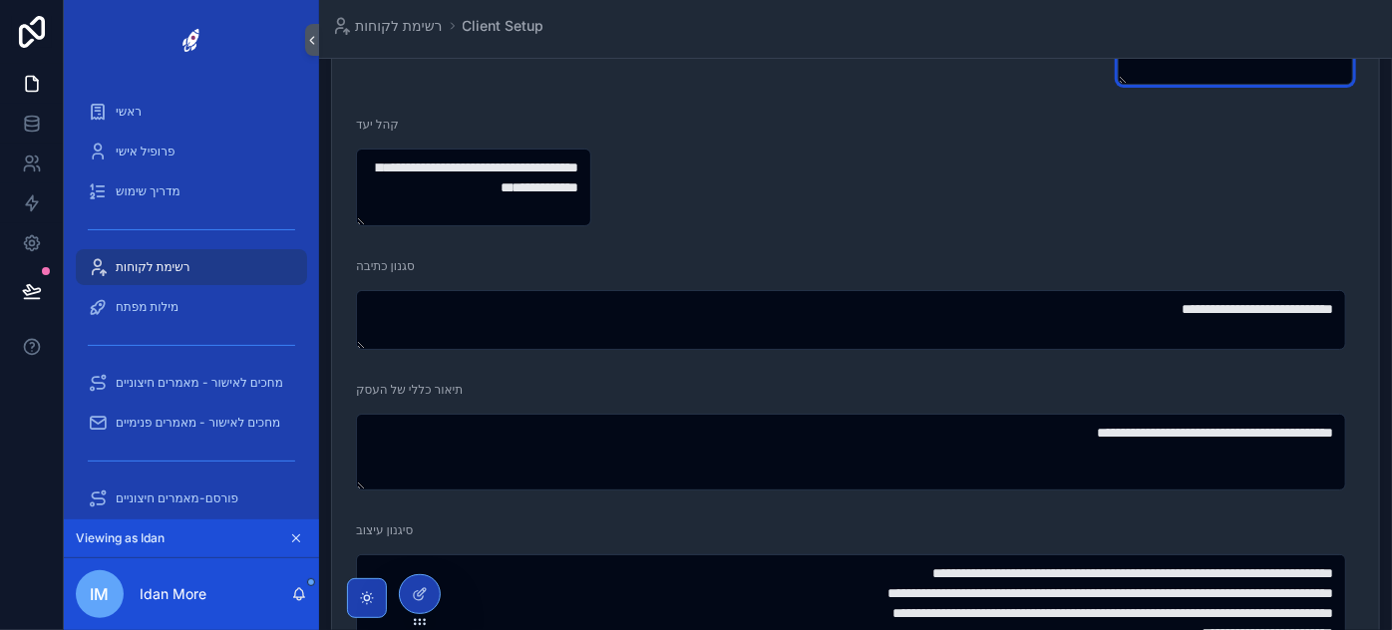
scroll to position [271, 0]
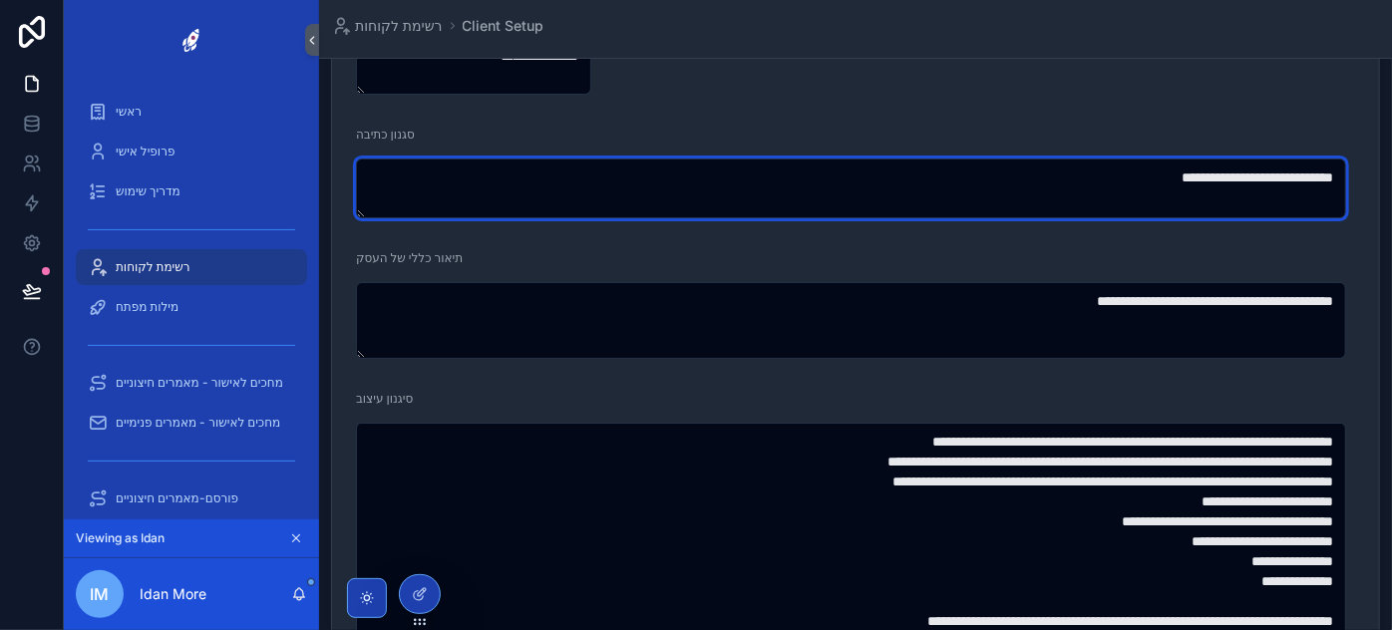
drag, startPoint x: 725, startPoint y: 186, endPoint x: 1358, endPoint y: 166, distance: 633.3
click at [1358, 166] on form "**********" at bounding box center [855, 584] width 1047 height 1527
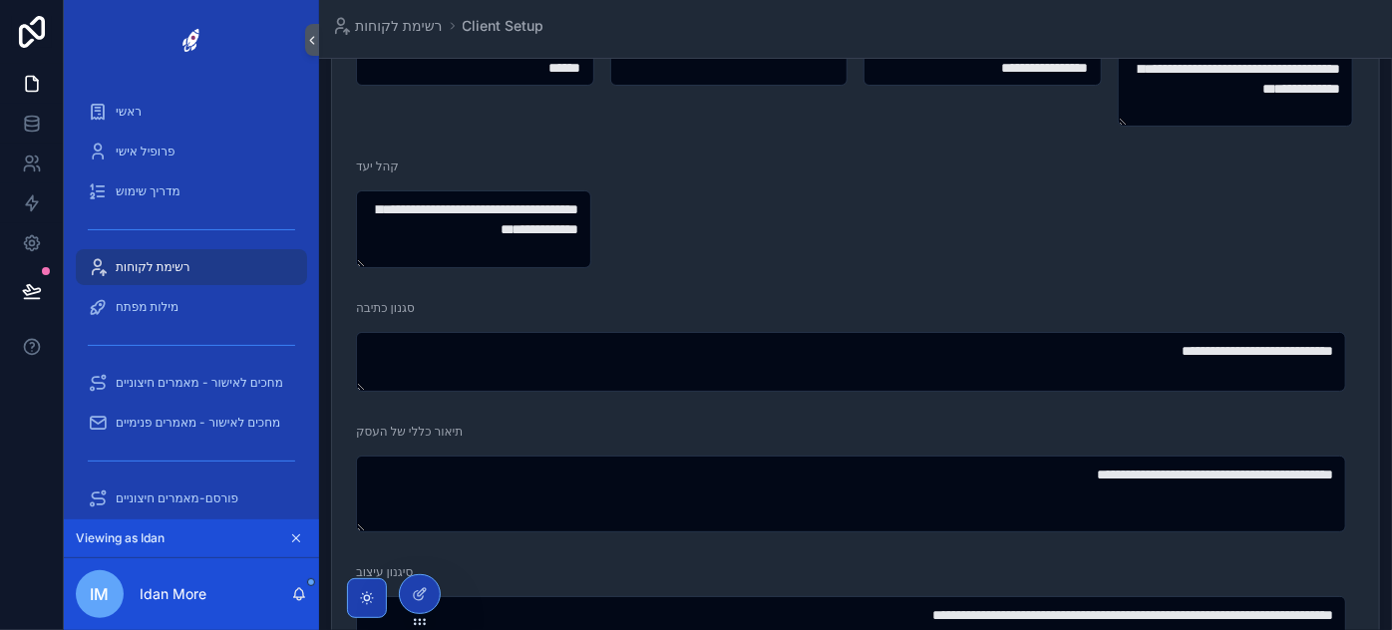
scroll to position [90, 0]
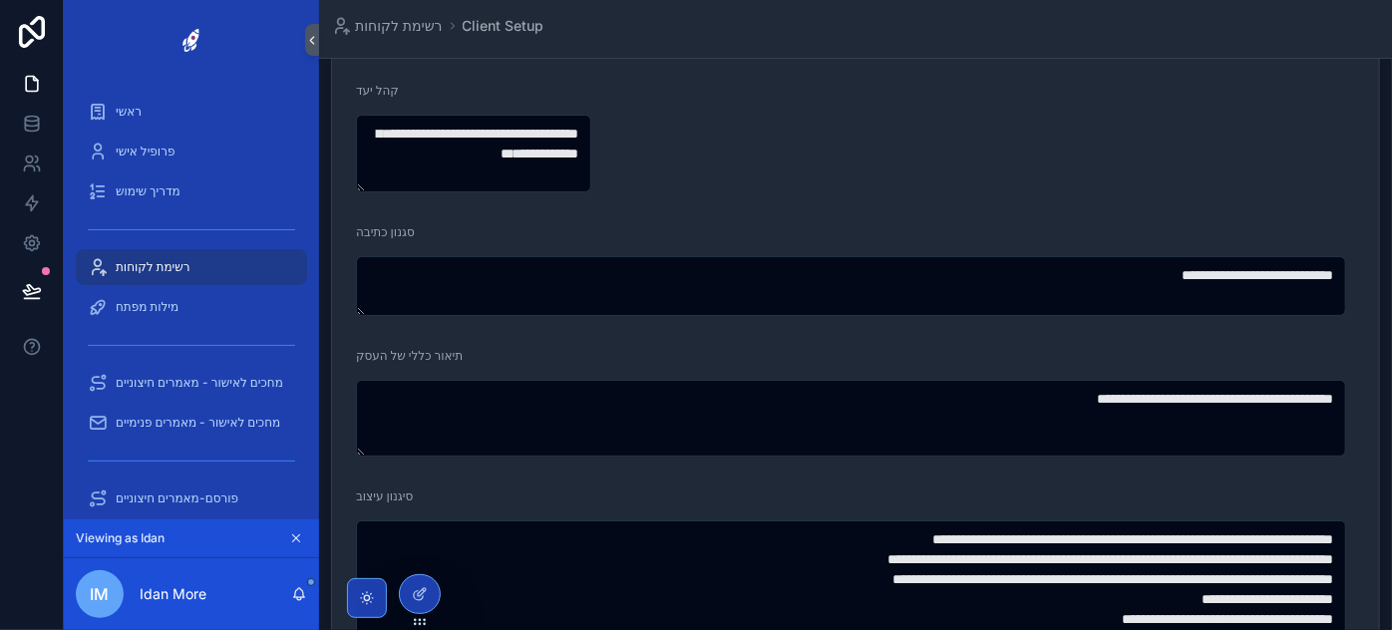
scroll to position [180, 0]
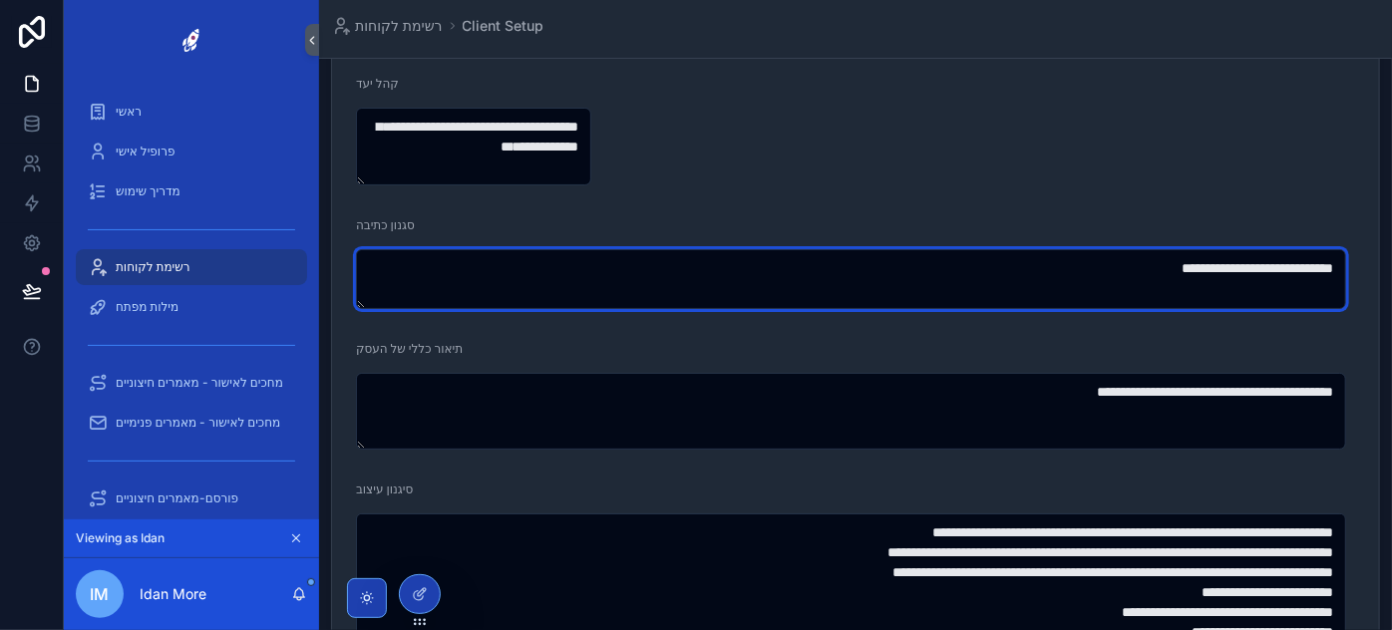
click at [1056, 275] on textarea "**********" at bounding box center [851, 279] width 990 height 60
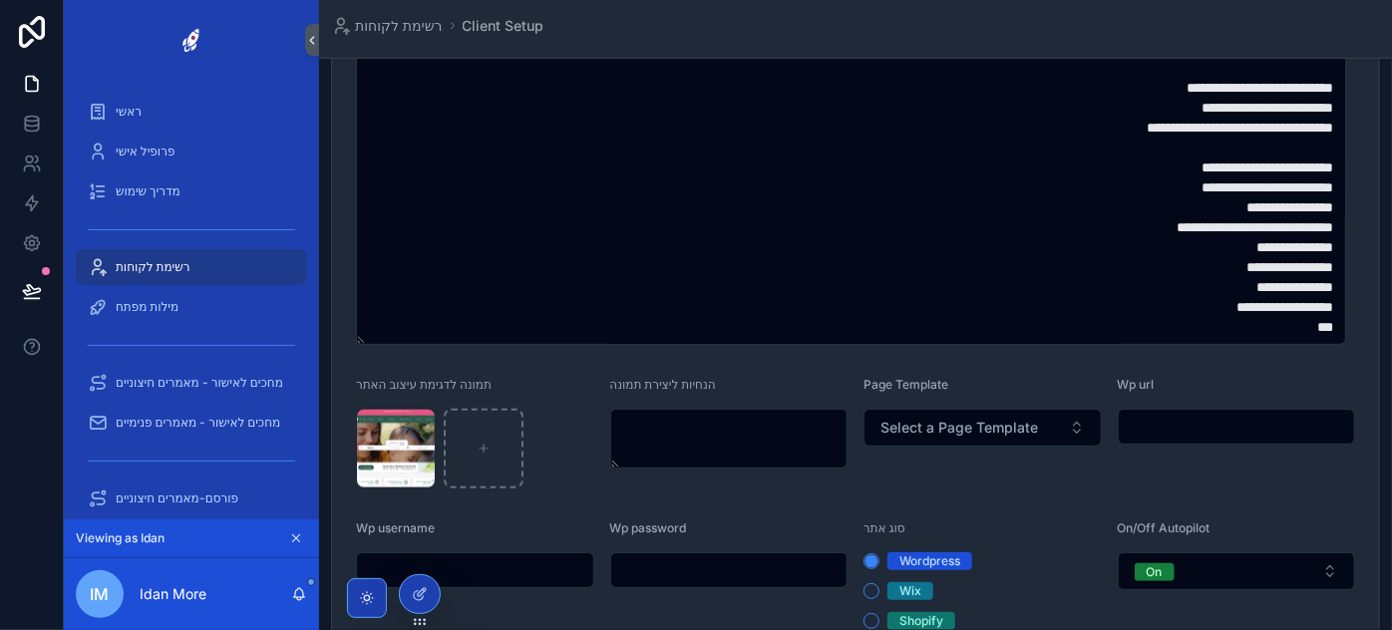
scroll to position [997, 0]
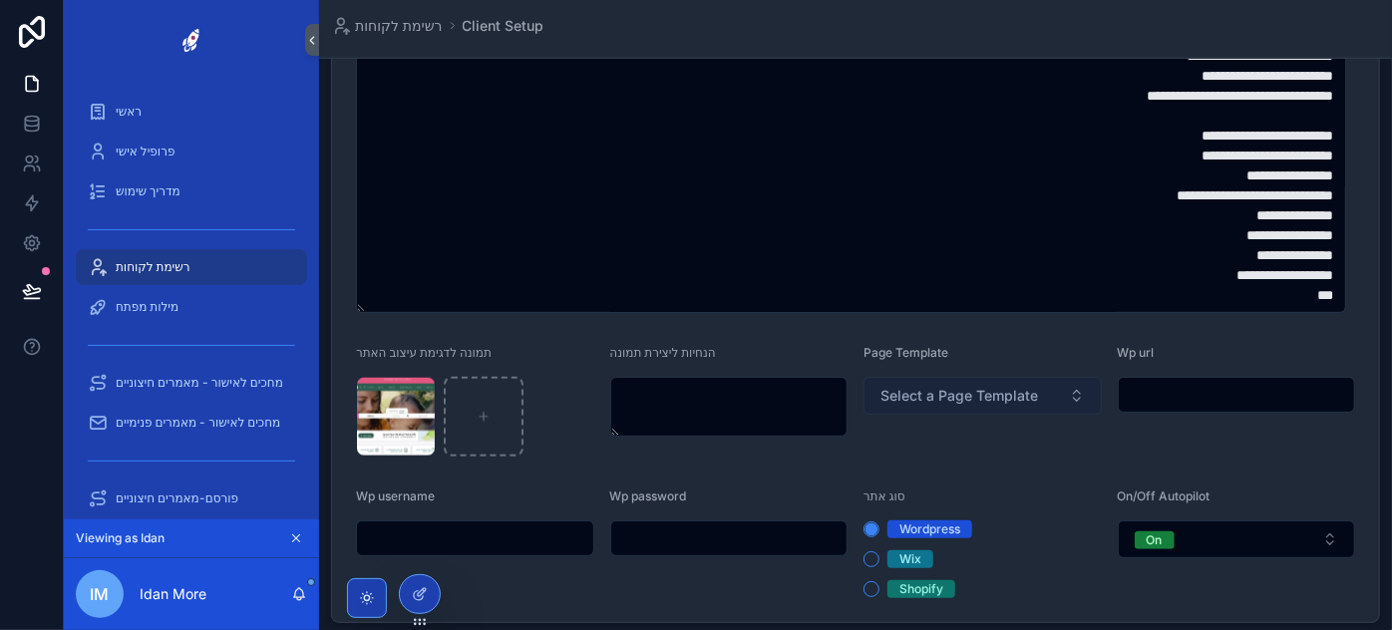
click at [959, 395] on span "Select a Page Template" at bounding box center [958, 396] width 157 height 20
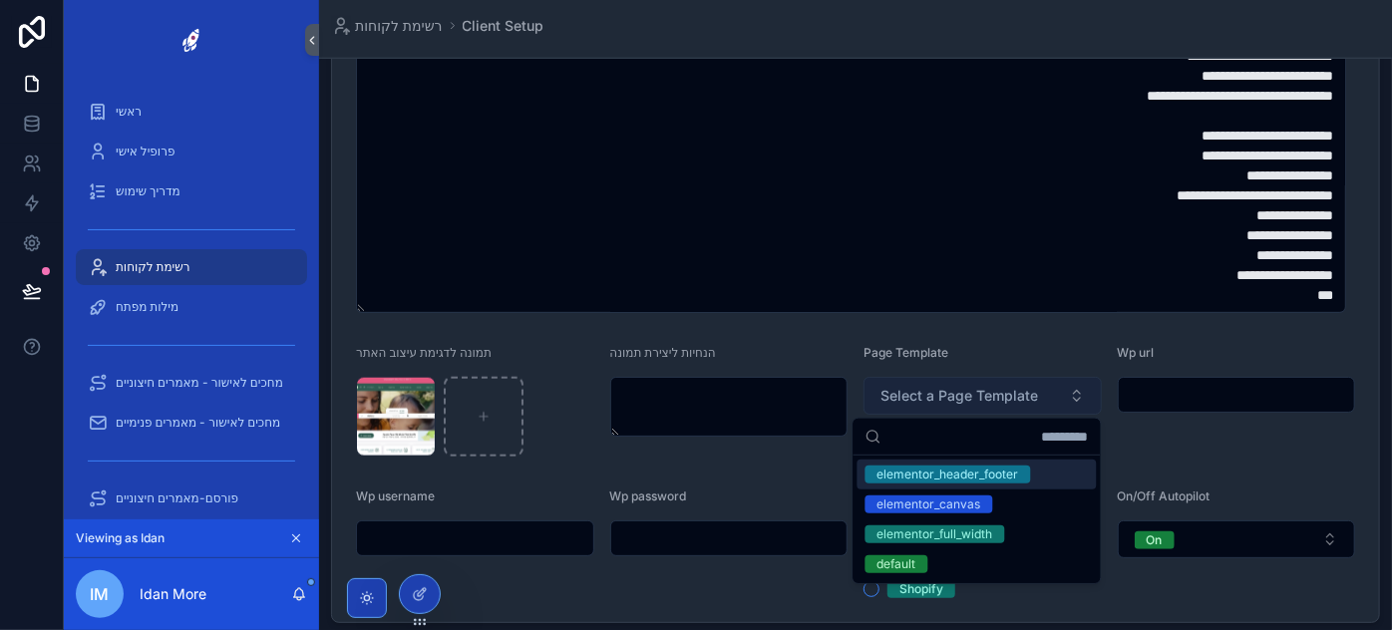
click at [959, 395] on span "Select a Page Template" at bounding box center [958, 396] width 157 height 20
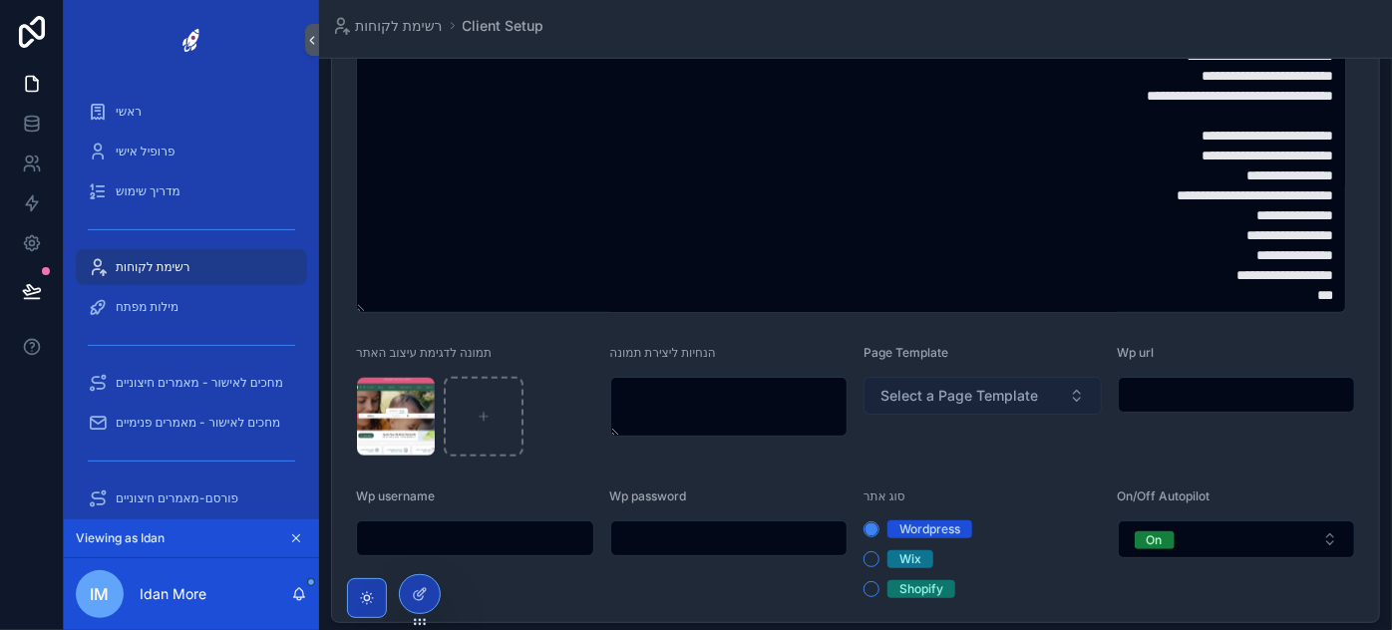
click at [971, 398] on span "Select a Page Template" at bounding box center [958, 396] width 157 height 20
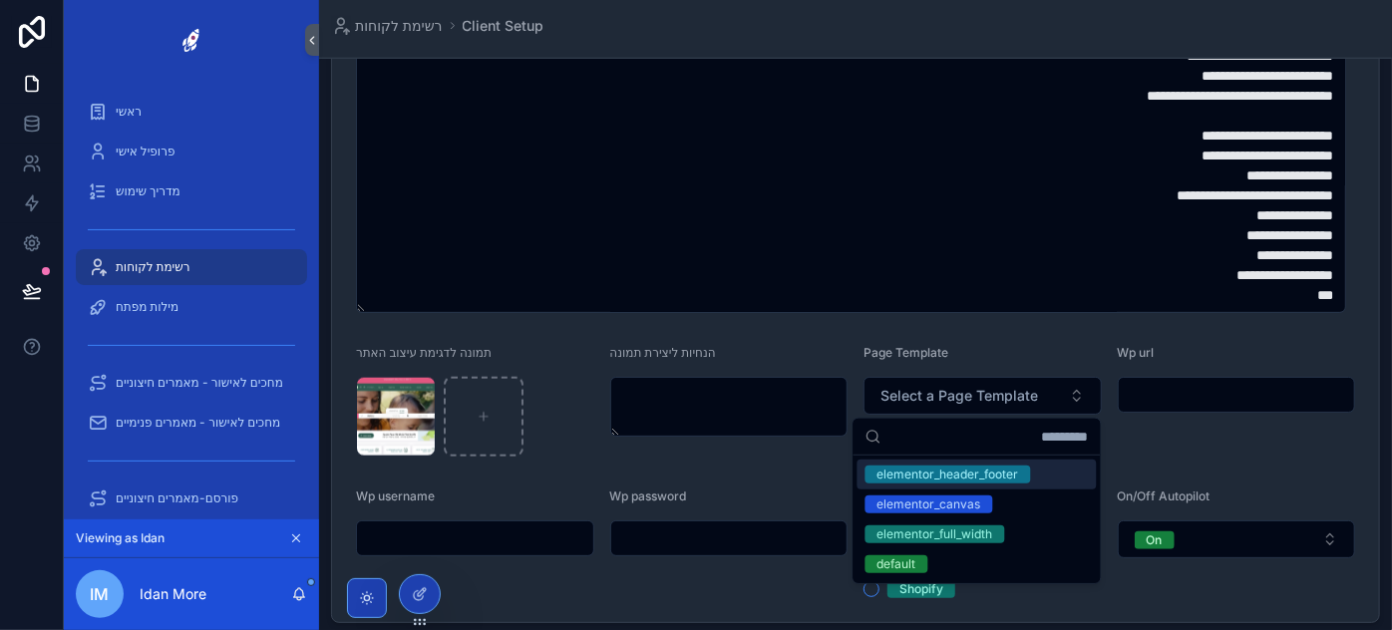
click at [986, 345] on div "Page Template" at bounding box center [982, 357] width 238 height 24
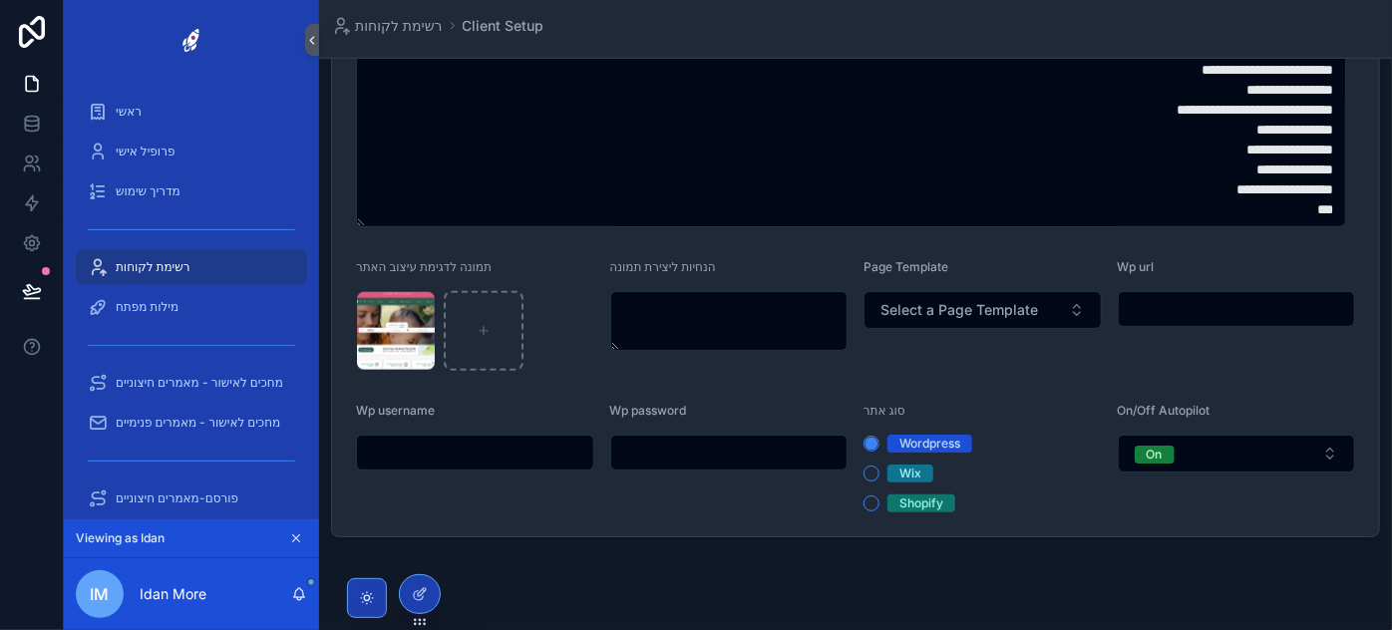
scroll to position [1086, 0]
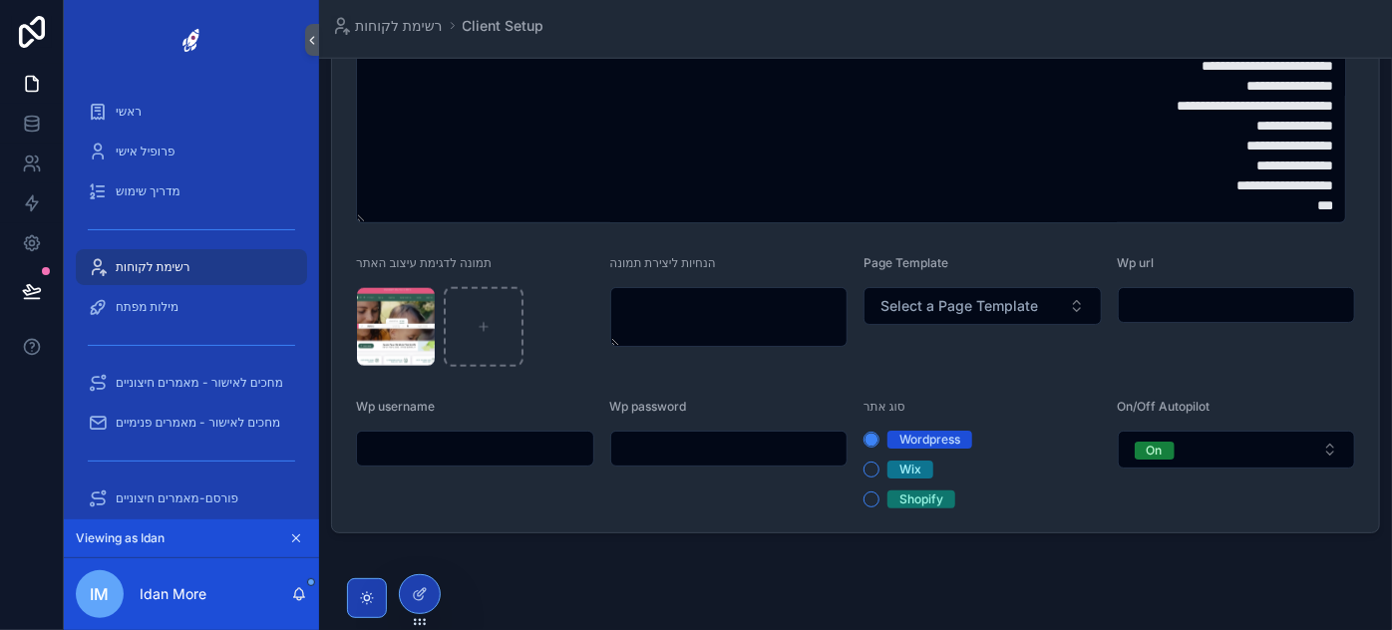
click at [874, 477] on div "Wordpress Wix Shopify" at bounding box center [982, 470] width 238 height 78
click at [871, 477] on div "Wordpress Wix Shopify" at bounding box center [982, 470] width 238 height 78
click at [871, 473] on button "Wix" at bounding box center [871, 470] width 16 height 16
click at [869, 446] on div "Wordpress Wix Shopify" at bounding box center [982, 470] width 238 height 78
click at [869, 438] on button "Wordpress" at bounding box center [871, 440] width 16 height 16
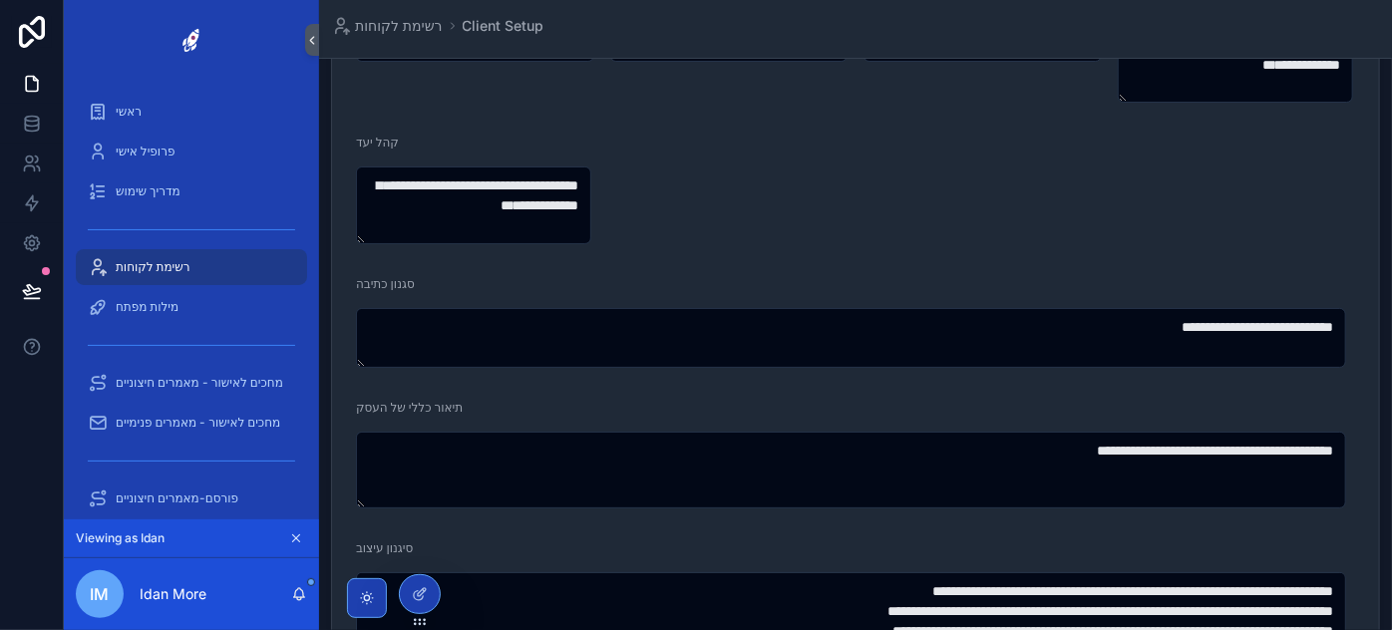
scroll to position [0, 0]
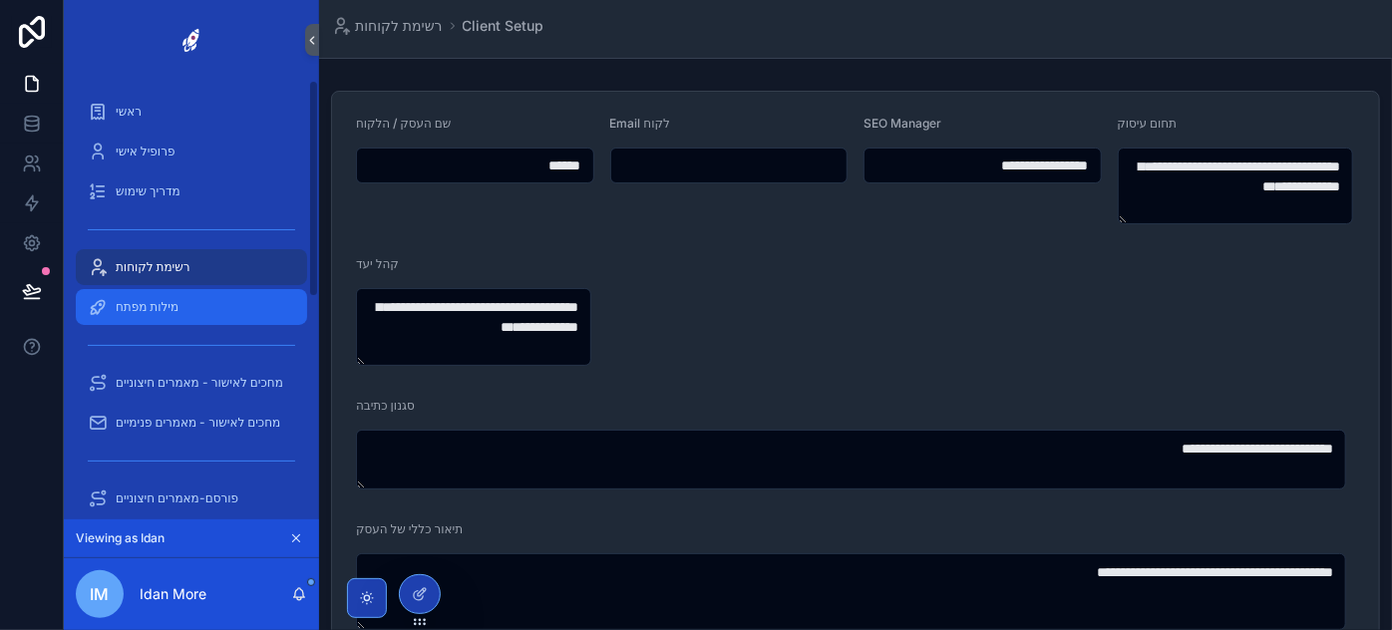
click at [180, 310] on div "מילות מפתח" at bounding box center [191, 307] width 207 height 32
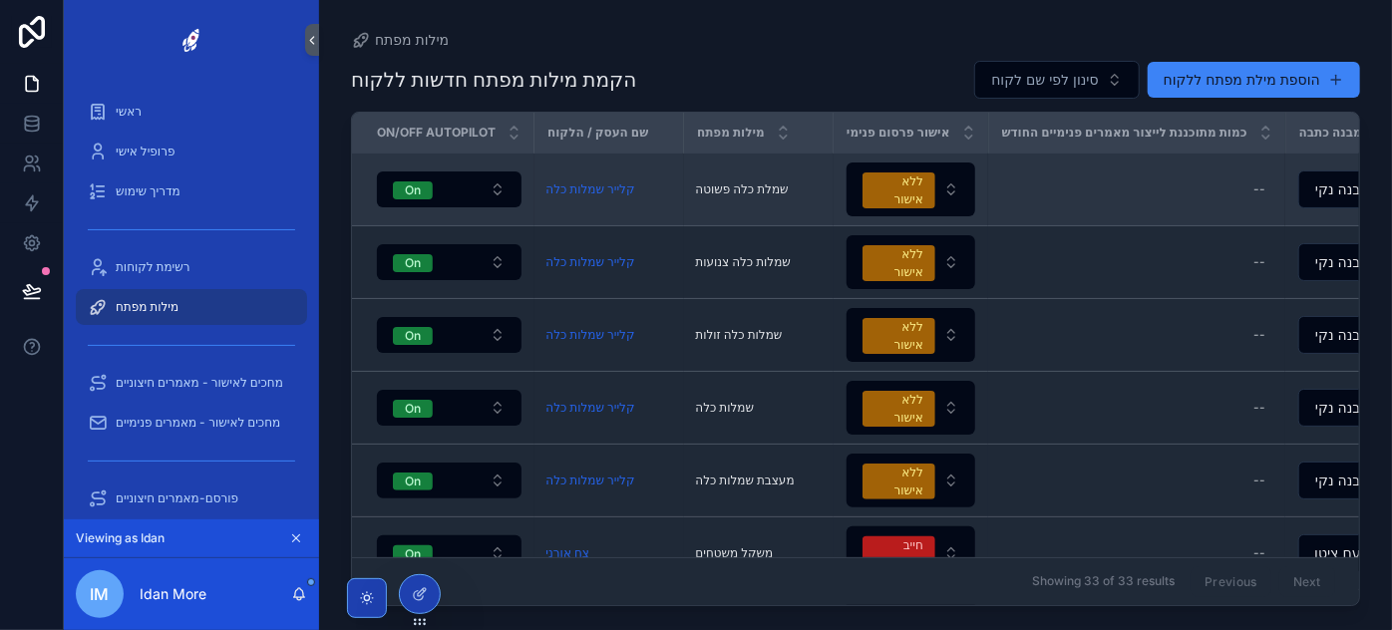
click at [754, 181] on span "שמלת כלה פשוטה" at bounding box center [742, 189] width 93 height 16
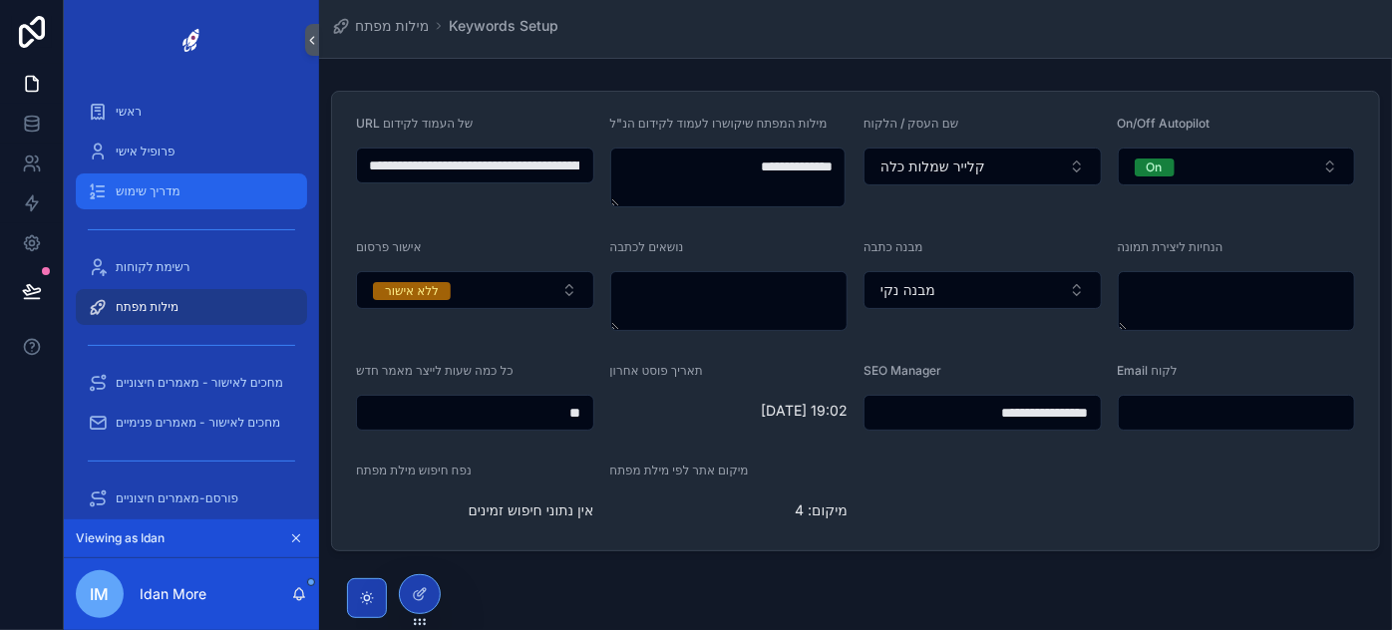
scroll to position [0, -761]
drag, startPoint x: 516, startPoint y: 162, endPoint x: 180, endPoint y: 177, distance: 336.2
click at [180, 177] on div "**********" at bounding box center [728, 315] width 1328 height 630
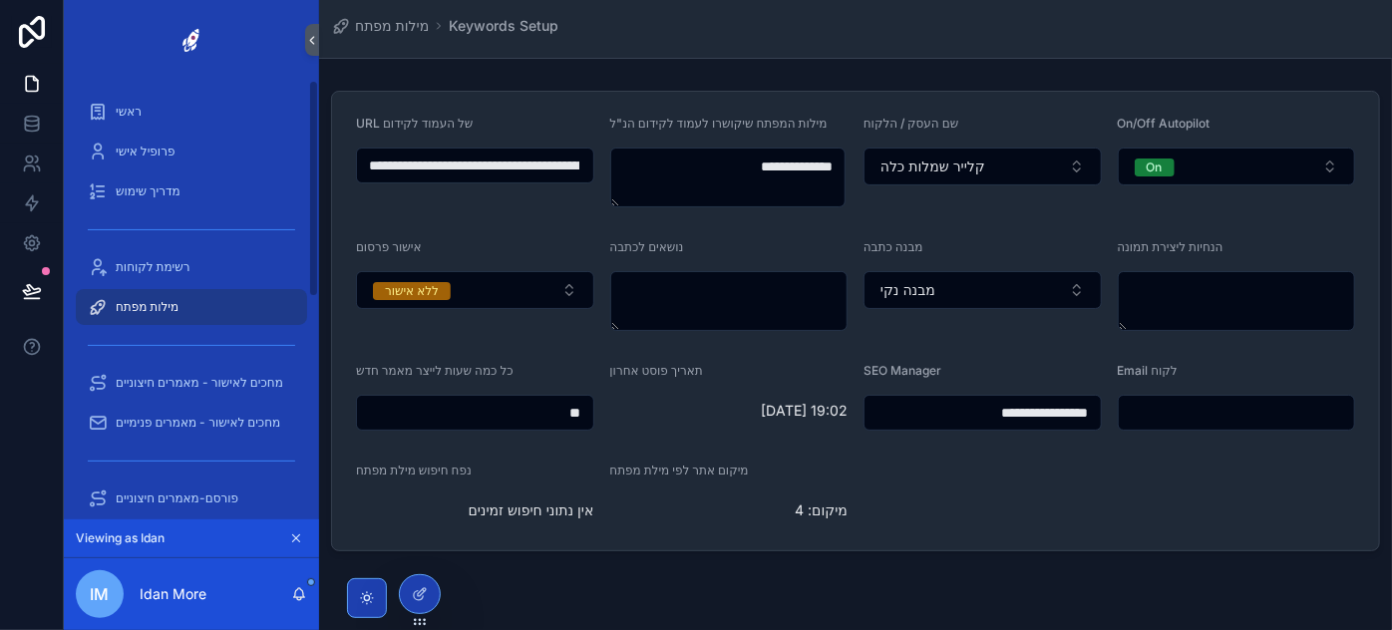
click at [521, 161] on input "**********" at bounding box center [474, 166] width 234 height 28
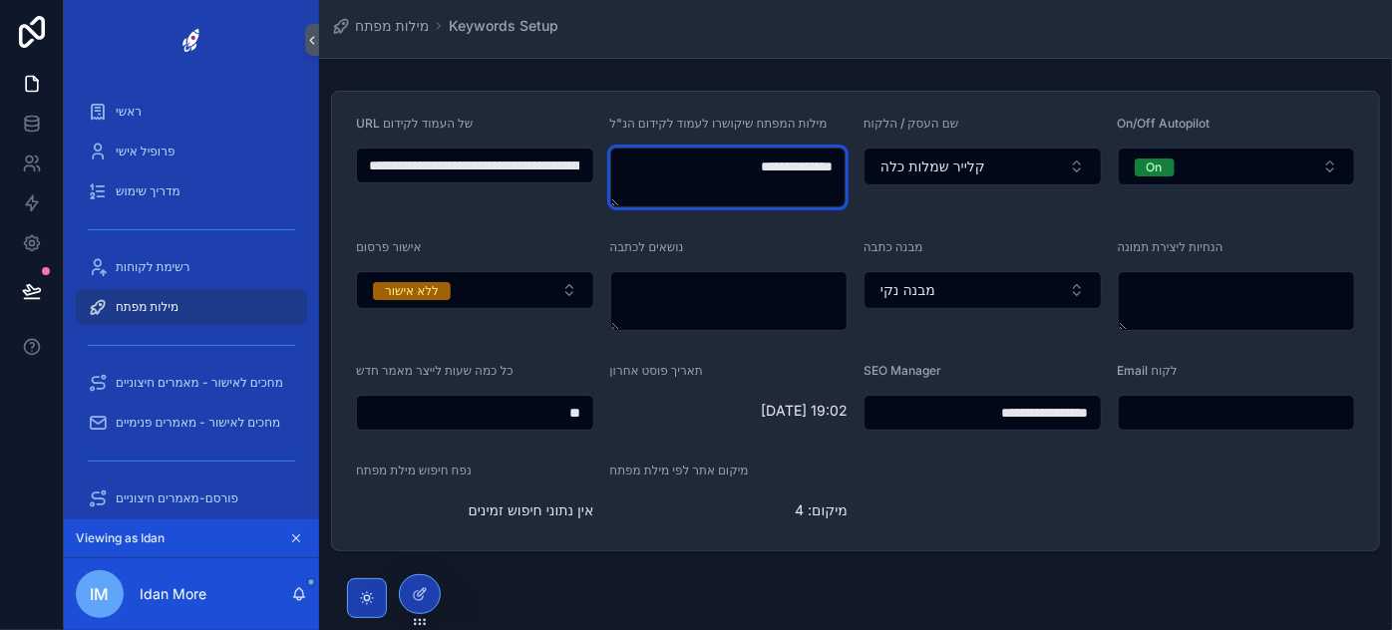
scroll to position [0, 0]
drag, startPoint x: 670, startPoint y: 163, endPoint x: 842, endPoint y: 156, distance: 172.6
click at [842, 156] on textarea "**********" at bounding box center [727, 178] width 235 height 60
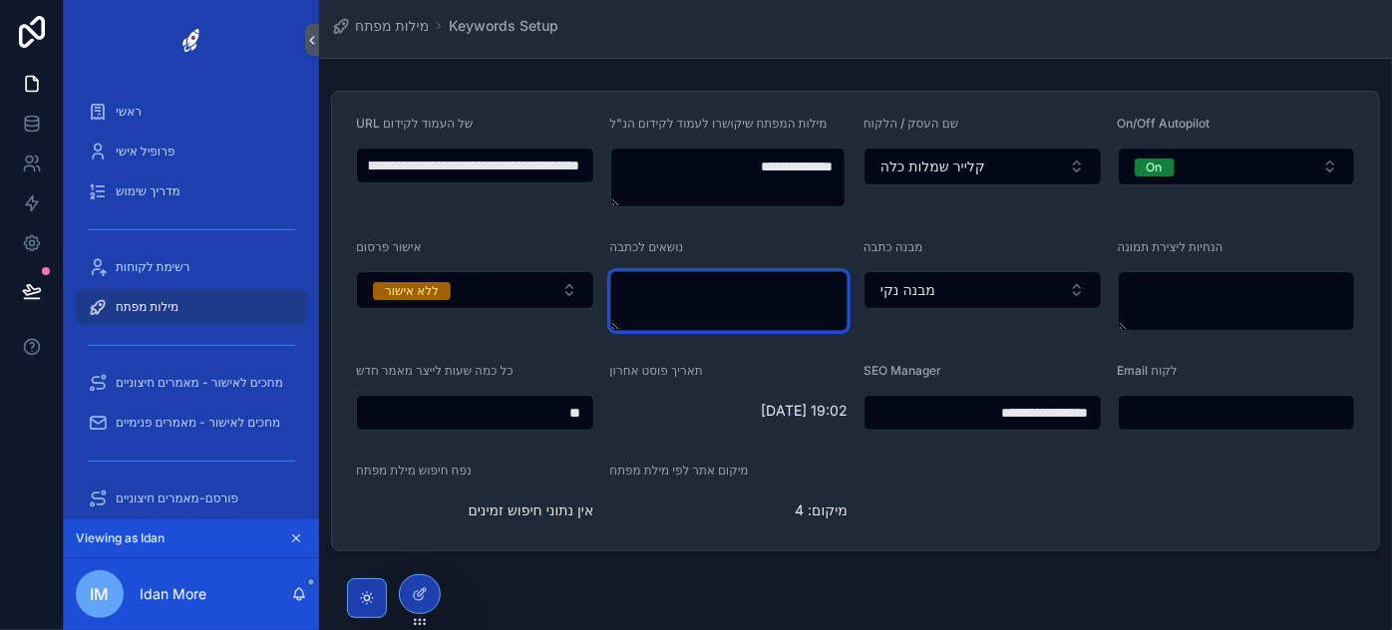
click at [760, 307] on textarea "scrollable content" at bounding box center [729, 301] width 238 height 60
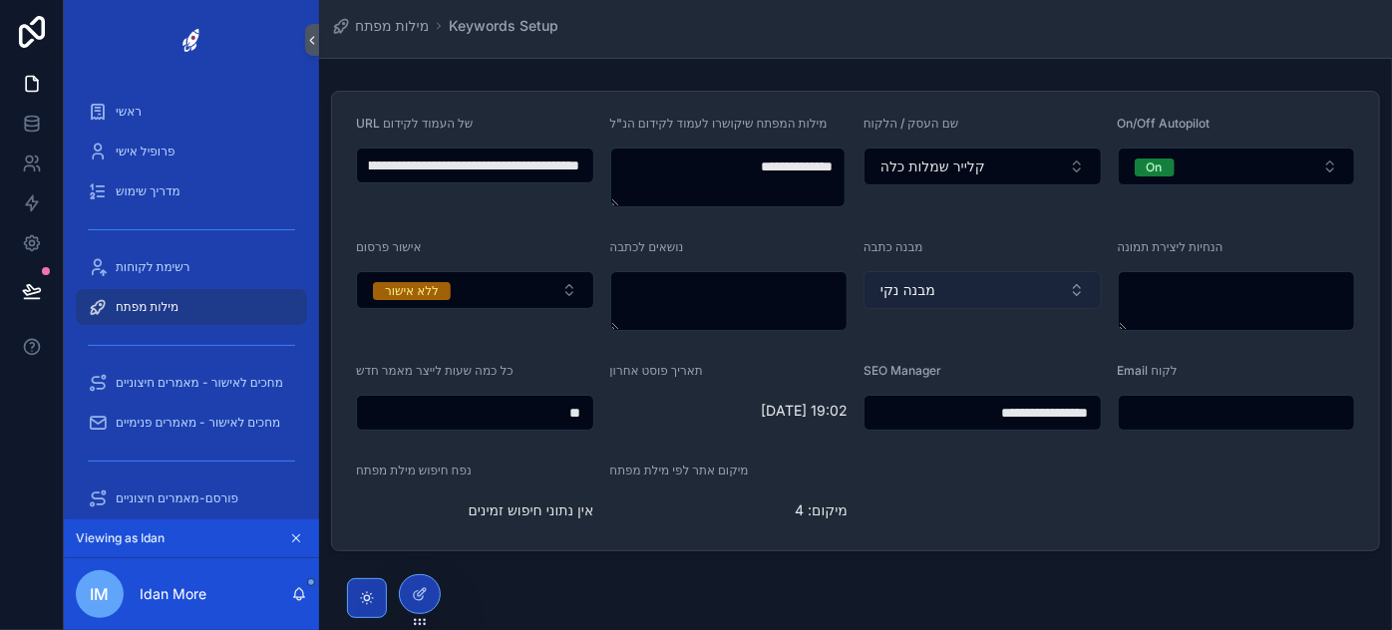
click at [1047, 294] on button "מבנה נקי" at bounding box center [982, 290] width 238 height 38
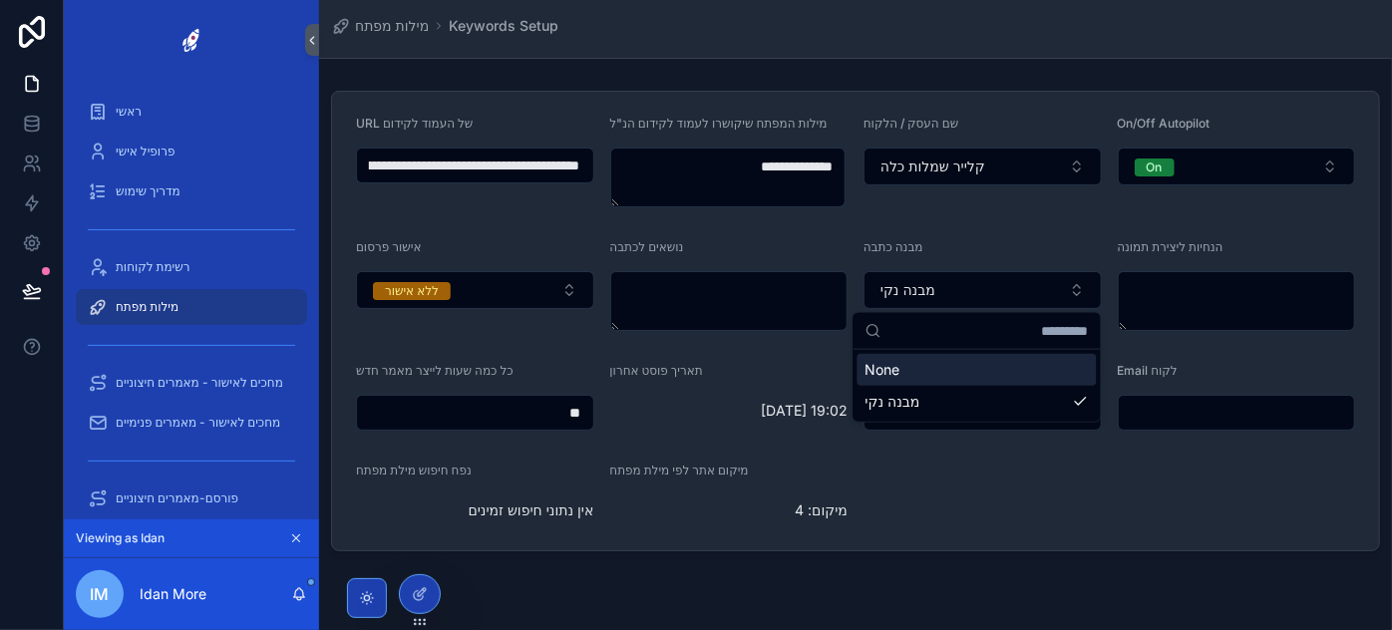
click at [985, 239] on div "מבנה כתבה" at bounding box center [982, 251] width 238 height 24
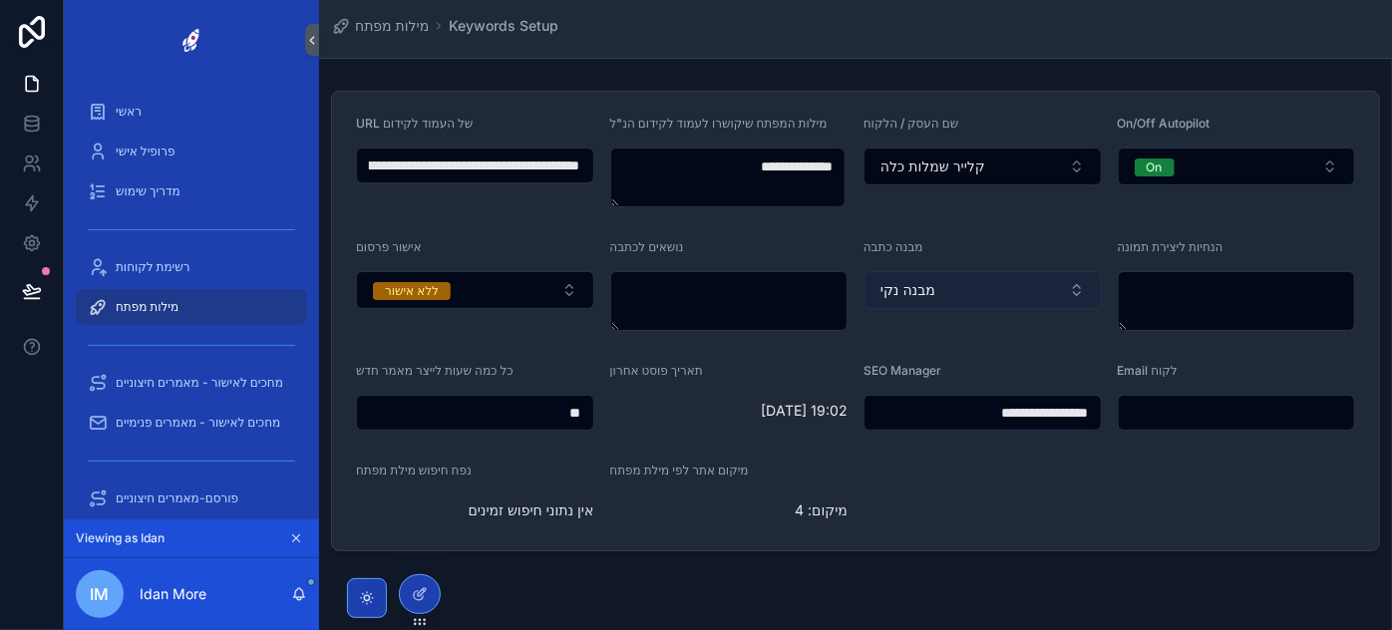
click at [956, 278] on button "מבנה נקי" at bounding box center [982, 290] width 238 height 38
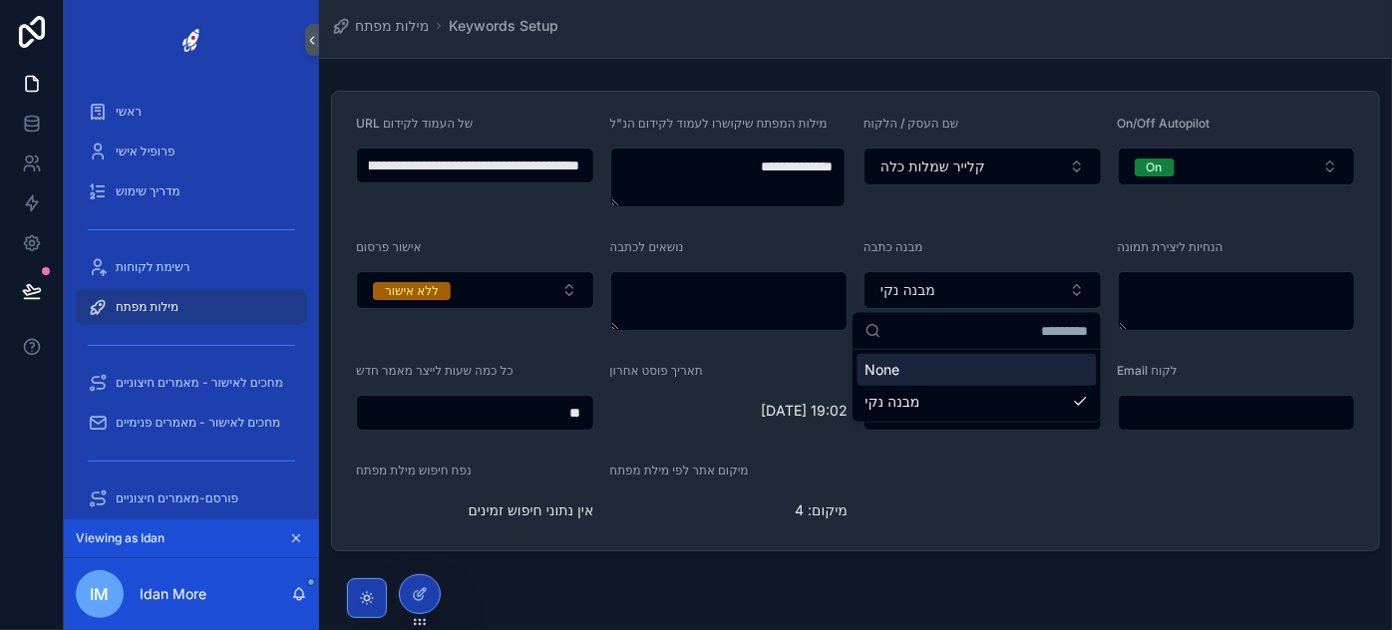
click at [1038, 235] on form "**********" at bounding box center [855, 321] width 1047 height 459
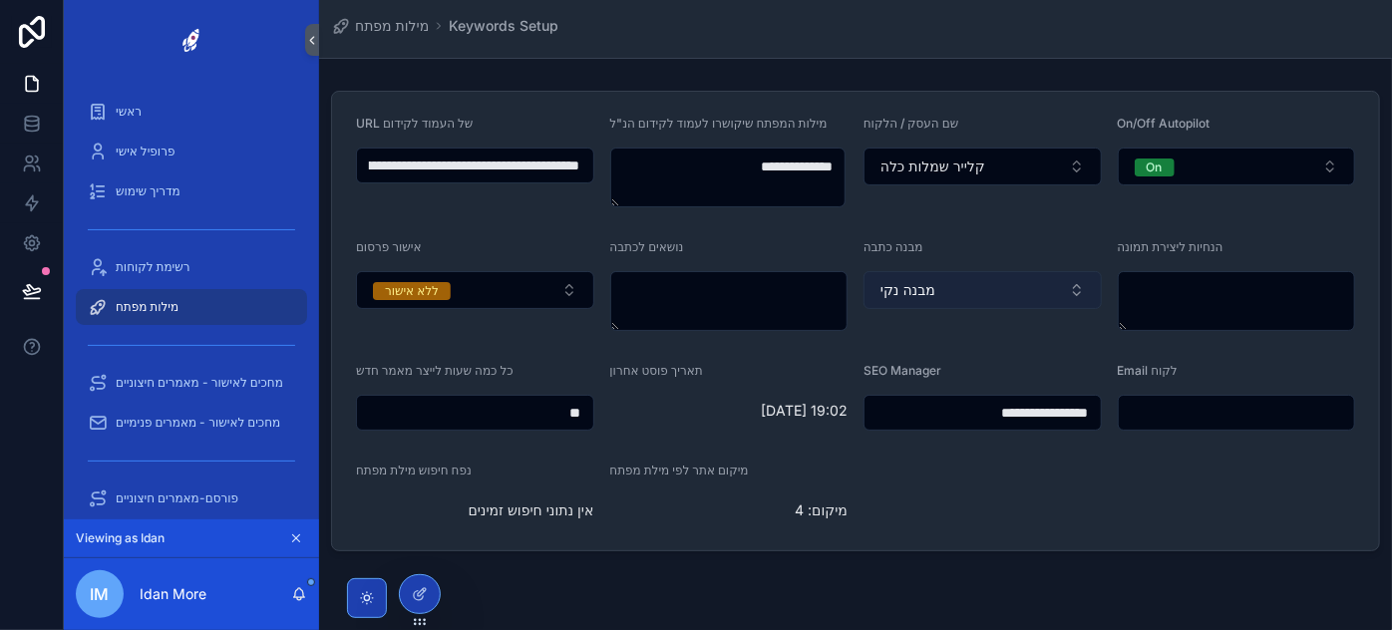
click at [1023, 297] on button "מבנה נקי" at bounding box center [982, 290] width 238 height 38
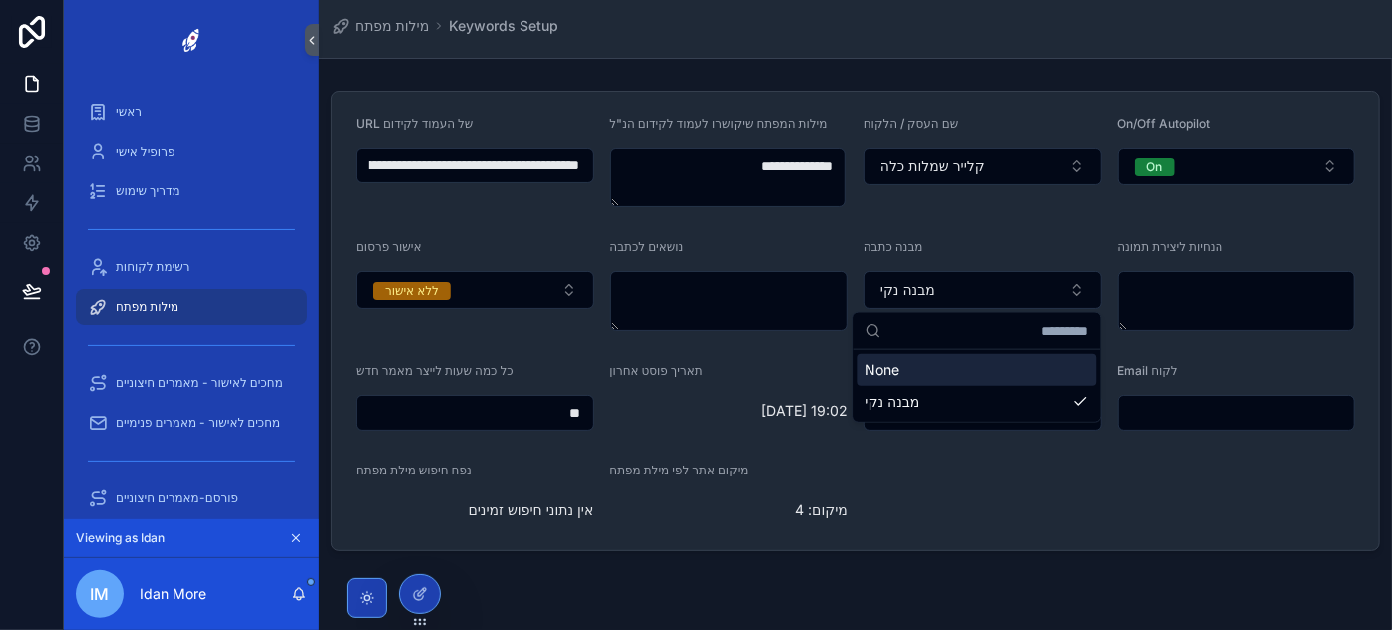
click at [1008, 237] on form "**********" at bounding box center [855, 321] width 1047 height 459
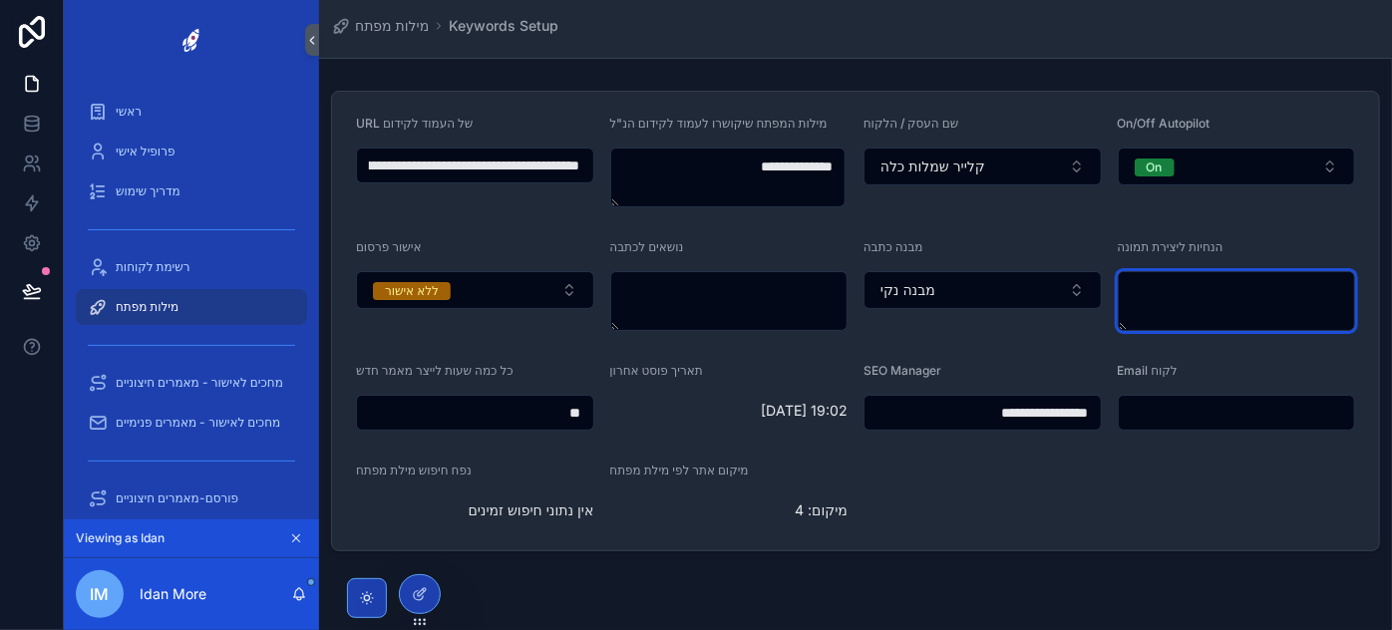
click at [1213, 305] on textarea "scrollable content" at bounding box center [1236, 301] width 238 height 60
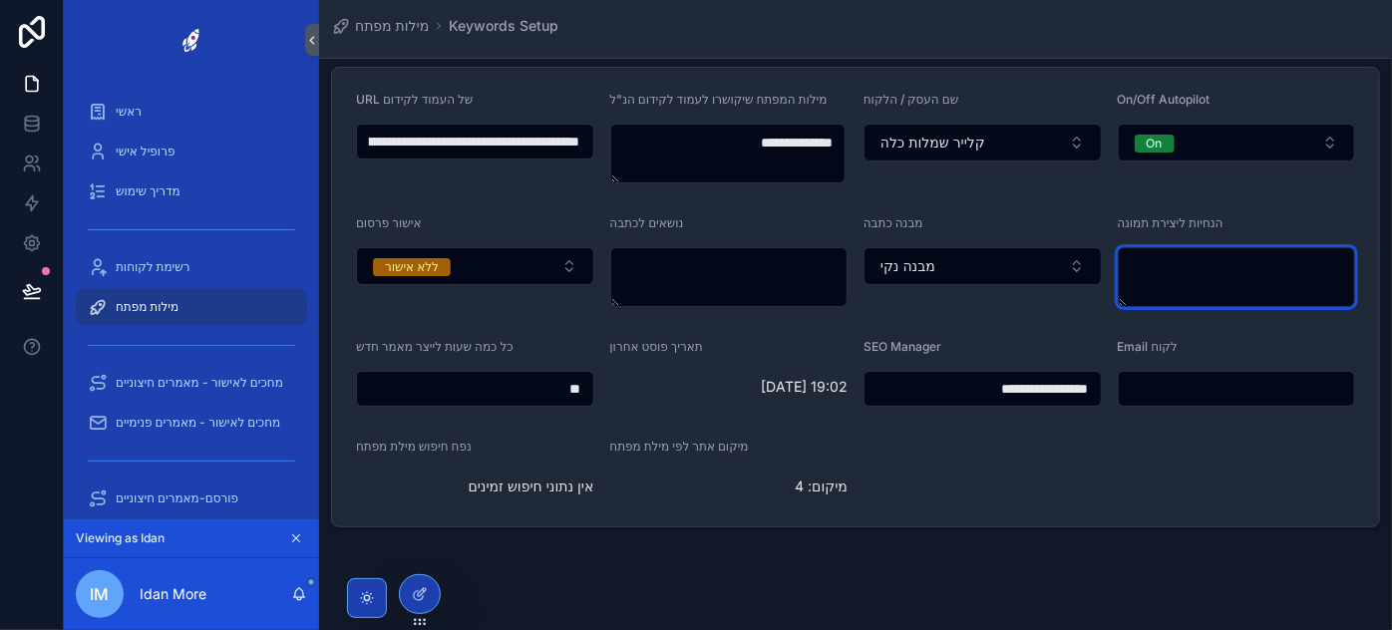
scroll to position [56, 0]
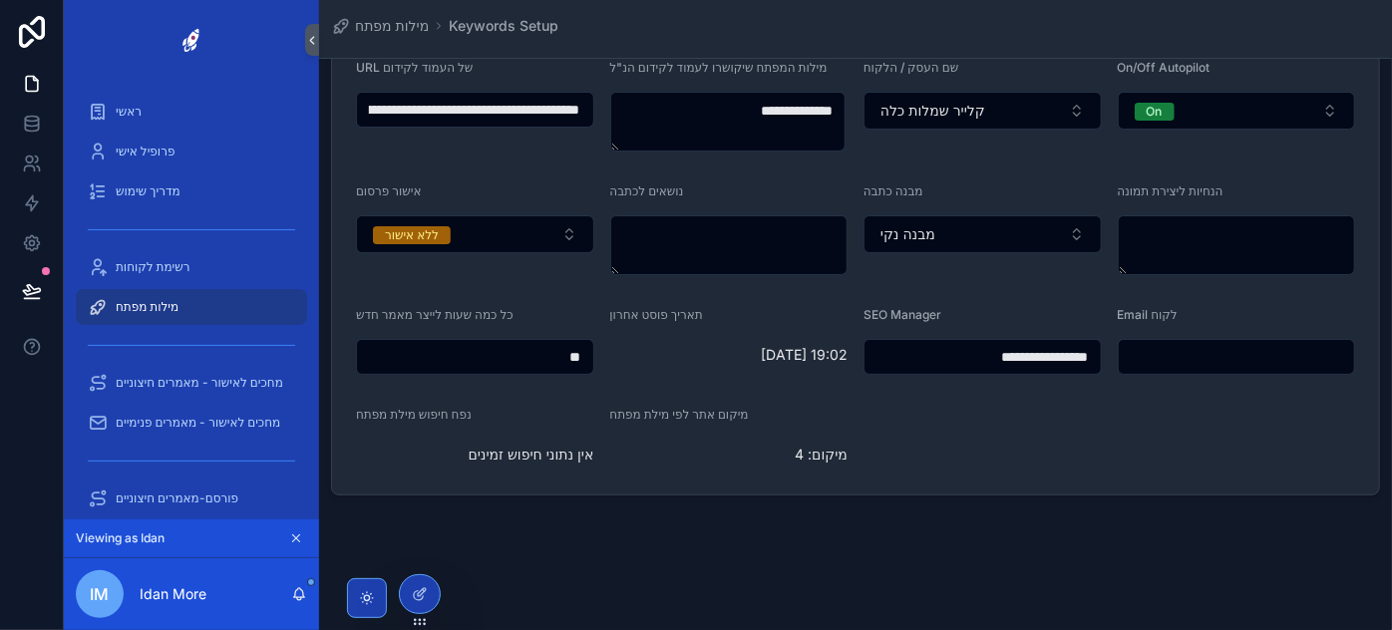
drag, startPoint x: 519, startPoint y: 360, endPoint x: 630, endPoint y: 349, distance: 111.2
click at [630, 349] on form "**********" at bounding box center [855, 265] width 1047 height 459
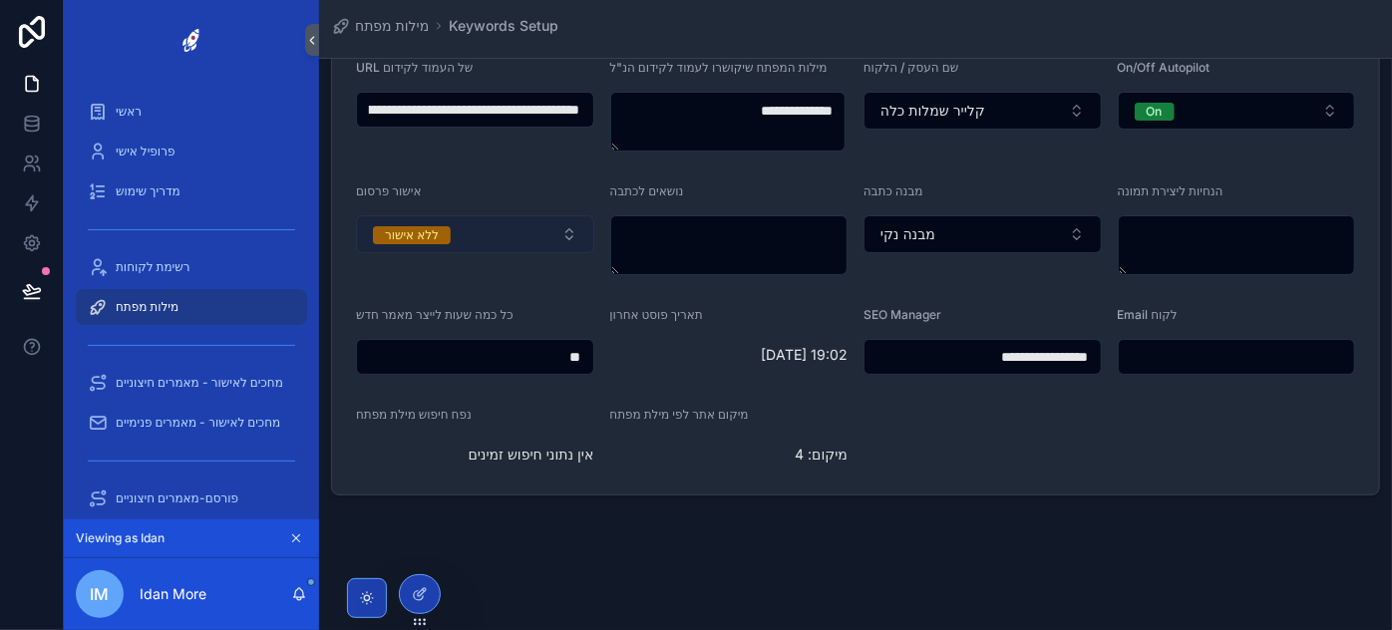
click at [516, 241] on button "ללא אישור" at bounding box center [475, 234] width 238 height 38
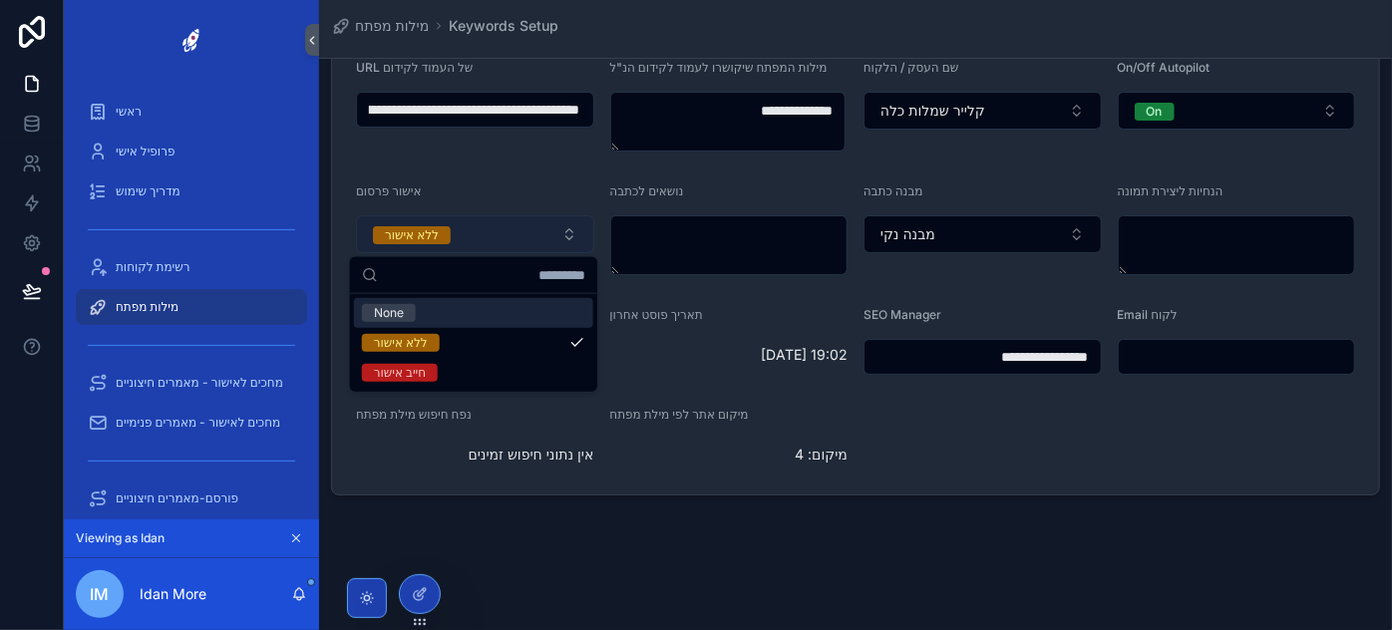
click at [515, 241] on button "ללא אישור" at bounding box center [475, 234] width 238 height 38
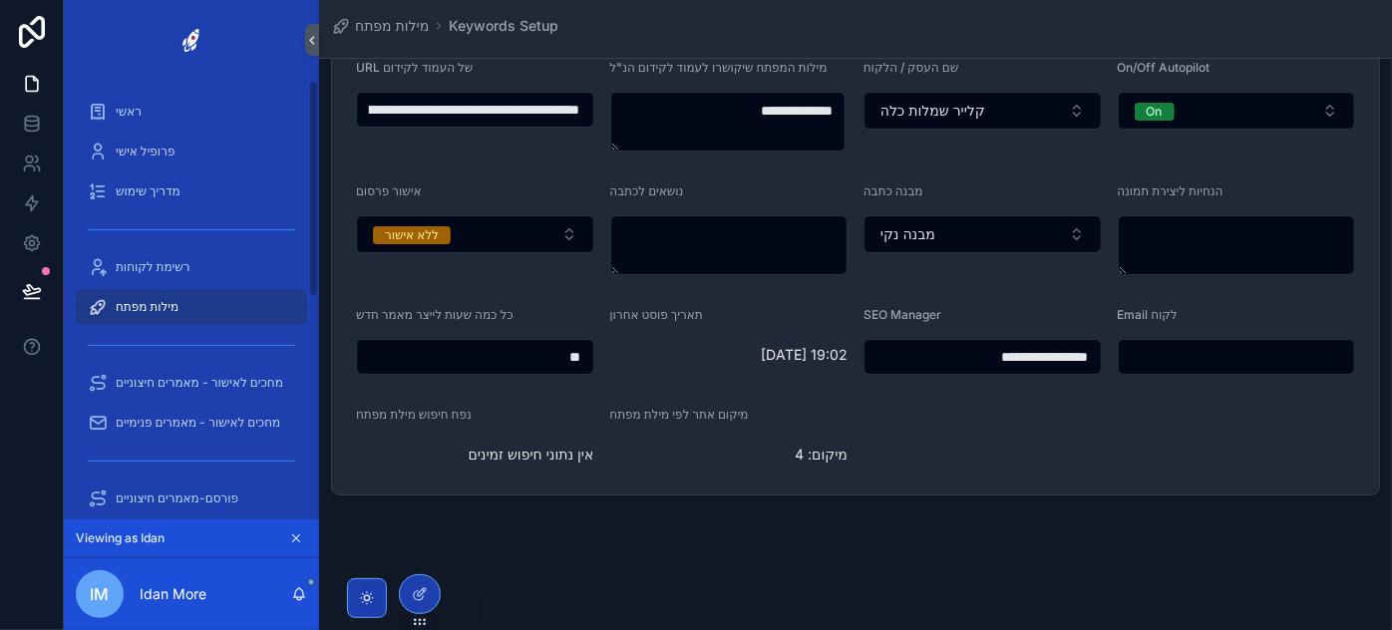
scroll to position [0, 0]
click at [175, 302] on span "מילות מפתח" at bounding box center [147, 307] width 63 height 16
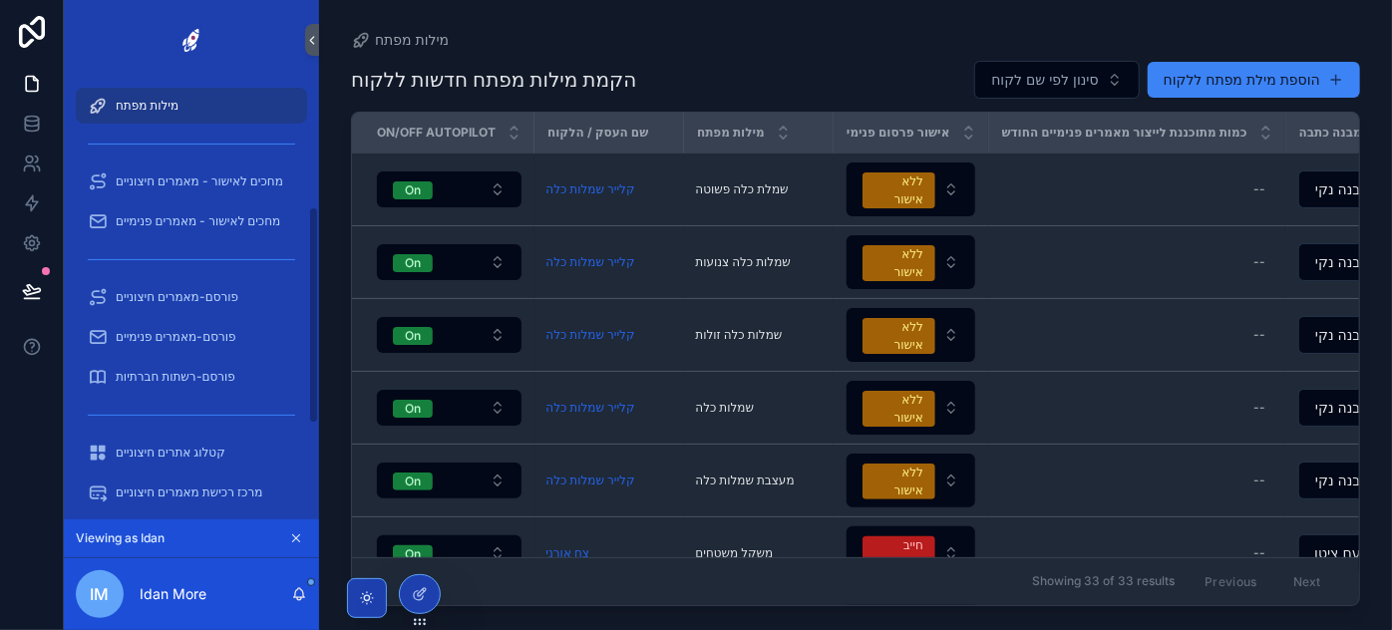
scroll to position [271, 0]
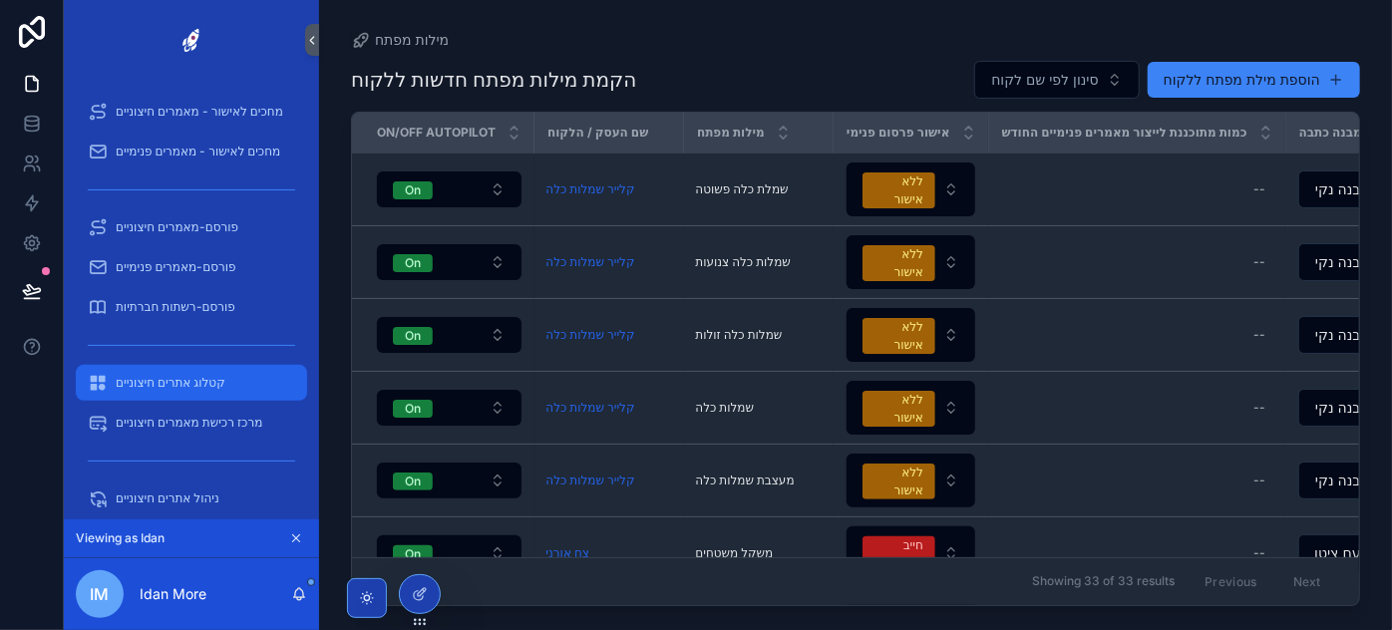
click at [191, 388] on span "קטלוג אתרים חיצוניים" at bounding box center [171, 383] width 110 height 16
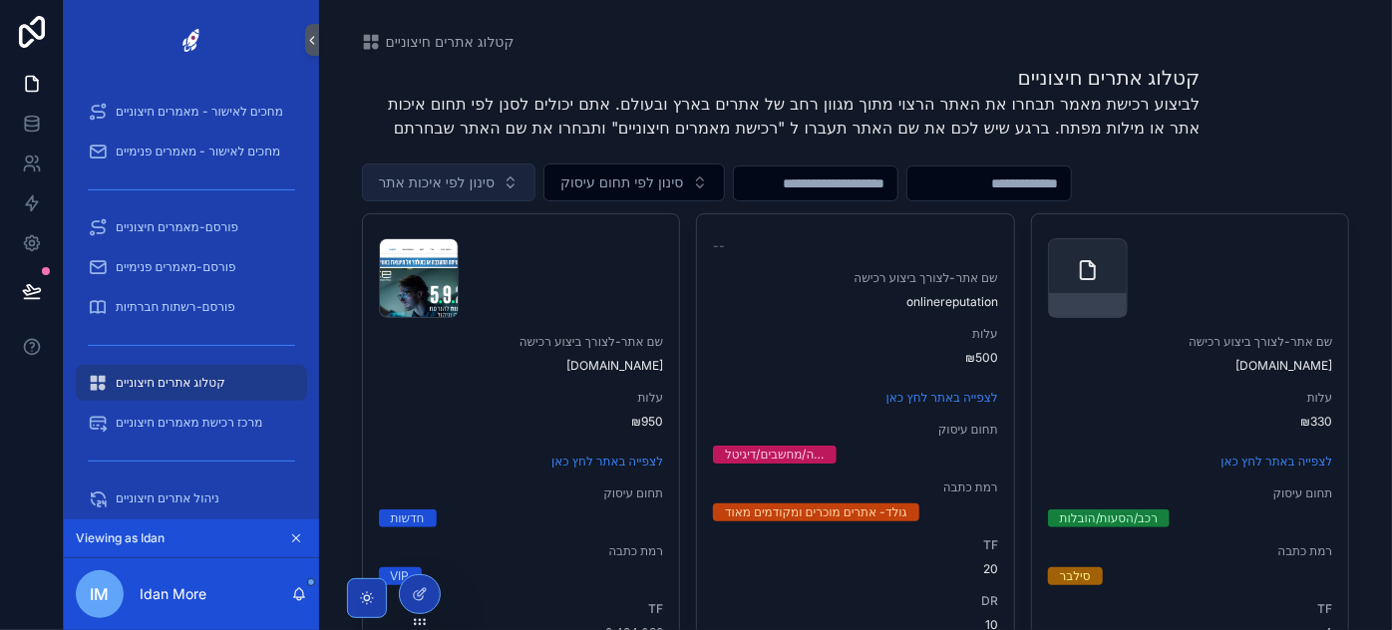
click at [491, 178] on span "סינון לפי איכות אתר" at bounding box center [437, 182] width 117 height 20
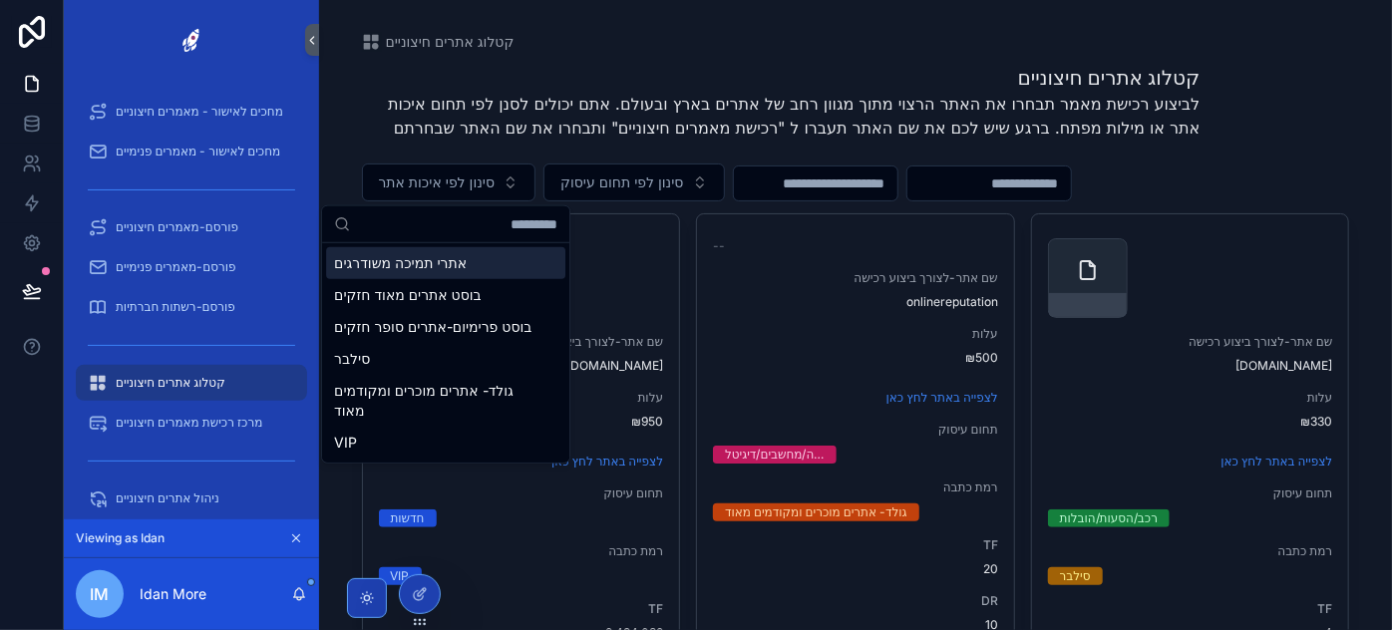
click at [425, 267] on div "אתרי תמיכה משודרגים" at bounding box center [445, 263] width 239 height 32
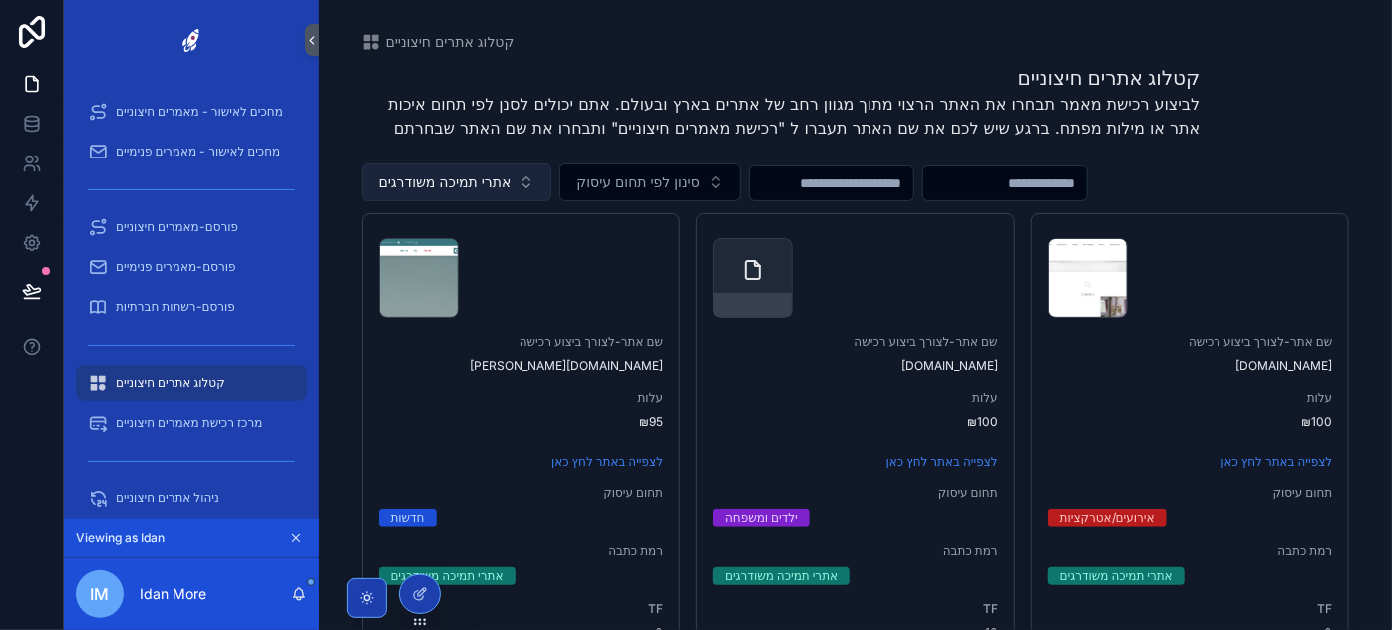
click at [494, 182] on span "אתרי תמיכה משודרגים" at bounding box center [445, 182] width 133 height 20
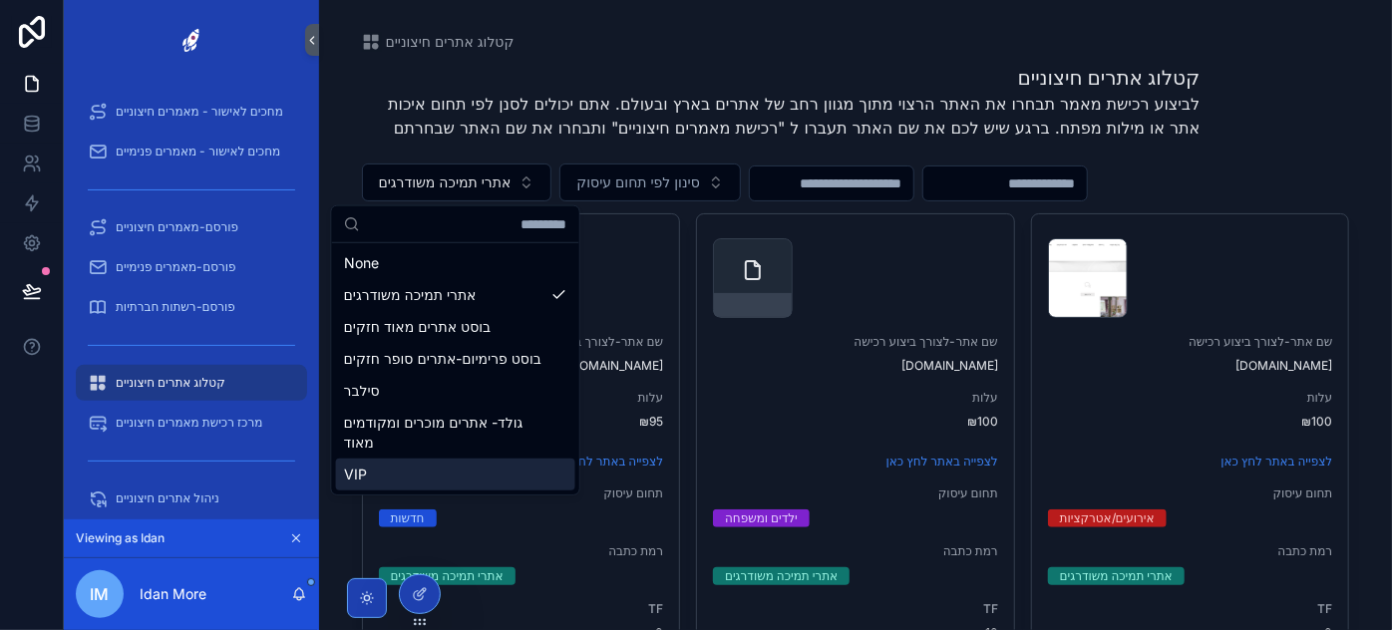
click at [407, 482] on div "VIP" at bounding box center [455, 475] width 239 height 32
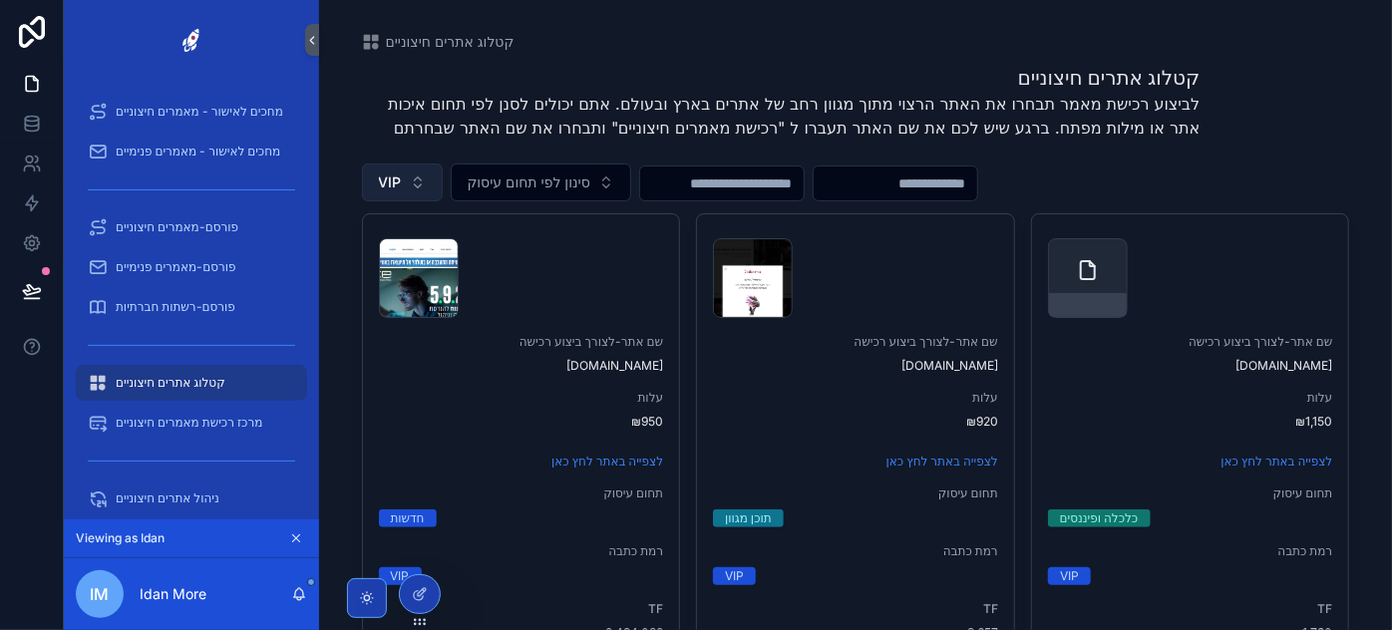
click at [390, 178] on span "VIP" at bounding box center [390, 182] width 23 height 20
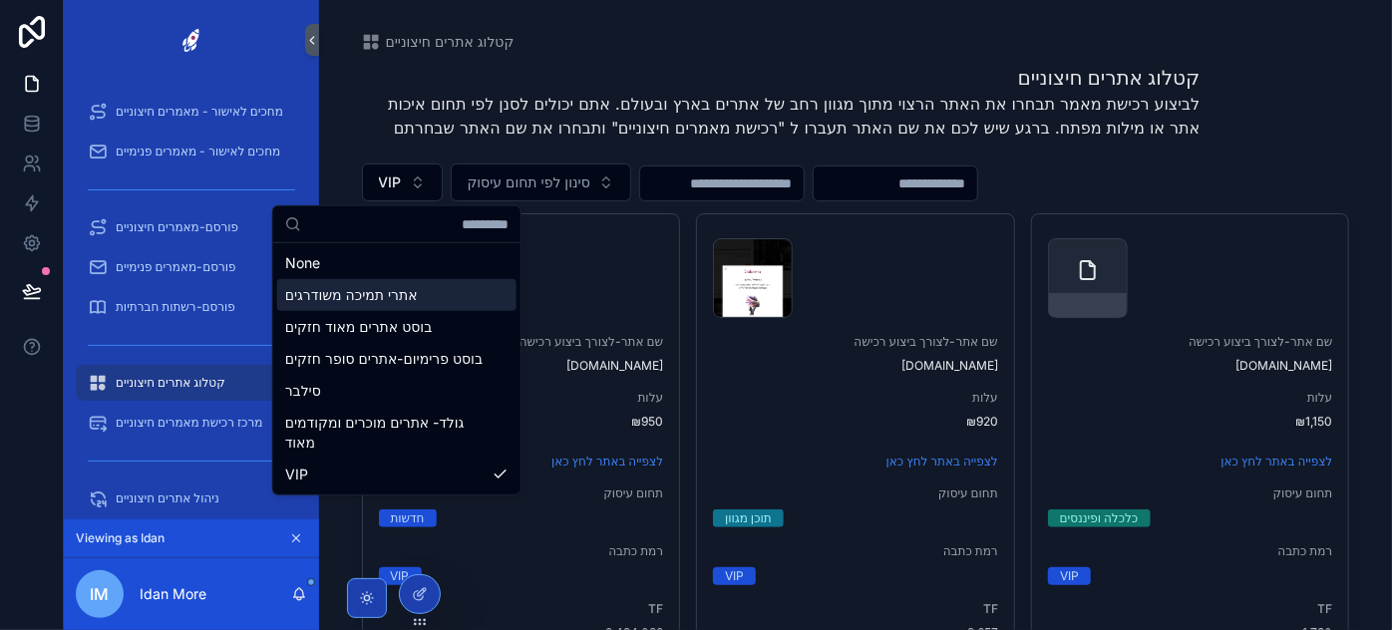
click at [367, 291] on div "אתרי תמיכה משודרגים" at bounding box center [396, 295] width 239 height 32
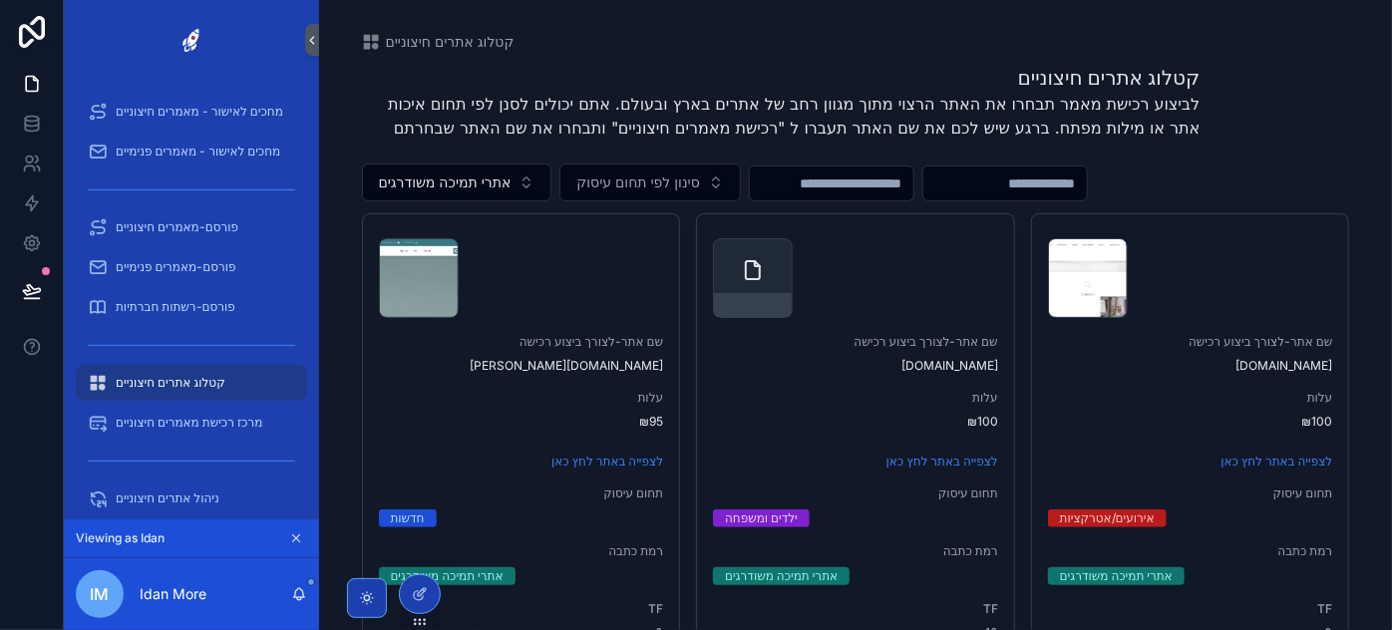
click at [913, 179] on input "scrollable content" at bounding box center [831, 183] width 163 height 28
click at [634, 190] on span "סינון לפי תחום עיסוק" at bounding box center [637, 182] width 123 height 20
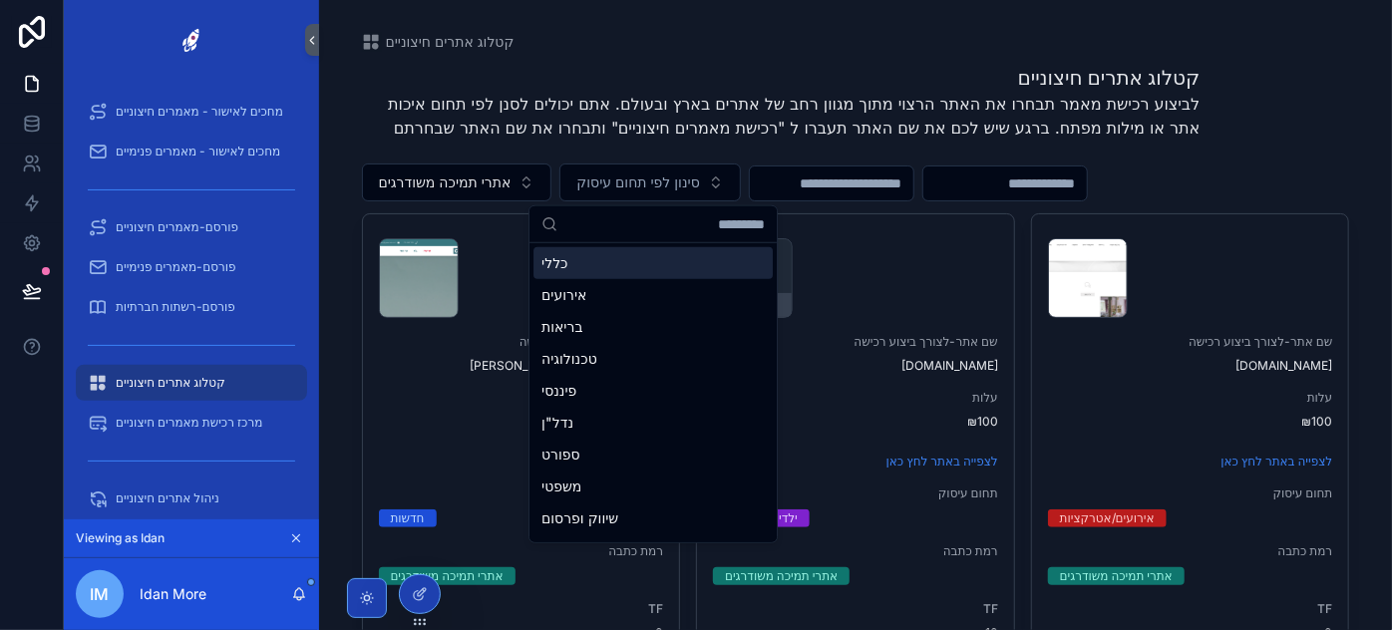
click at [837, 181] on input "scrollable content" at bounding box center [831, 183] width 163 height 28
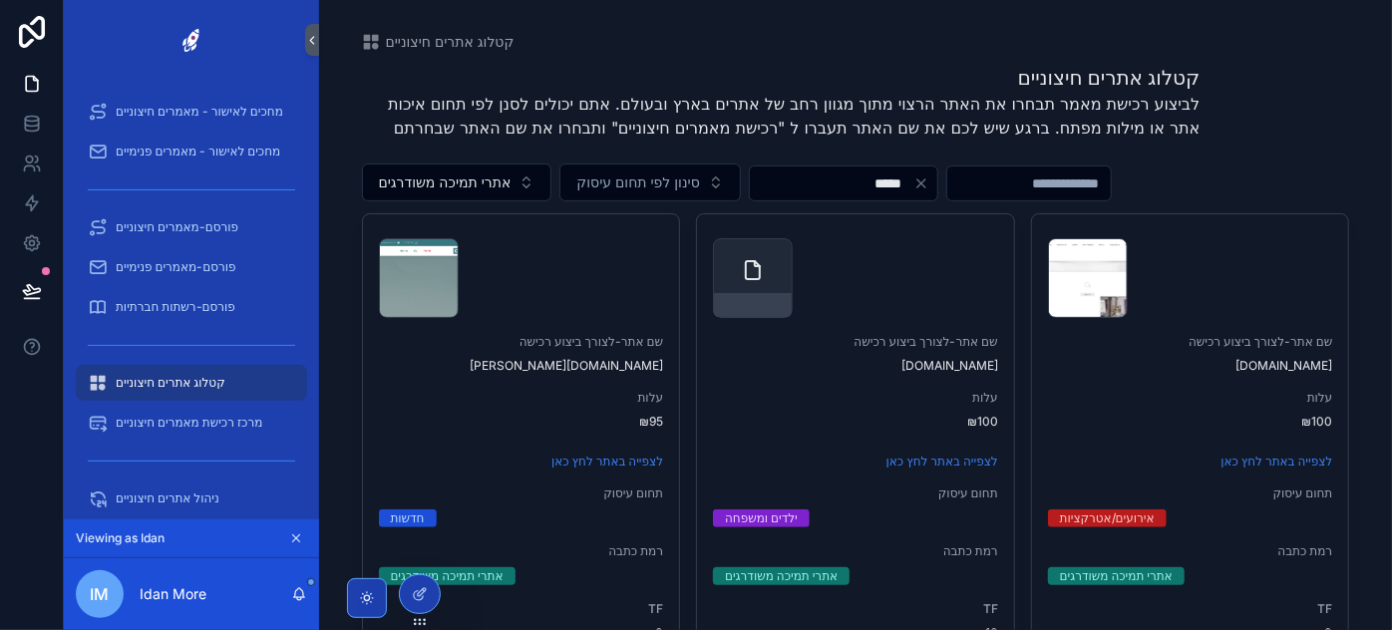
type input "*****"
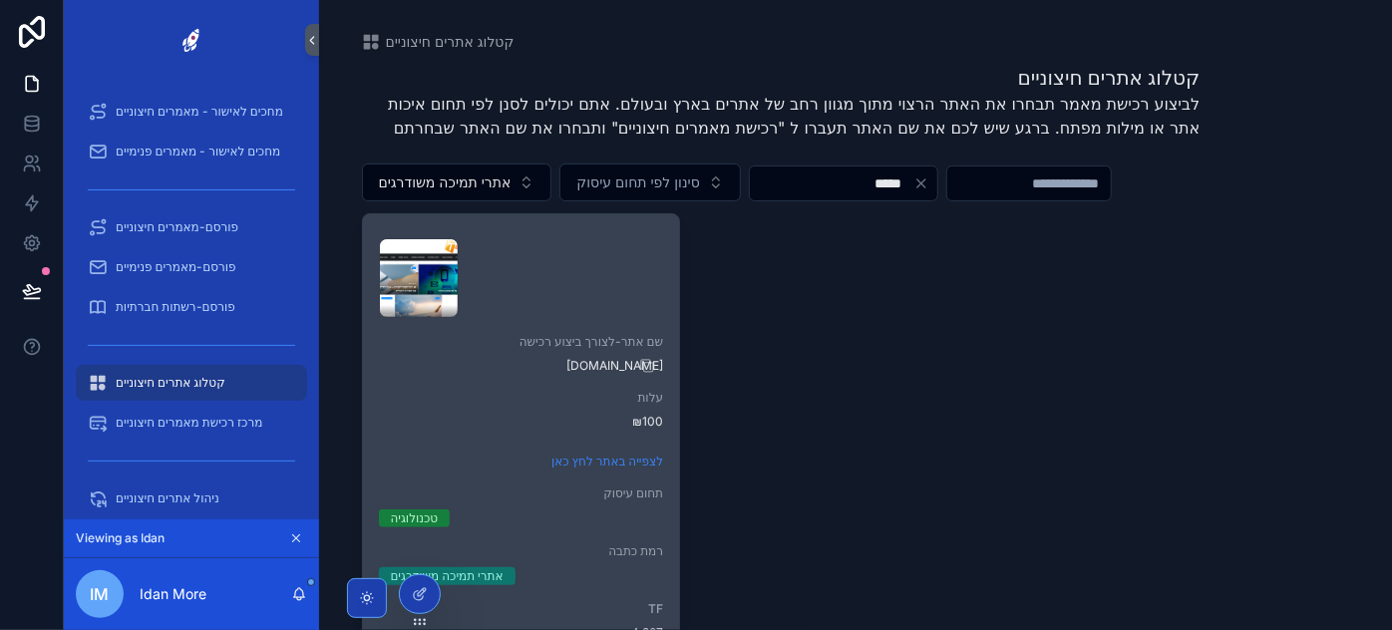
click at [608, 372] on span "[DOMAIN_NAME]" at bounding box center [521, 366] width 285 height 16
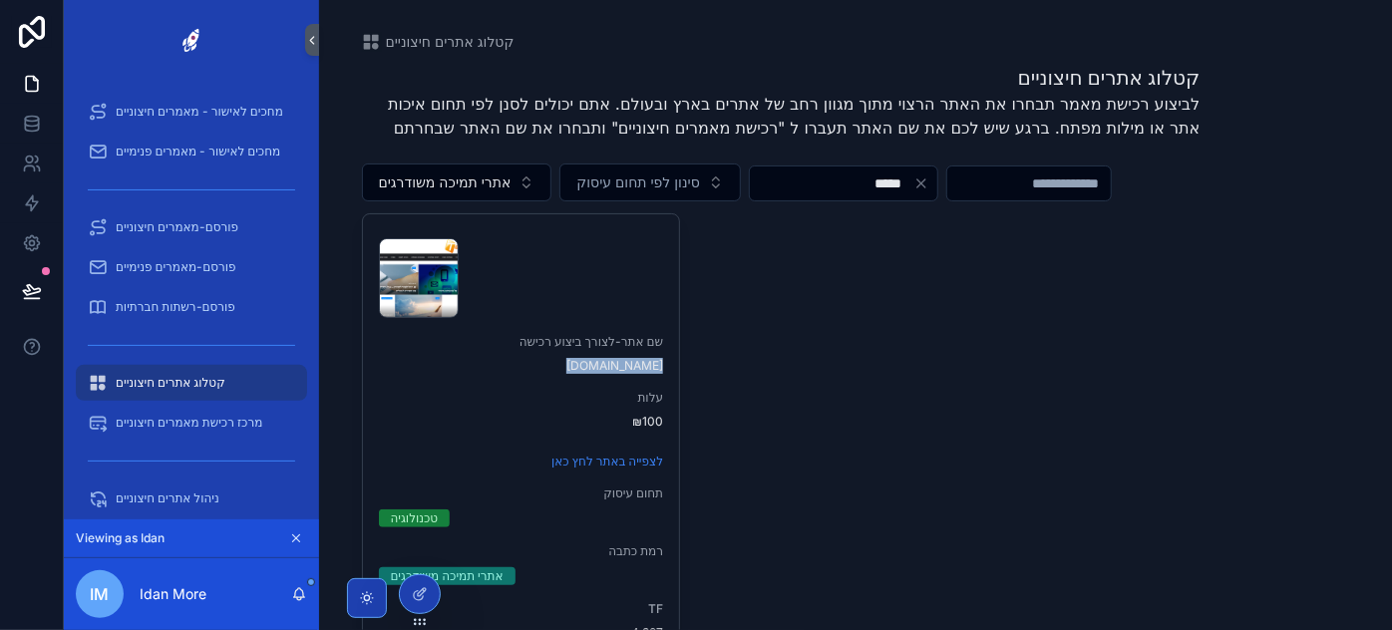
click at [929, 181] on icon "Clear" at bounding box center [921, 183] width 16 height 16
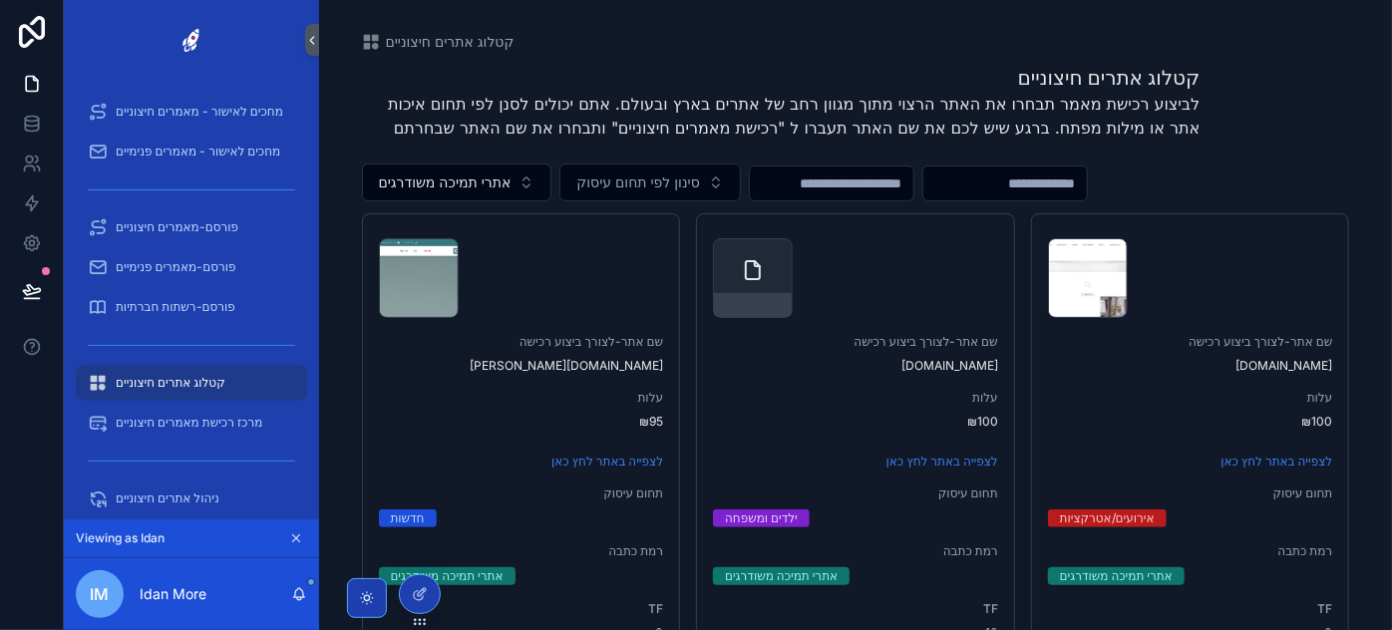
click at [901, 182] on input "scrollable content" at bounding box center [831, 183] width 163 height 28
click at [627, 172] on span "סינון לפי תחום עיסוק" at bounding box center [637, 182] width 123 height 20
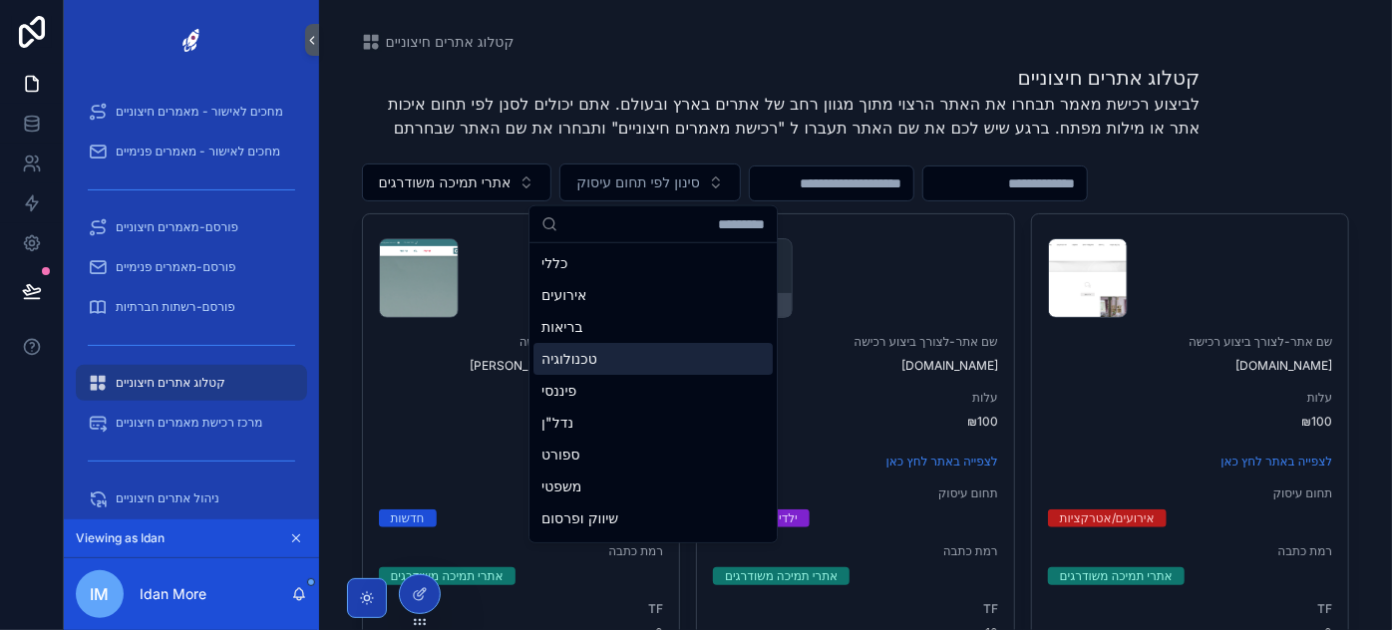
click at [593, 353] on div "טכנולוגיה" at bounding box center [652, 359] width 239 height 32
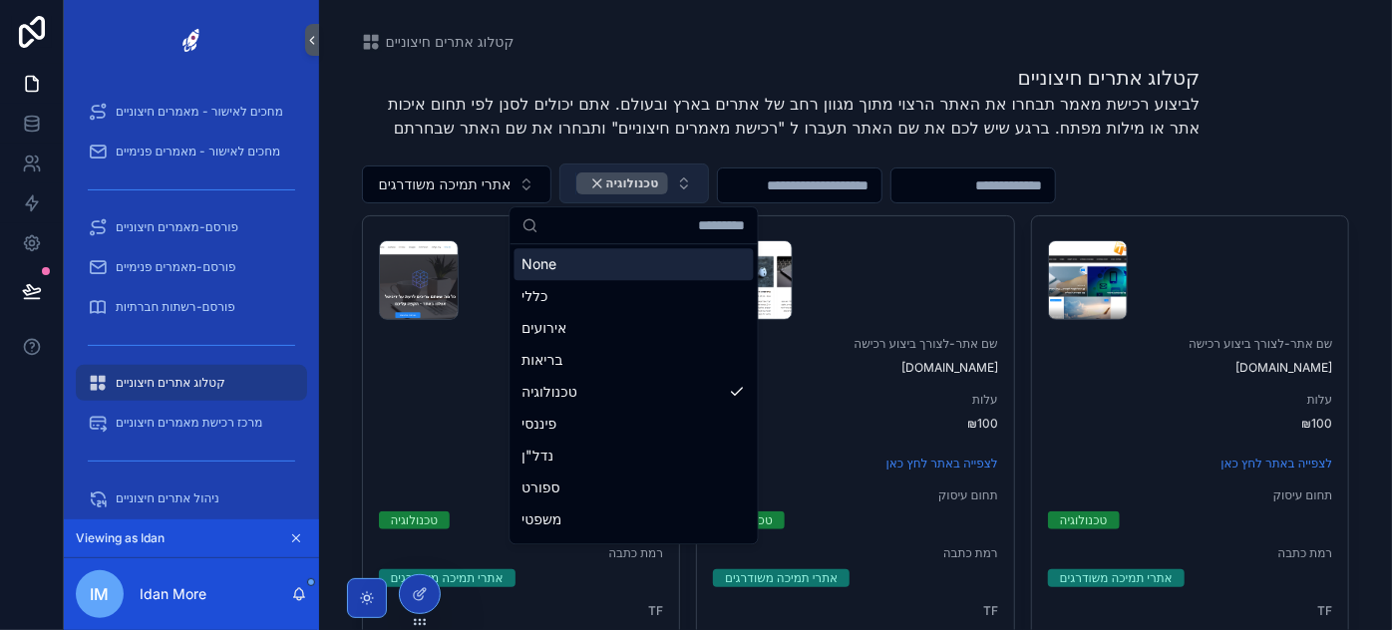
click at [614, 182] on div "טכנולוגיה" at bounding box center [621, 183] width 91 height 22
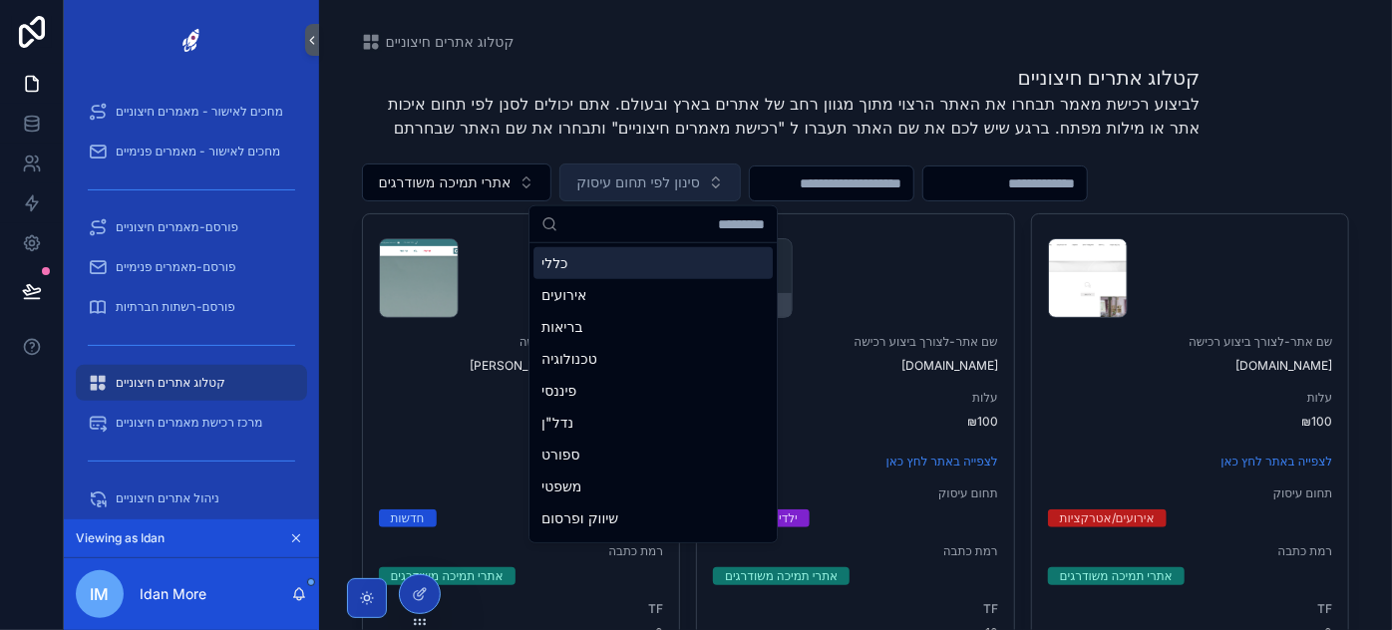
click at [723, 180] on button "סינון לפי תחום עיסוק" at bounding box center [649, 182] width 180 height 38
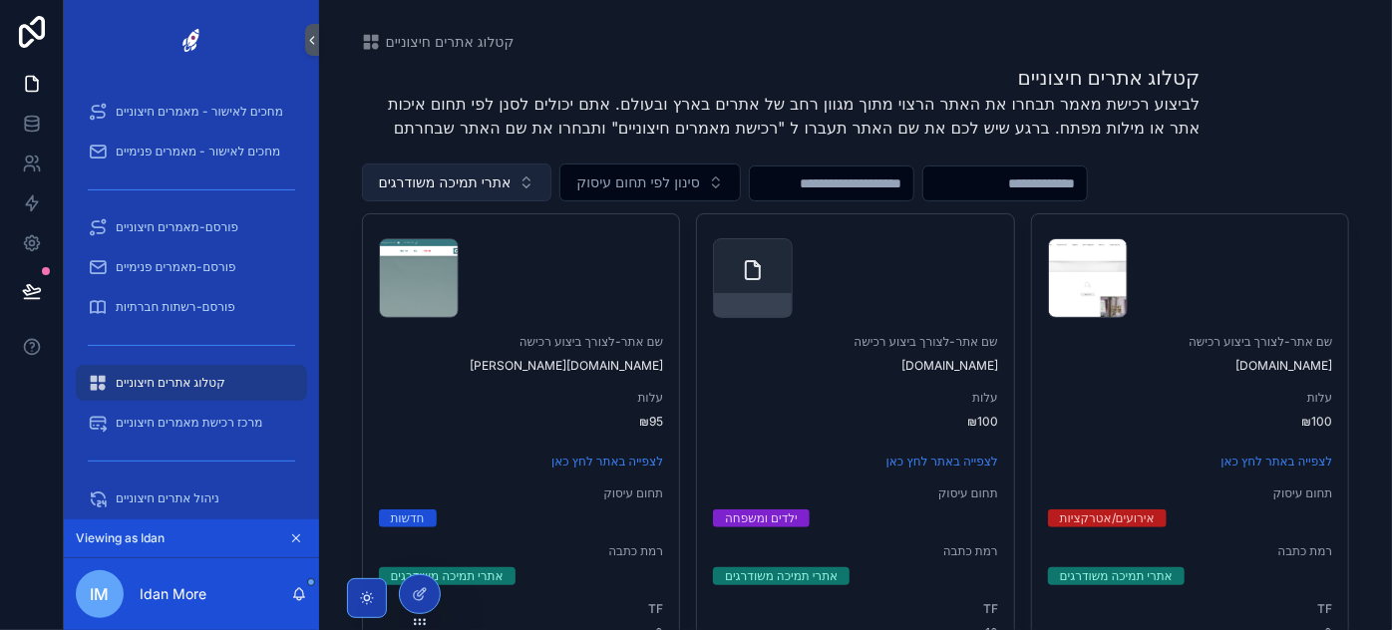
click at [482, 179] on span "אתרי תמיכה משודרגים" at bounding box center [445, 182] width 133 height 20
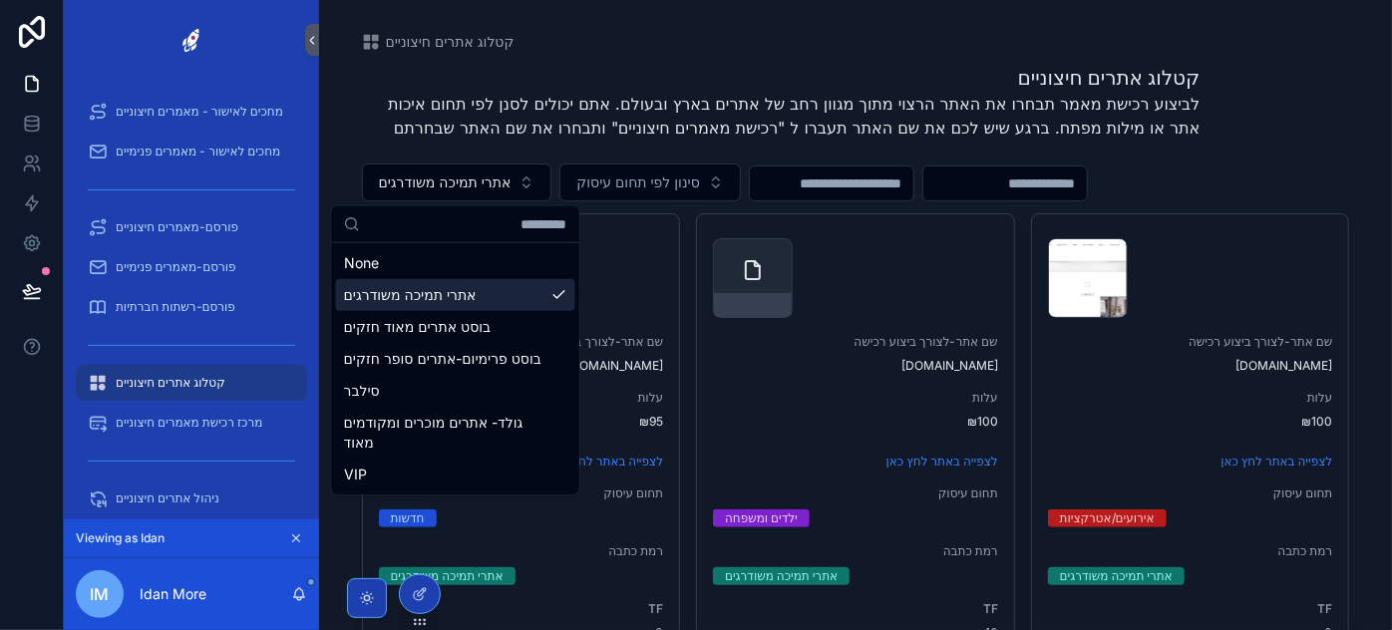
click at [1086, 176] on input "scrollable content" at bounding box center [1004, 183] width 163 height 28
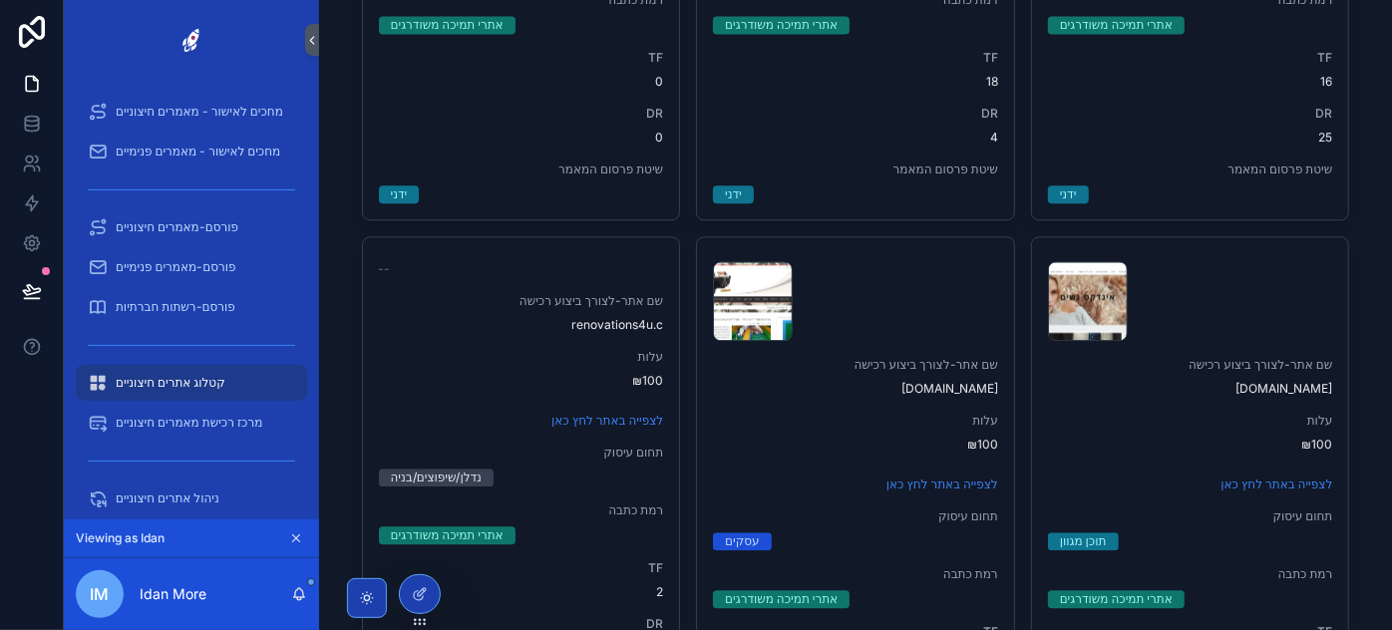
scroll to position [2144, 0]
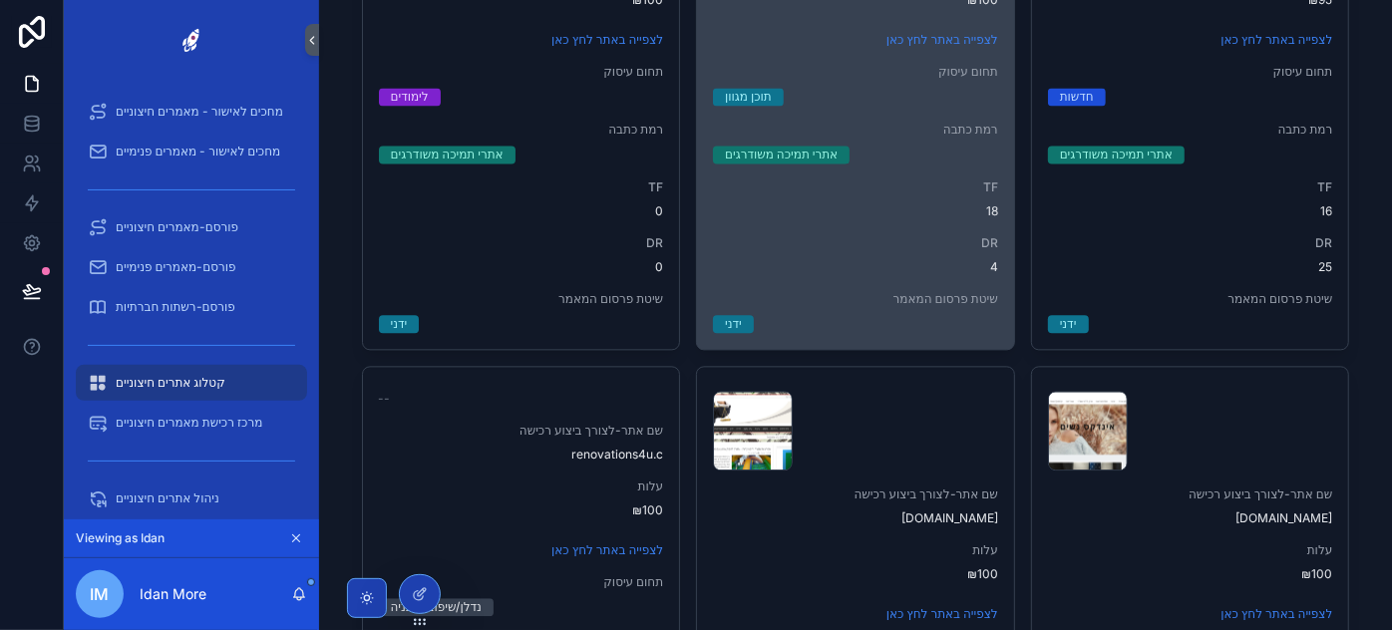
click at [902, 203] on span "18" at bounding box center [855, 211] width 285 height 16
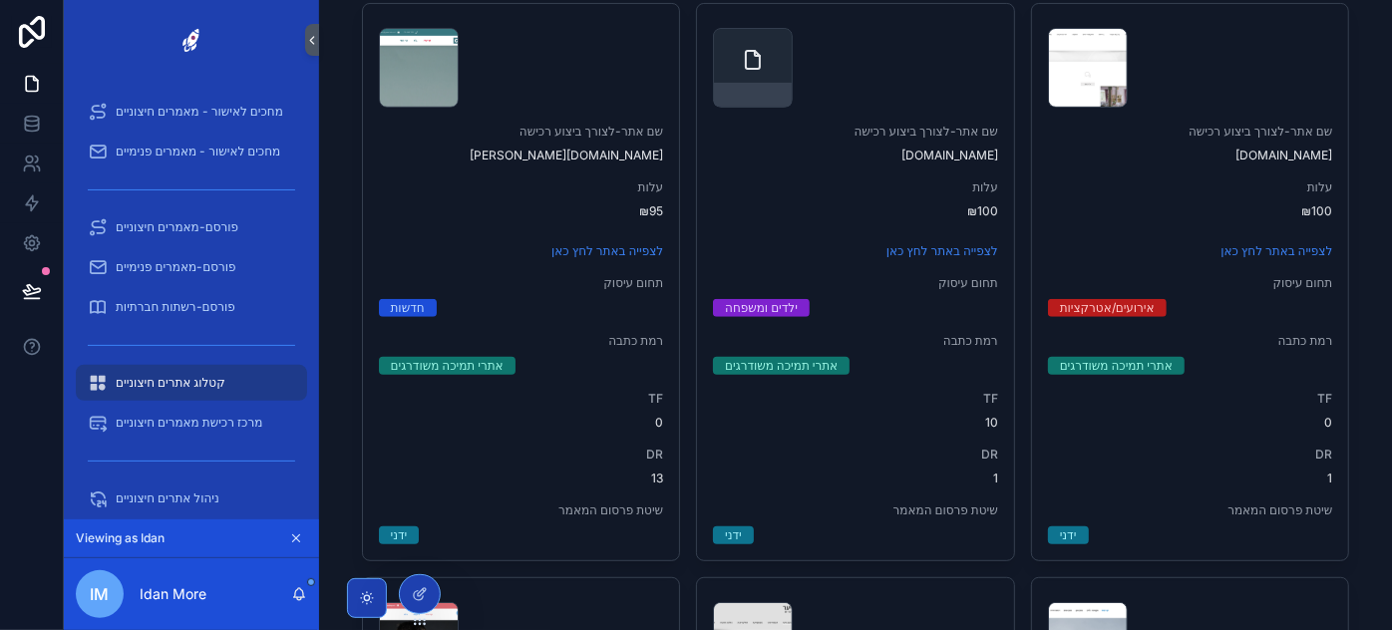
scroll to position [0, 0]
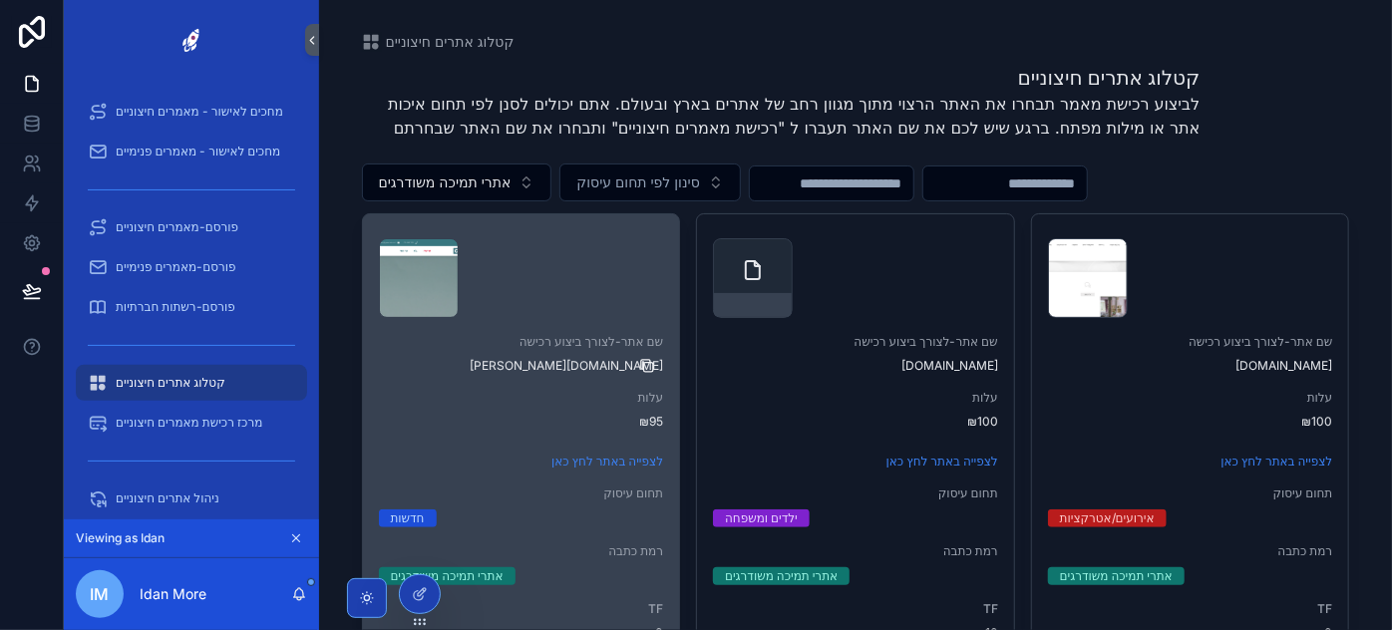
click at [644, 365] on icon "scrollable content" at bounding box center [648, 367] width 9 height 9
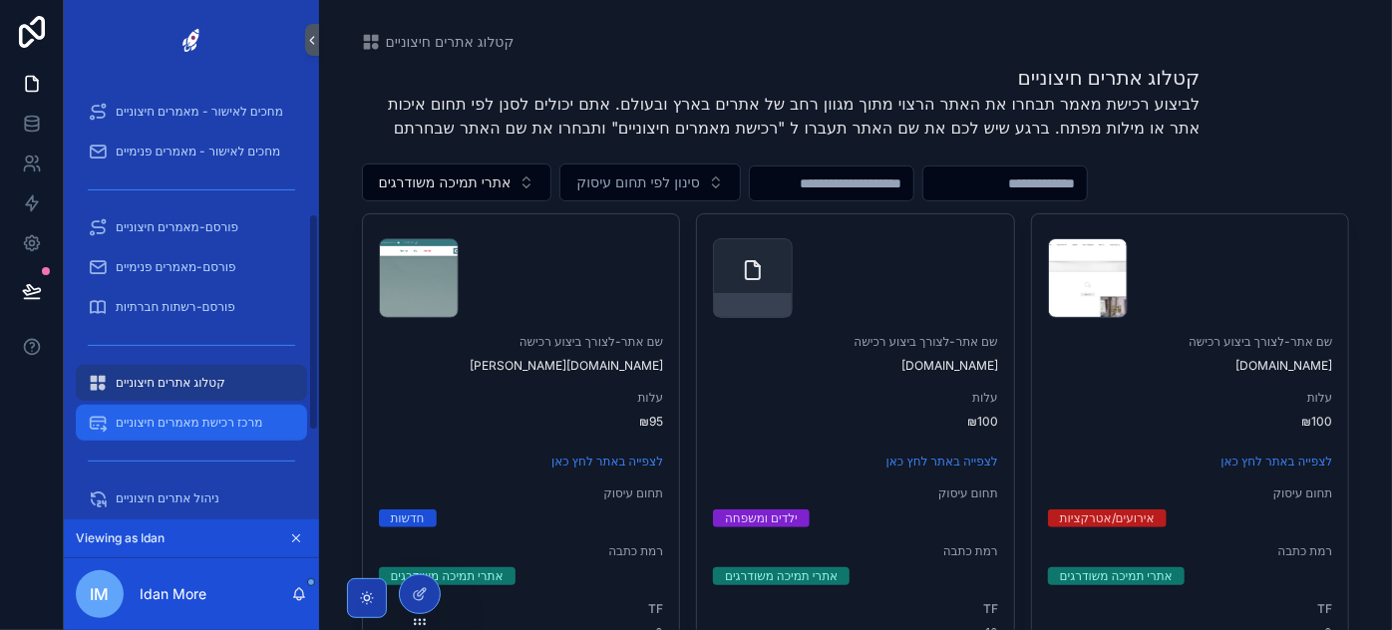
click at [175, 421] on span "מרכז רכישת מאמרים חיצוניים" at bounding box center [189, 423] width 147 height 16
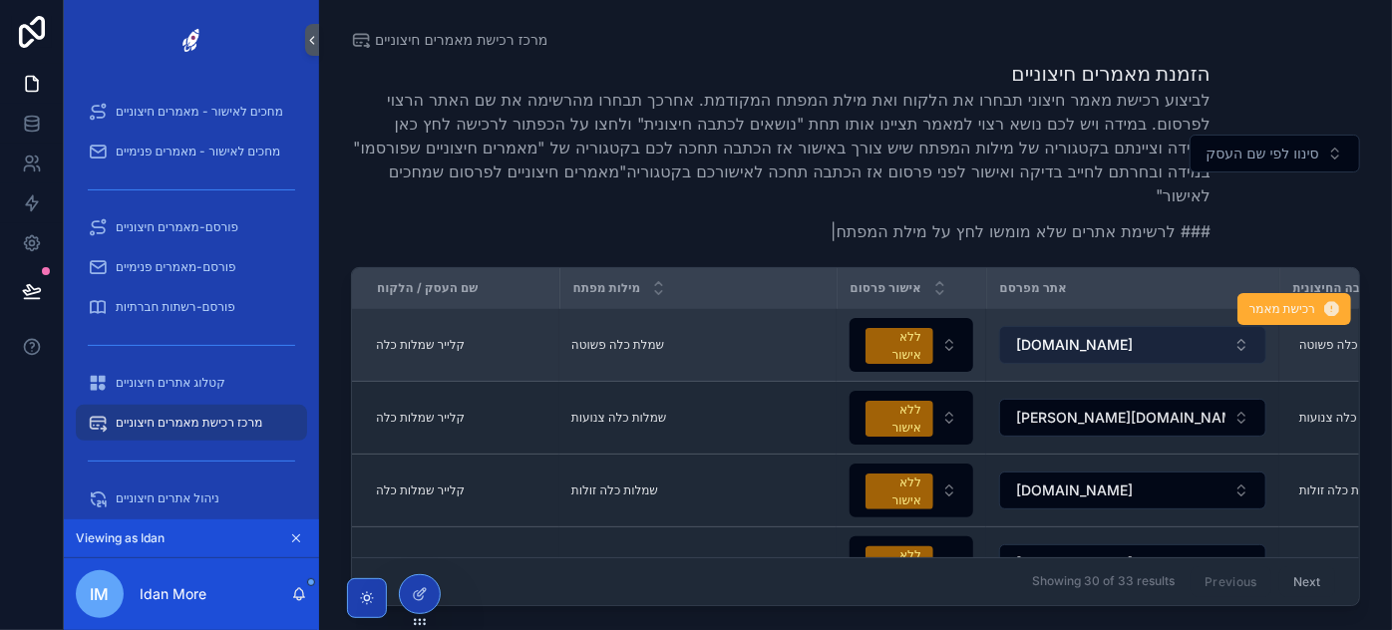
click at [1115, 337] on button "[DOMAIN_NAME]" at bounding box center [1132, 345] width 267 height 38
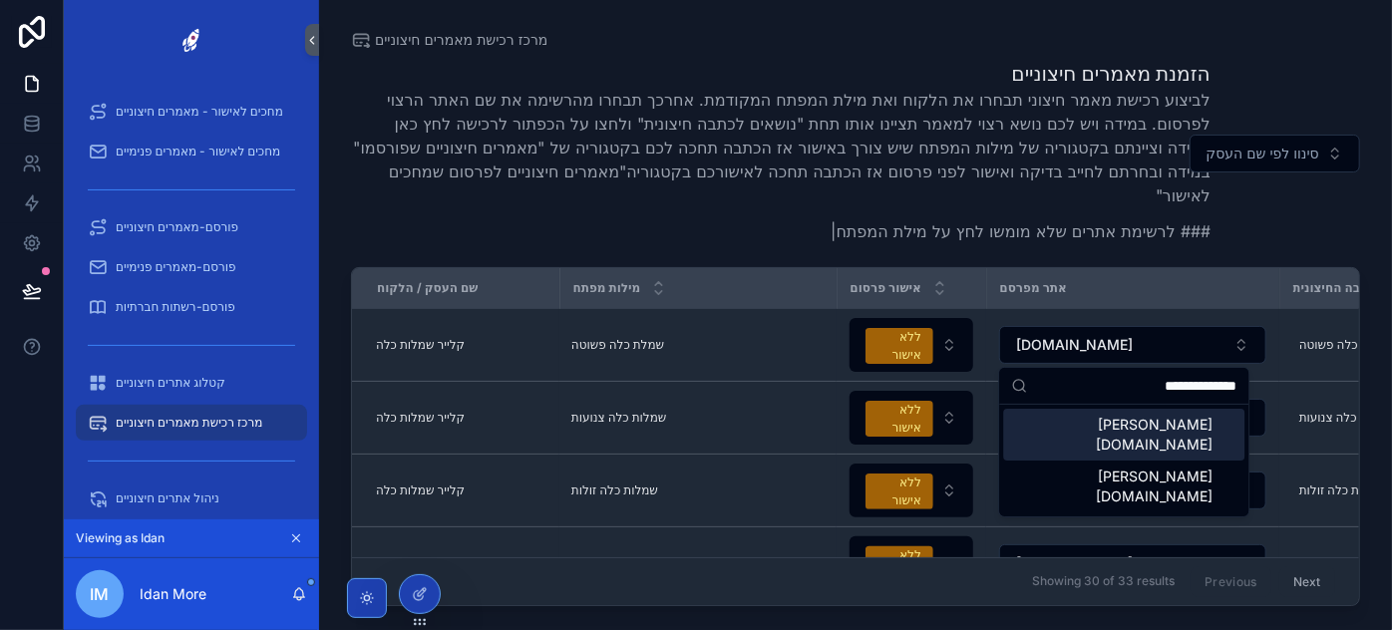
click at [1167, 387] on input "**********" at bounding box center [1135, 386] width 201 height 36
type input "**********"
click at [1087, 428] on span "[PERSON_NAME][DOMAIN_NAME]" at bounding box center [1111, 435] width 201 height 40
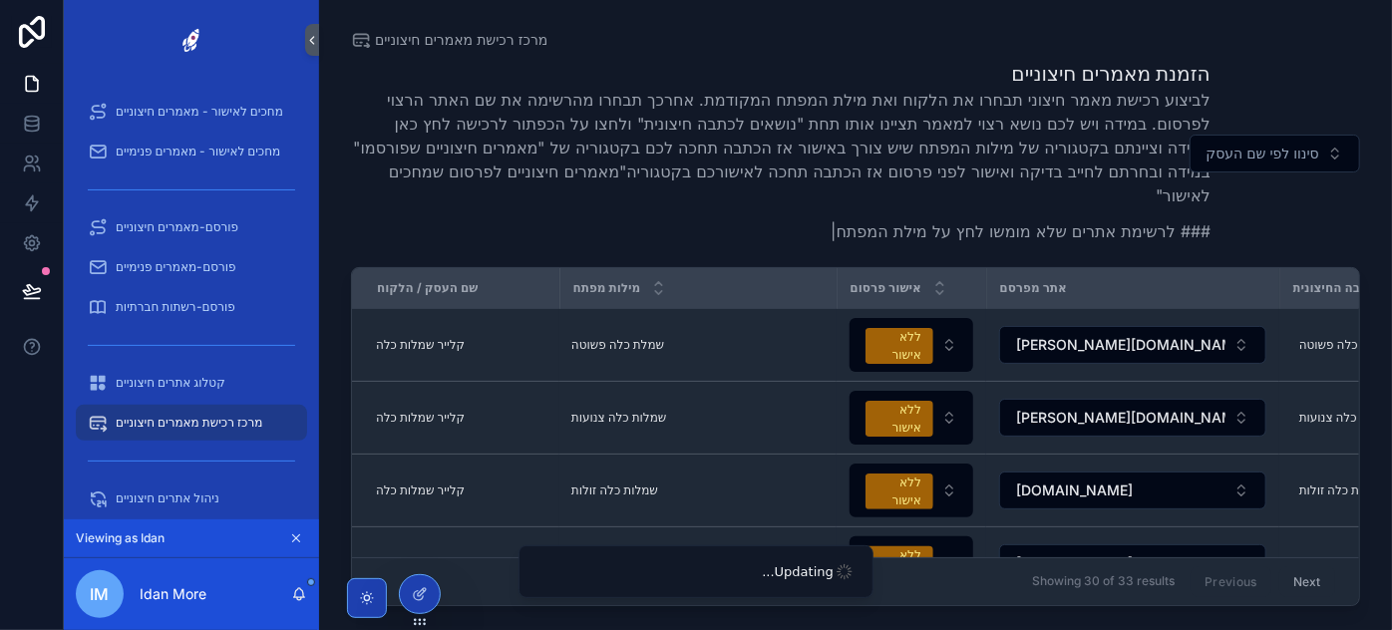
scroll to position [0, 825]
